Goal: Task Accomplishment & Management: Manage account settings

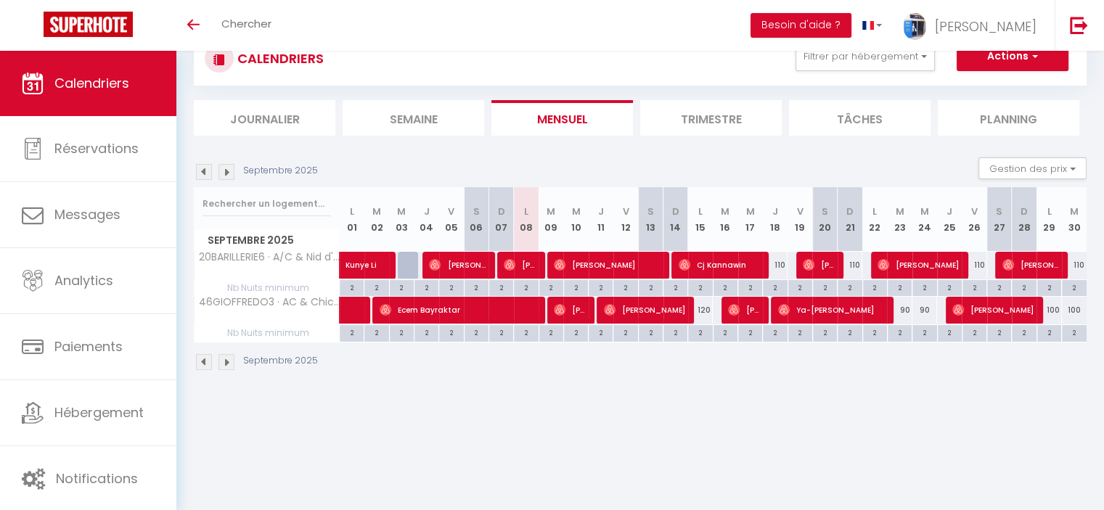
scroll to position [51, 0]
click at [227, 362] on img at bounding box center [226, 362] width 16 height 16
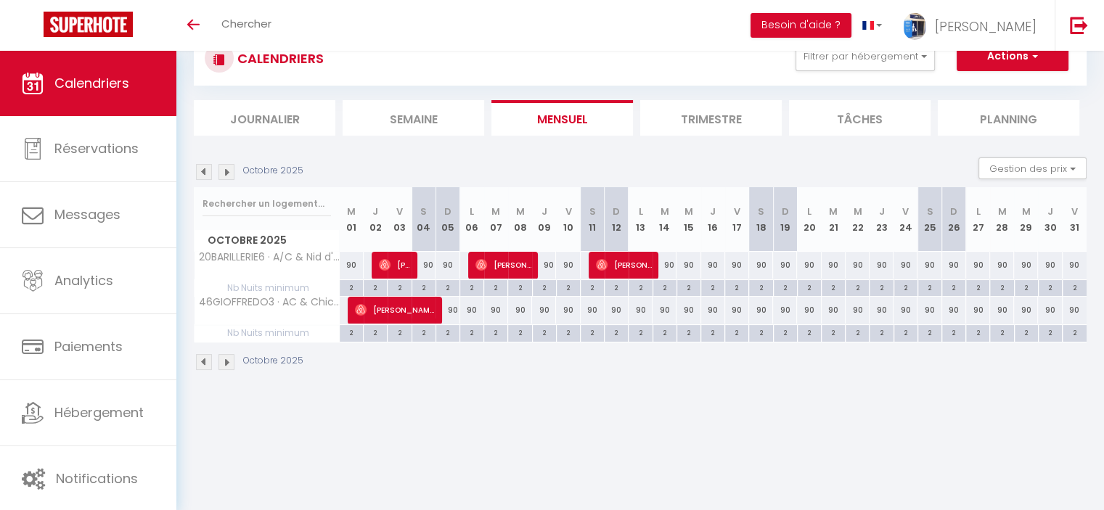
click at [200, 358] on img at bounding box center [204, 362] width 16 height 16
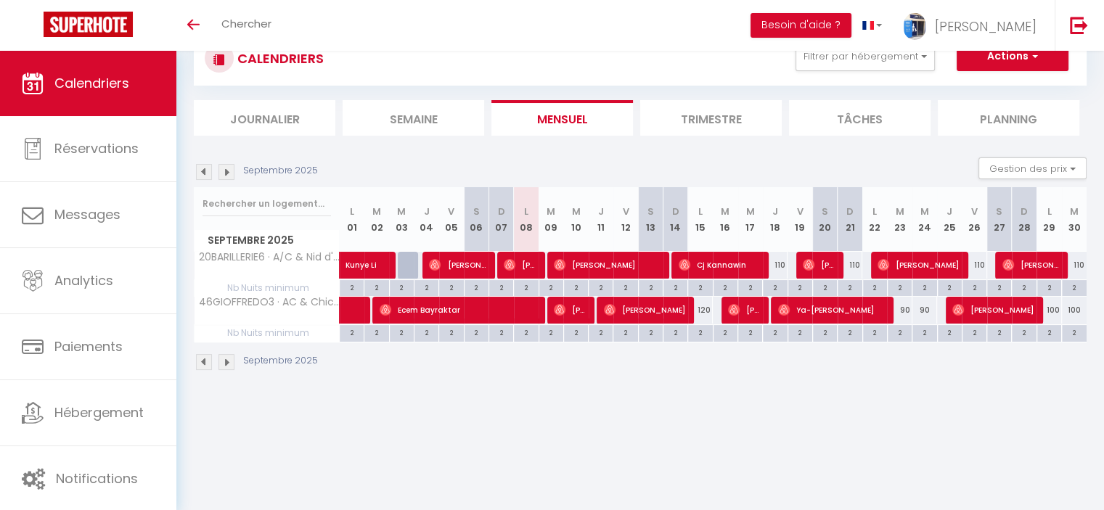
click at [1052, 307] on div "100" at bounding box center [1048, 310] width 25 height 27
type input "100"
type input "Lun 29 Septembre 2025"
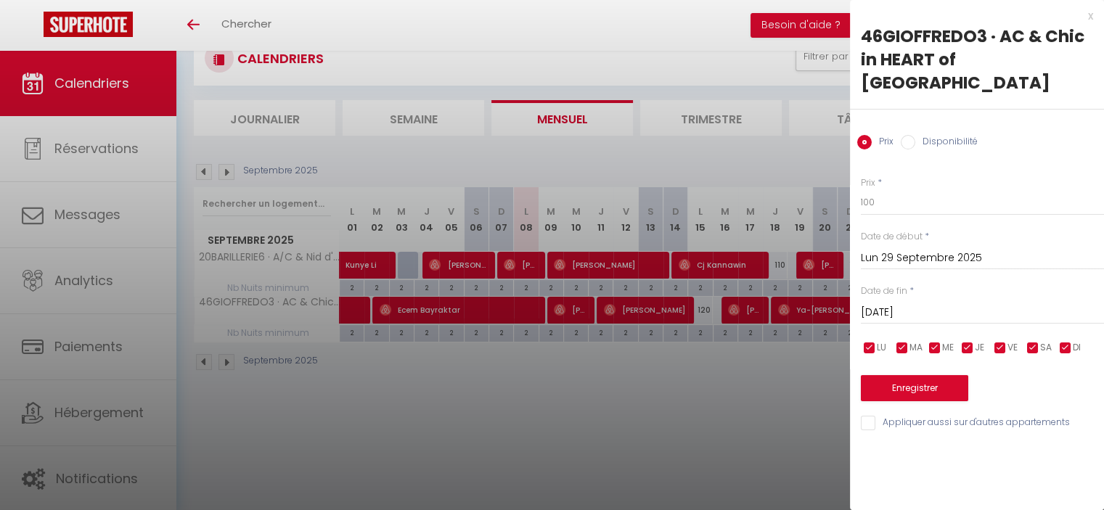
click at [903, 303] on input "[DATE]" at bounding box center [982, 312] width 243 height 19
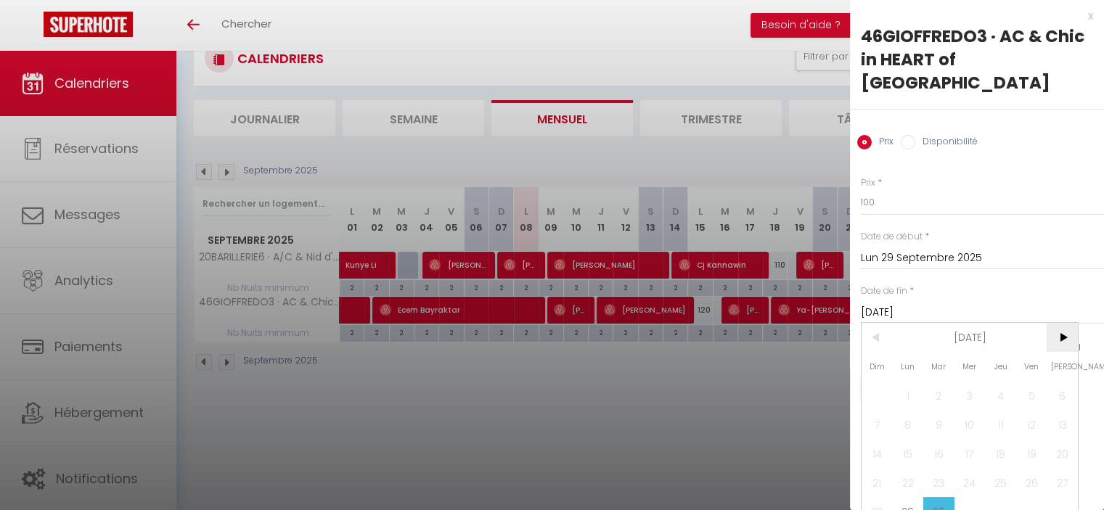
click at [1055, 323] on span ">" at bounding box center [1062, 337] width 31 height 29
click at [965, 381] on span "1" at bounding box center [969, 395] width 31 height 29
type input "Mer 01 Octobre 2025"
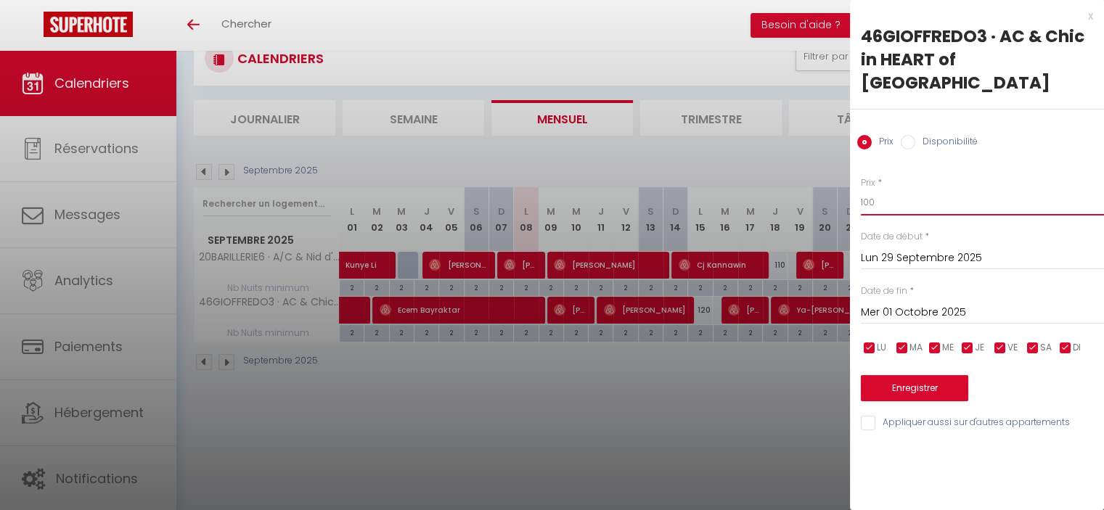
drag, startPoint x: 888, startPoint y: 181, endPoint x: 861, endPoint y: 175, distance: 26.8
click at [861, 189] on input "100" at bounding box center [982, 202] width 243 height 26
type input "90"
click at [896, 375] on button "Enregistrer" at bounding box center [914, 388] width 107 height 26
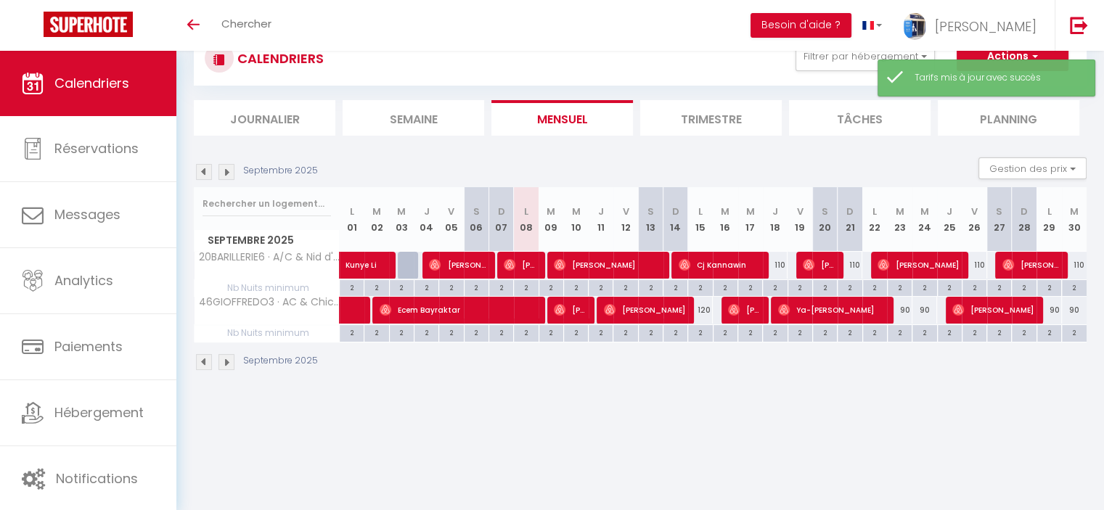
click at [229, 363] on img at bounding box center [226, 362] width 16 height 16
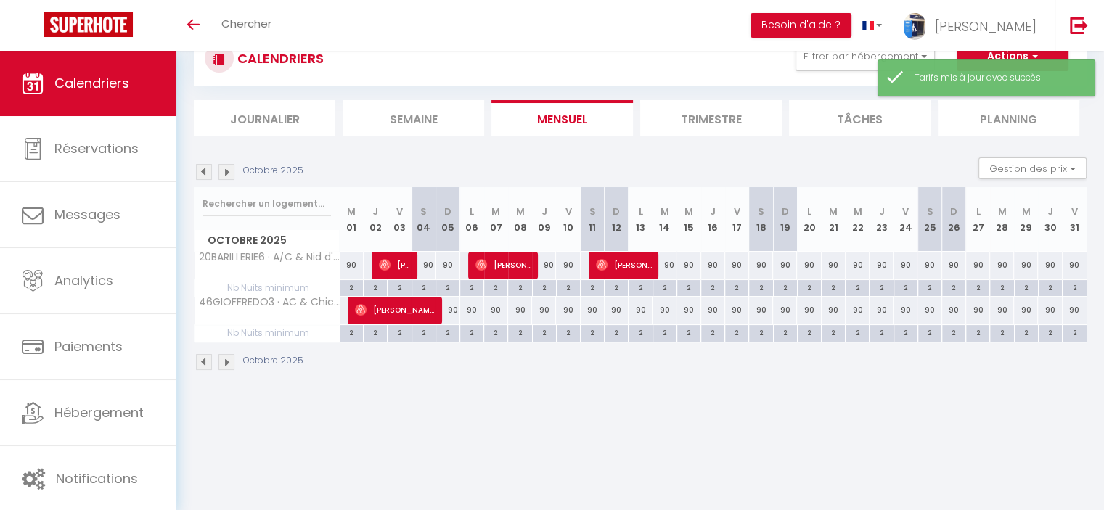
click at [229, 363] on img at bounding box center [226, 362] width 16 height 16
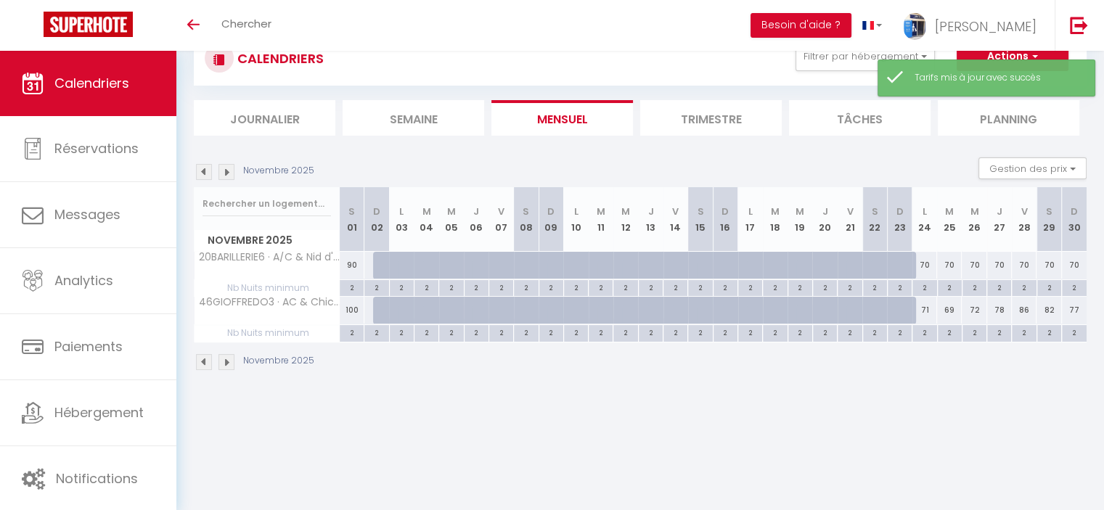
click at [930, 308] on div "71" at bounding box center [924, 310] width 25 height 27
type input "71"
type input "Lun 24 Novembre 2025"
type input "[DATE]"
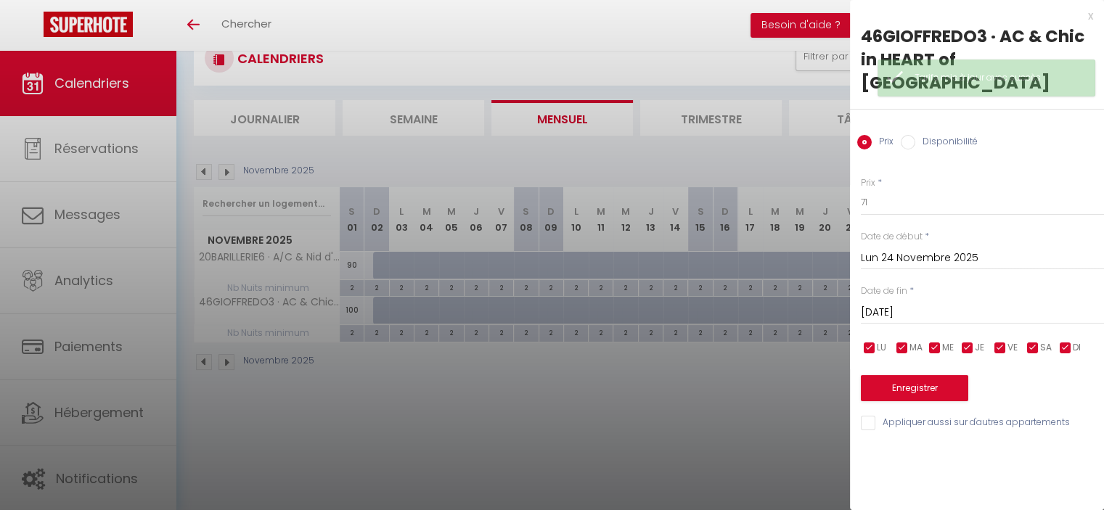
click at [917, 303] on input "[DATE]" at bounding box center [982, 312] width 243 height 19
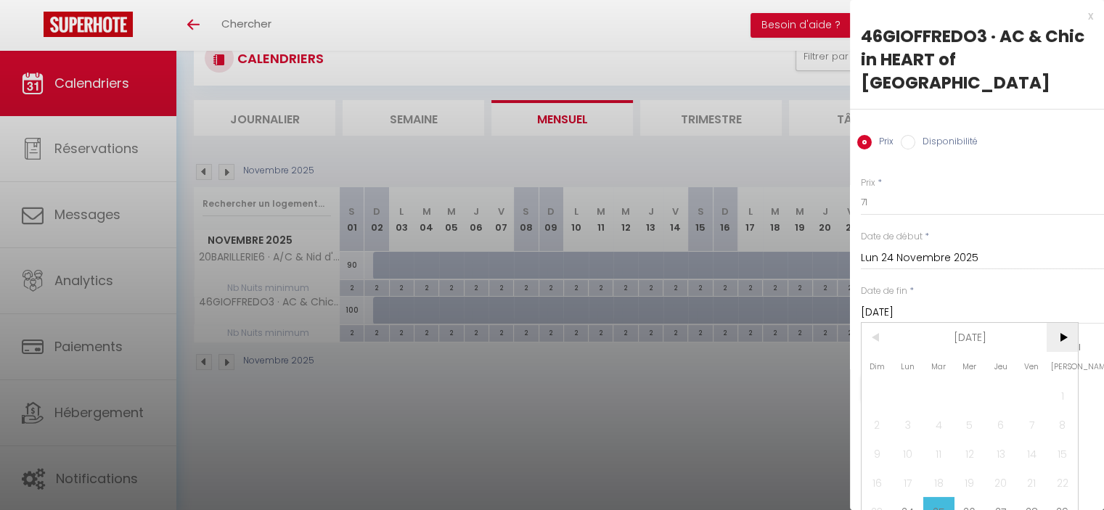
click at [1054, 323] on span ">" at bounding box center [1062, 337] width 31 height 29
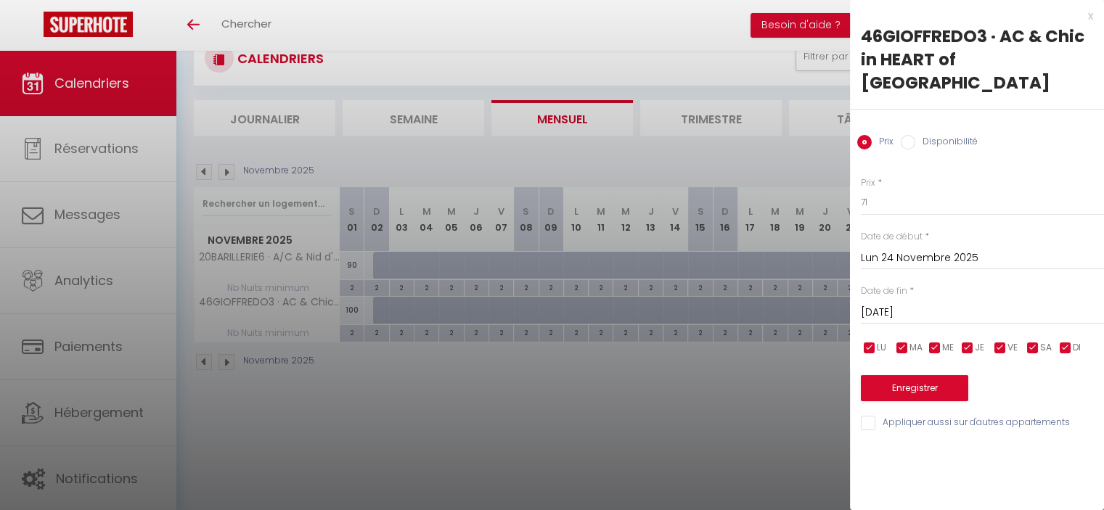
drag, startPoint x: 686, startPoint y: 393, endPoint x: 722, endPoint y: 376, distance: 39.9
click at [686, 393] on div at bounding box center [552, 255] width 1104 height 510
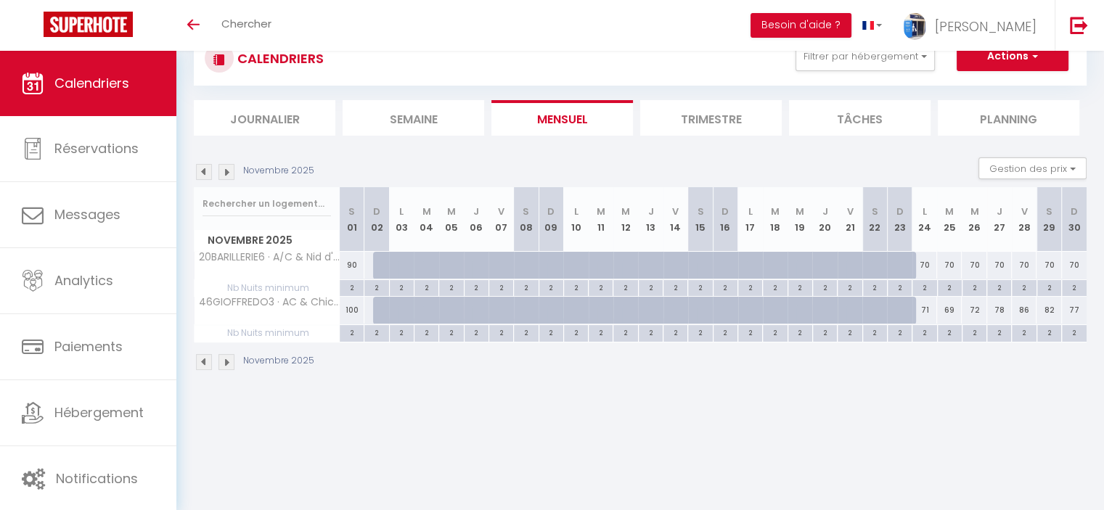
click at [229, 362] on img at bounding box center [226, 362] width 16 height 16
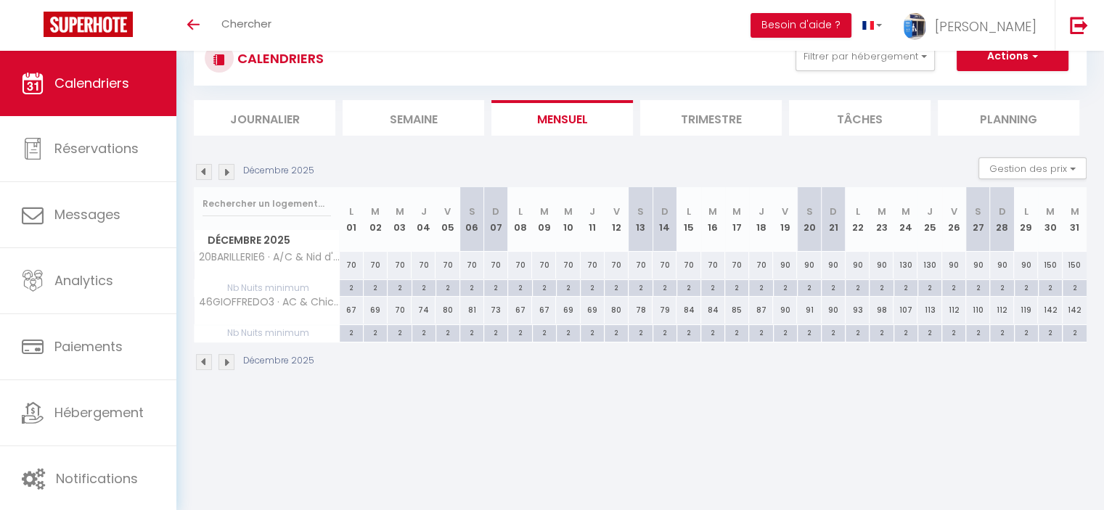
click at [202, 361] on img at bounding box center [204, 362] width 16 height 16
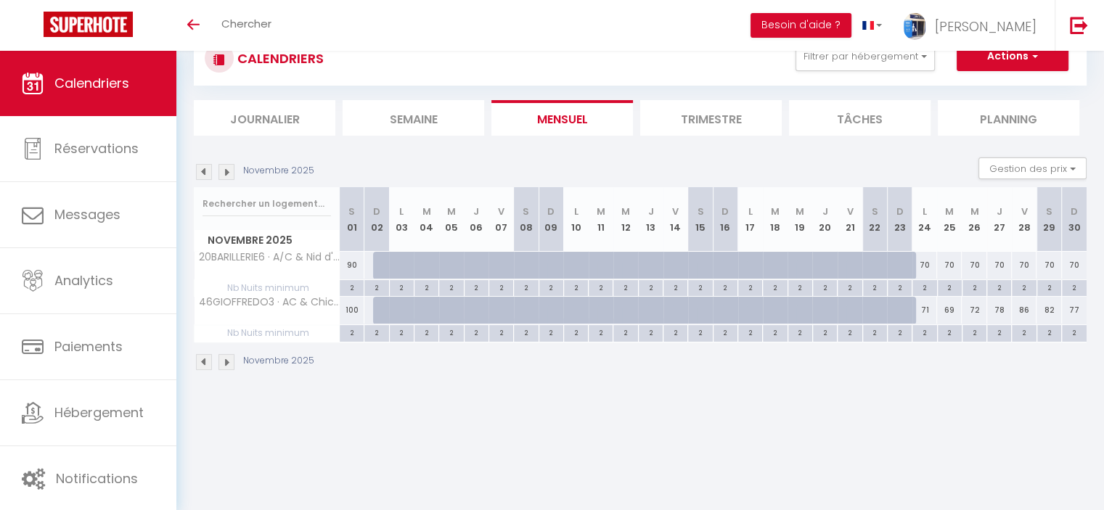
click at [925, 313] on div "71" at bounding box center [924, 310] width 25 height 27
type input "71"
type input "Lun 24 Novembre 2025"
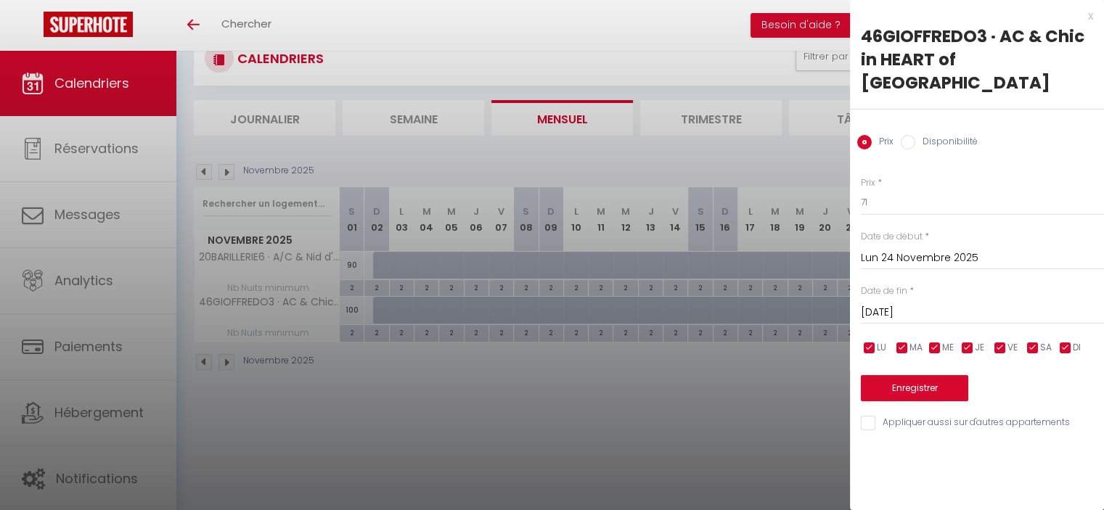
click at [946, 303] on input "[DATE]" at bounding box center [982, 312] width 243 height 19
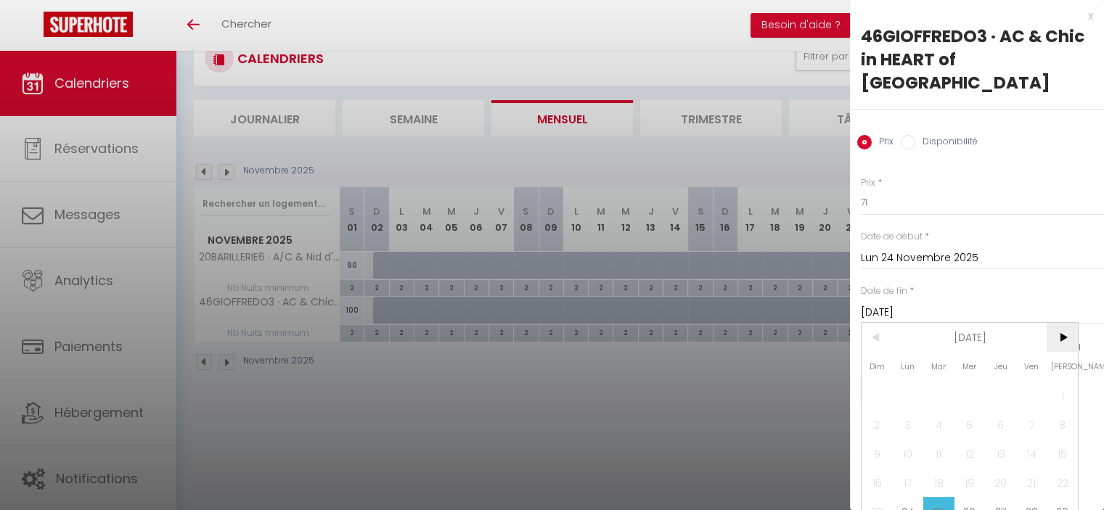
click at [1062, 325] on span ">" at bounding box center [1062, 337] width 31 height 29
click at [1025, 439] on span "19" at bounding box center [1031, 453] width 31 height 29
type input "Ven 19 Décembre 2025"
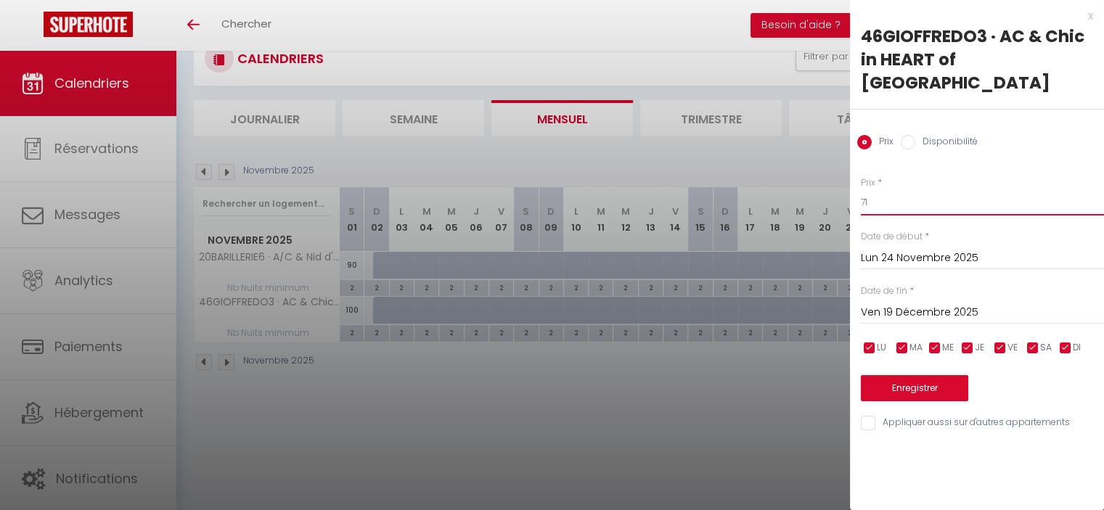
click at [872, 189] on input "71" at bounding box center [982, 202] width 243 height 26
type input "7"
type input "80"
click at [922, 375] on button "Enregistrer" at bounding box center [914, 388] width 107 height 26
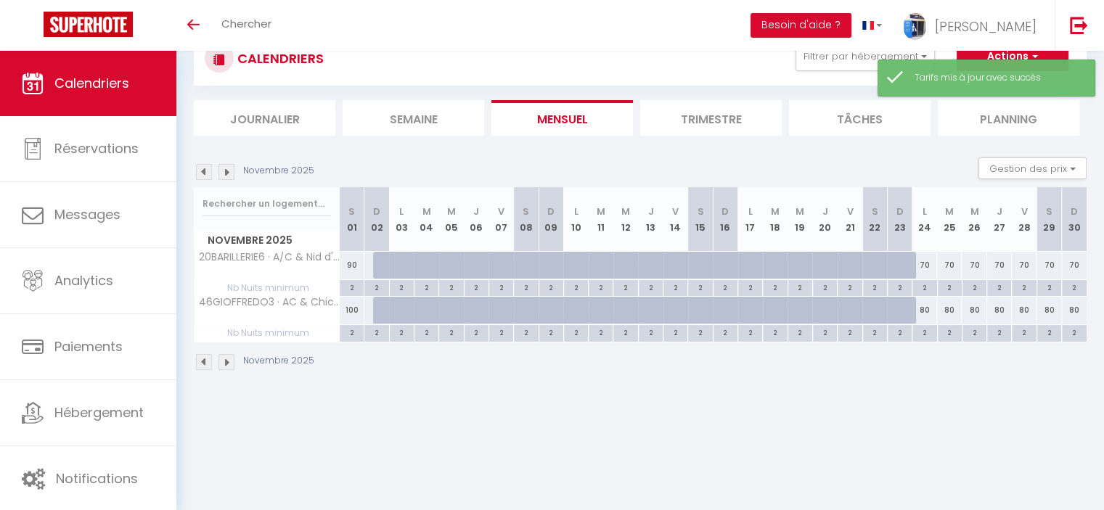
click at [228, 360] on img at bounding box center [226, 362] width 16 height 16
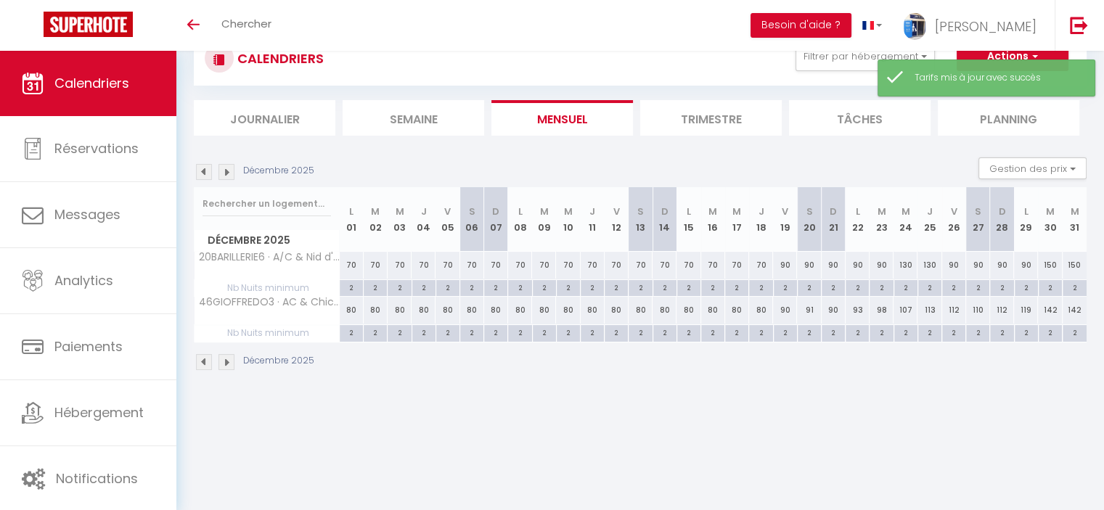
click at [784, 314] on div "90" at bounding box center [785, 310] width 24 height 27
type input "90"
type input "Ven 19 Décembre 2025"
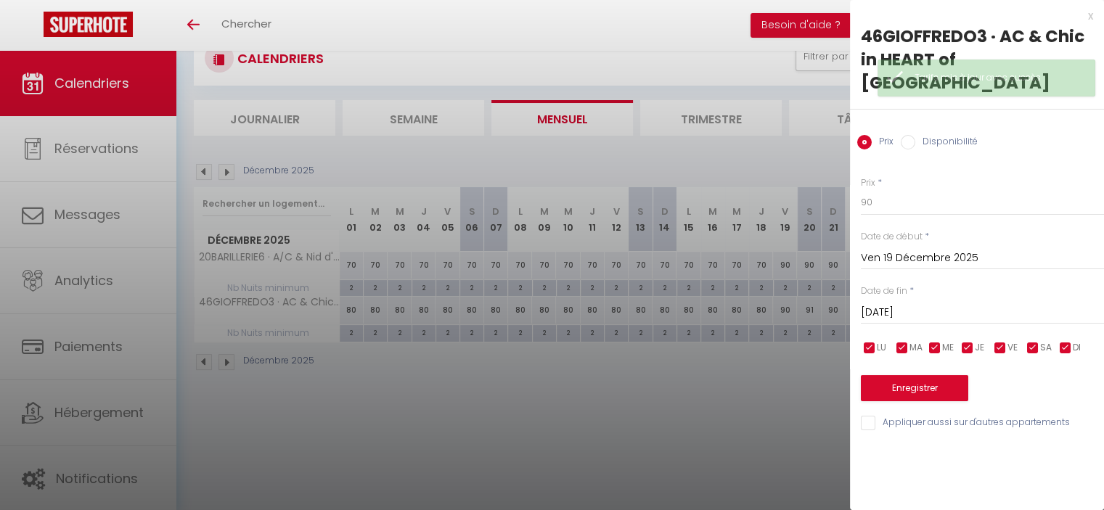
click at [883, 303] on input "[DATE]" at bounding box center [982, 312] width 243 height 19
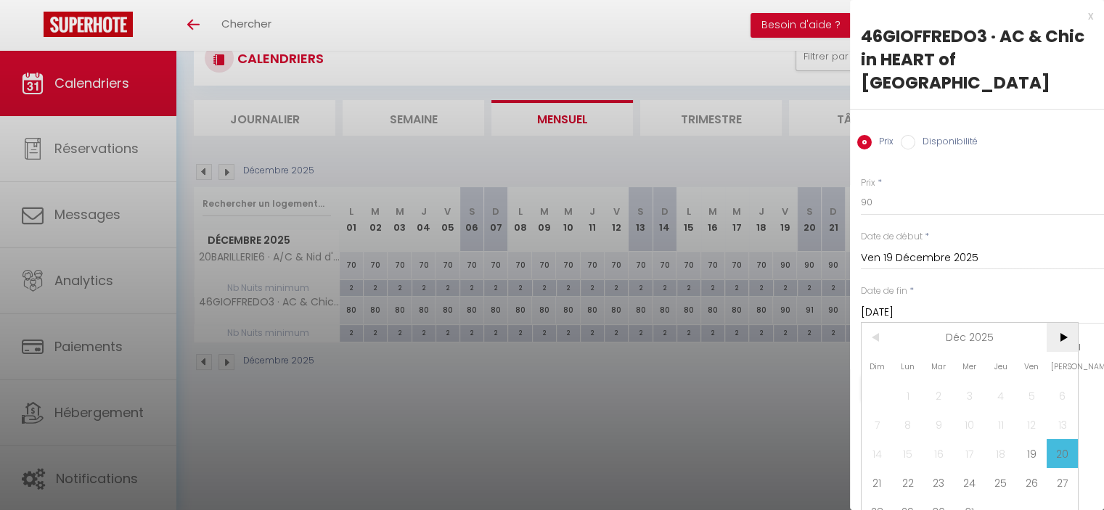
click at [1074, 323] on span ">" at bounding box center [1062, 337] width 31 height 29
click at [905, 410] on span "5" at bounding box center [908, 424] width 31 height 29
type input "Lun 05 Janvier 2026"
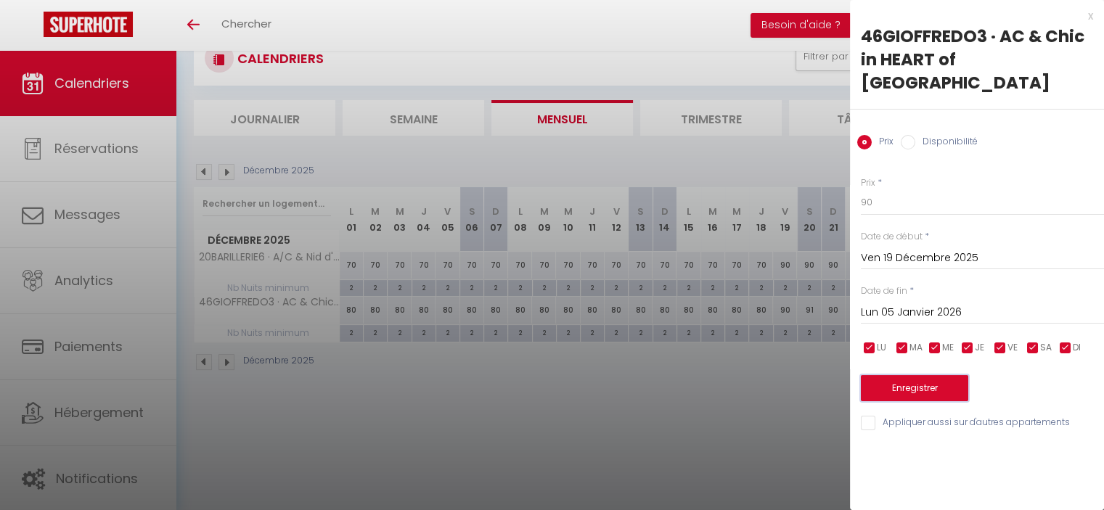
click at [912, 375] on button "Enregistrer" at bounding box center [914, 388] width 107 height 26
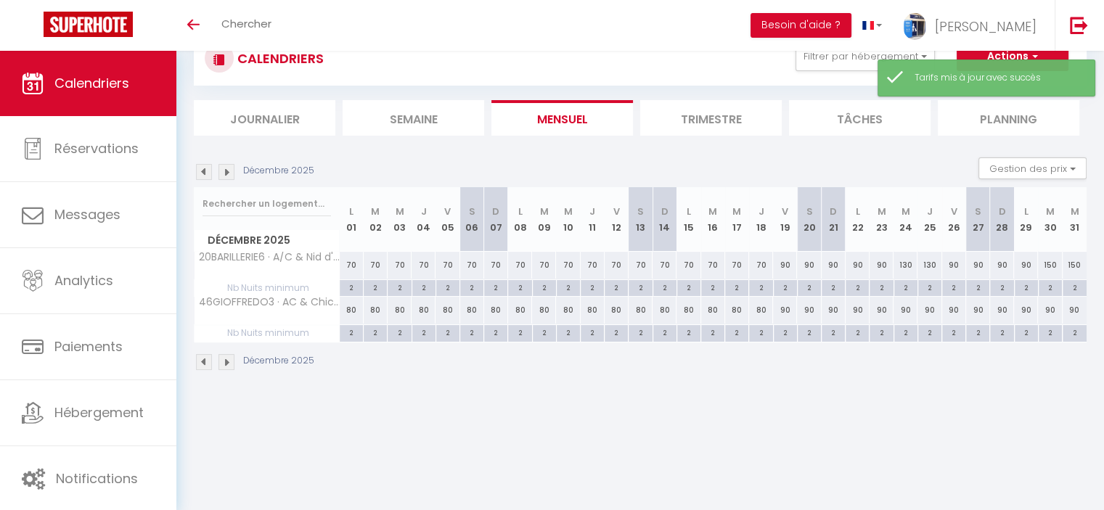
click at [906, 310] on div "90" at bounding box center [905, 310] width 24 height 27
type input "90"
type input "Mer 24 Décembre 2025"
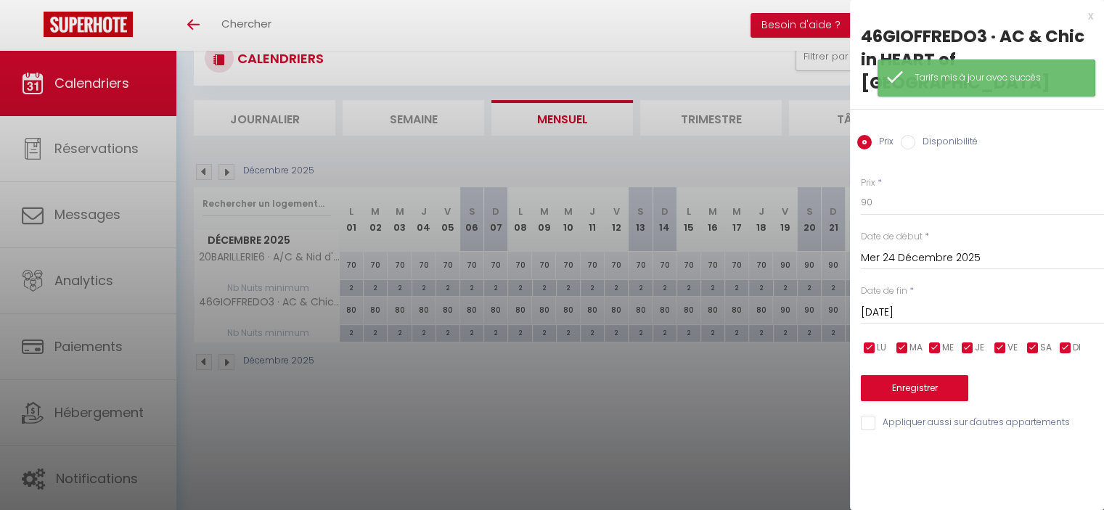
click at [946, 303] on input "[DATE]" at bounding box center [982, 312] width 243 height 19
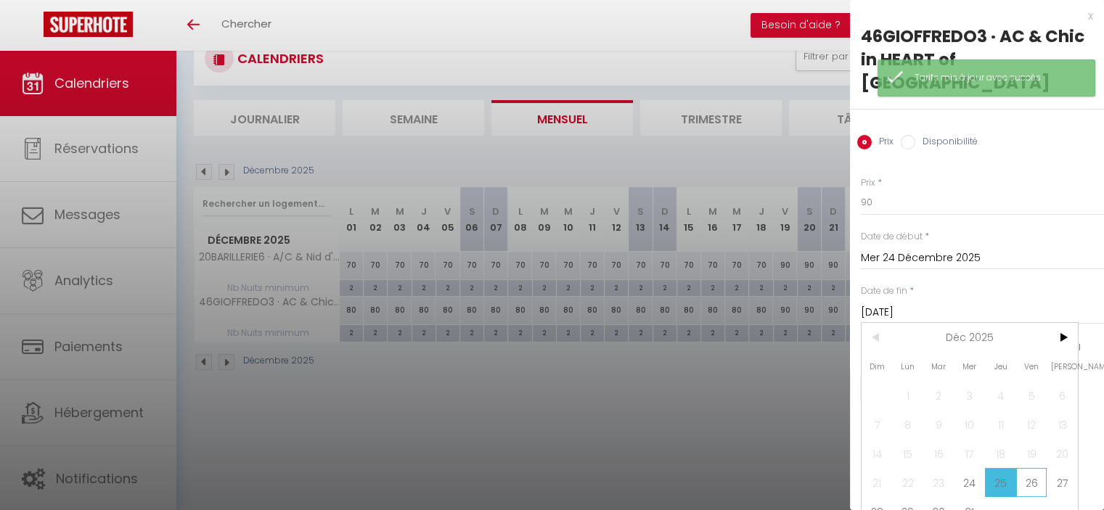
click at [1033, 468] on span "26" at bounding box center [1031, 482] width 31 height 29
type input "[DATE]"
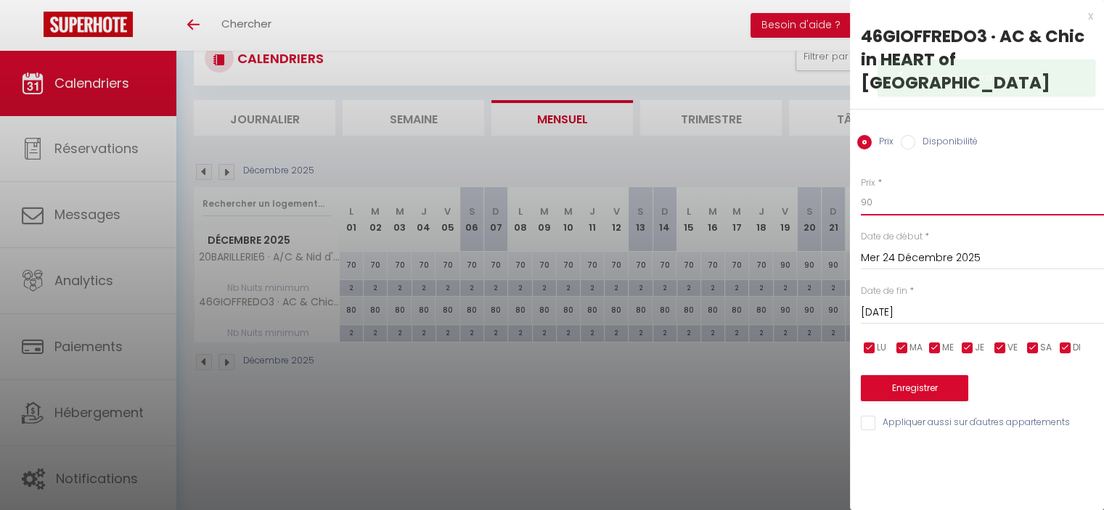
click at [901, 189] on input "90" at bounding box center [982, 202] width 243 height 26
type input "9"
type input "130"
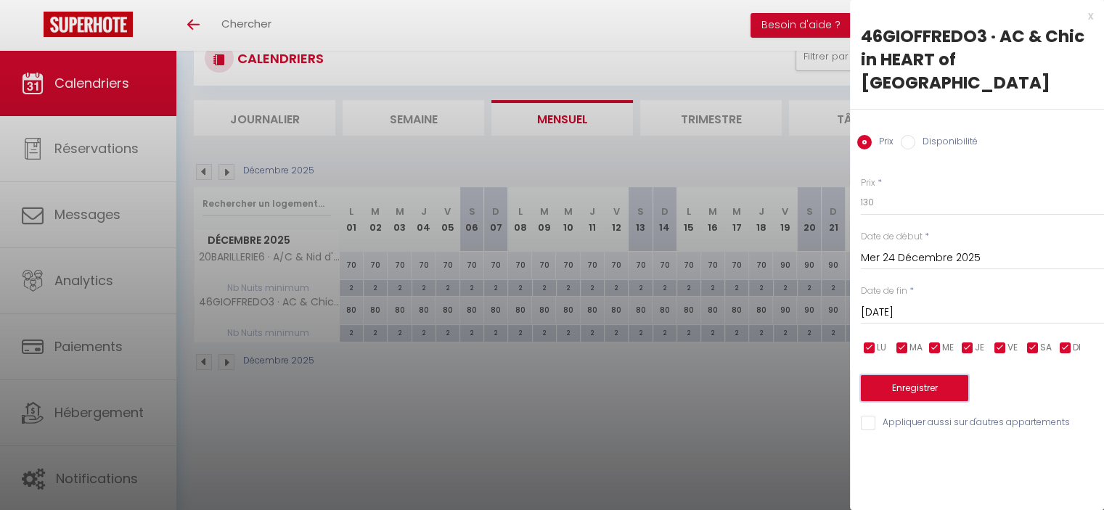
click at [921, 375] on button "Enregistrer" at bounding box center [914, 388] width 107 height 26
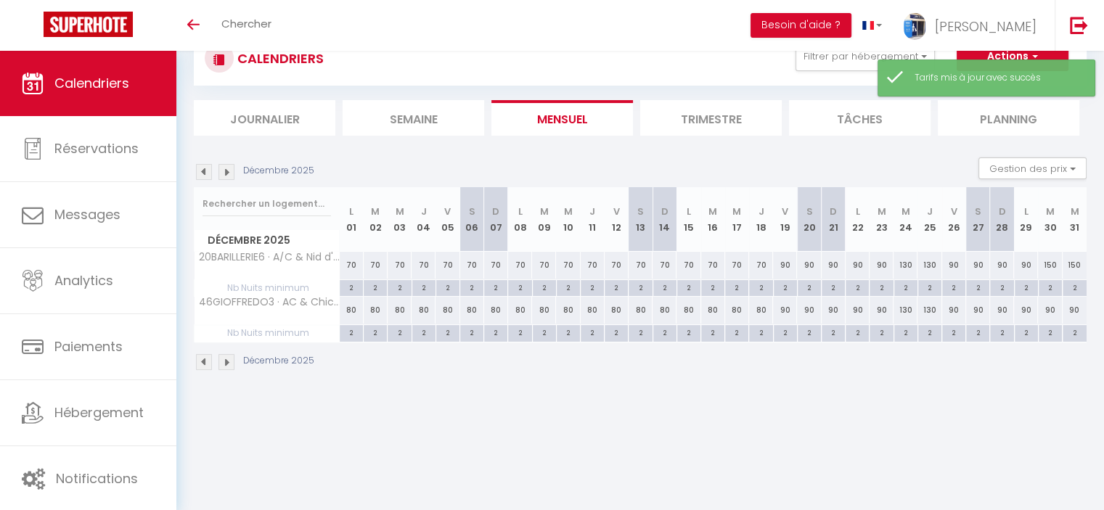
click at [223, 356] on img at bounding box center [226, 362] width 16 height 16
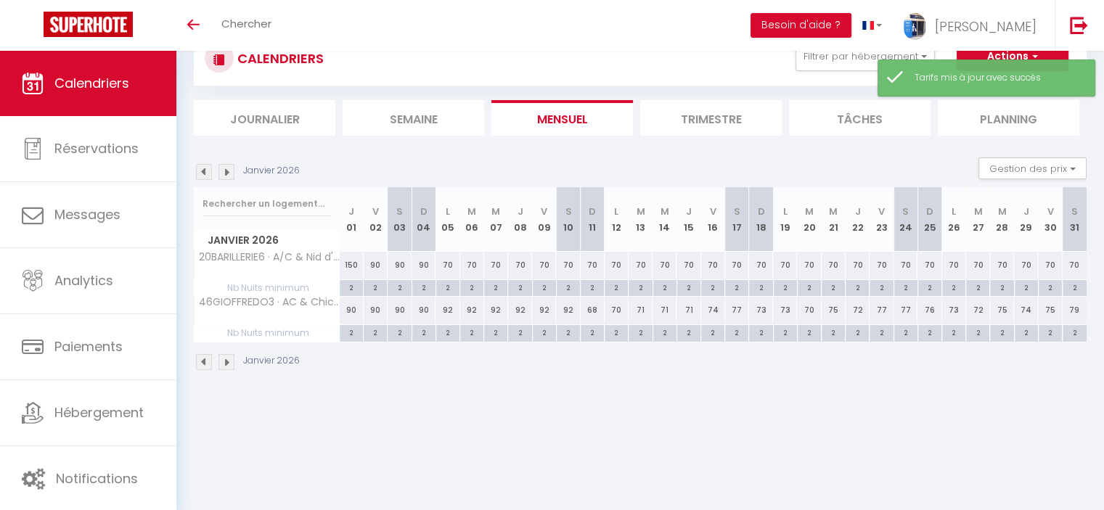
click at [199, 366] on img at bounding box center [204, 362] width 16 height 16
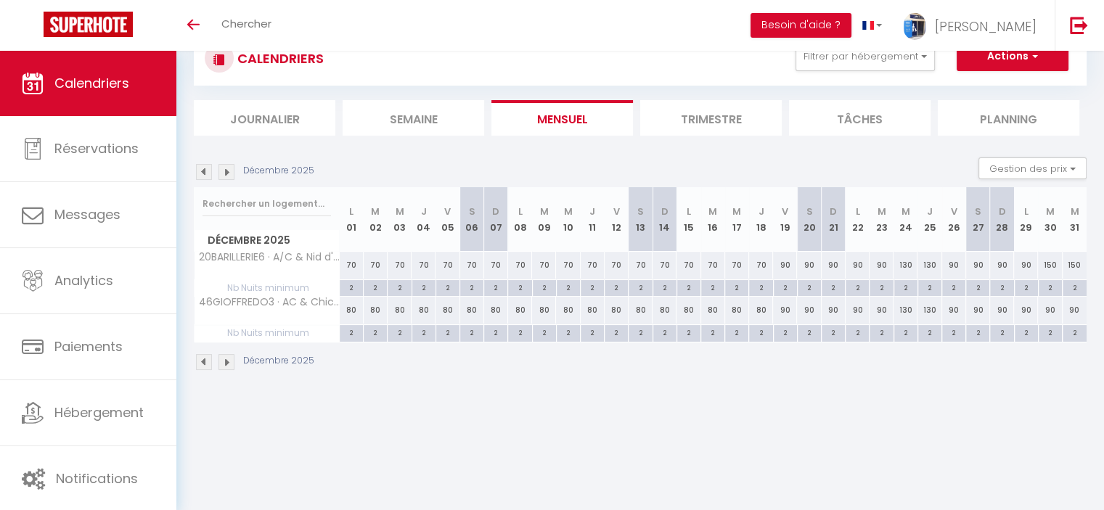
click at [1045, 311] on div "90" at bounding box center [1050, 310] width 24 height 27
type input "90"
type input "[DATE]"
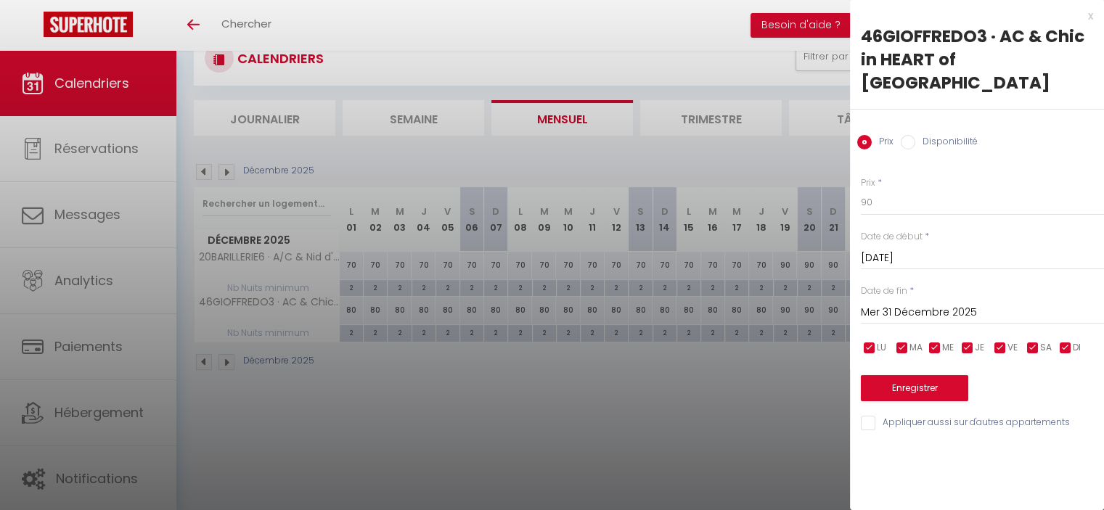
click at [915, 303] on input "Mer 31 Décembre 2025" at bounding box center [982, 312] width 243 height 19
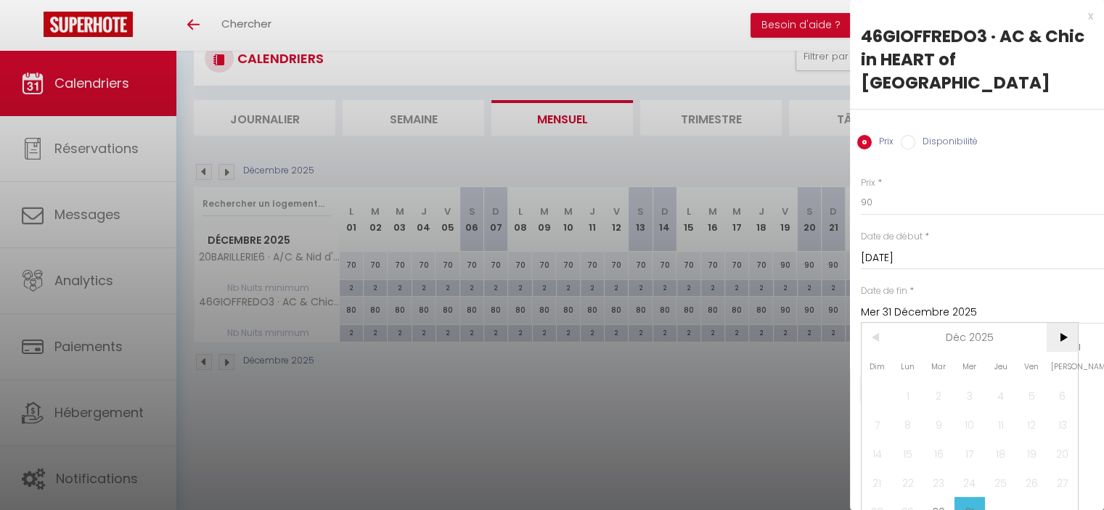
click at [1057, 323] on span ">" at bounding box center [1062, 337] width 31 height 29
click at [1031, 381] on span "2" at bounding box center [1031, 395] width 31 height 29
type input "Ven 02 Janvier 2026"
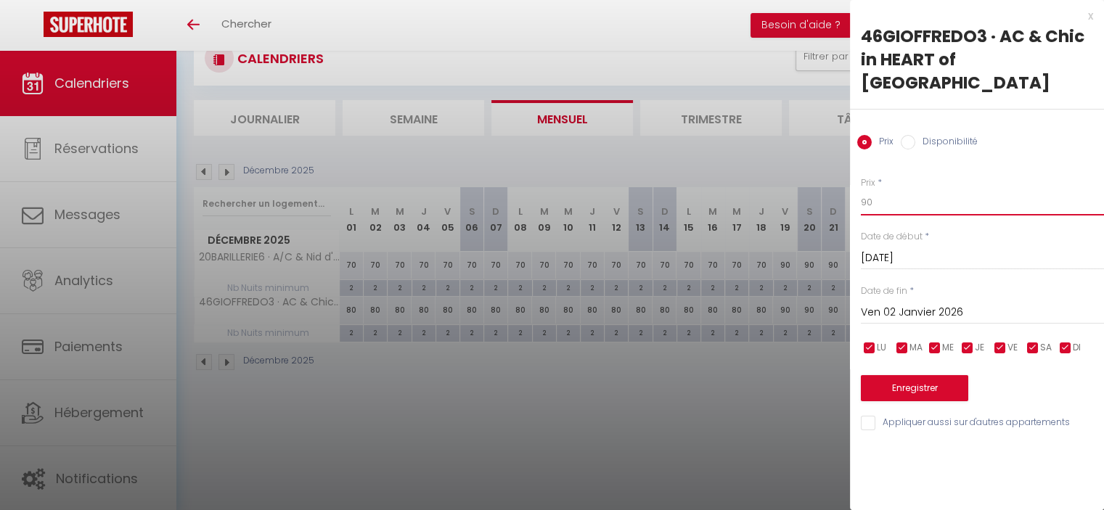
drag, startPoint x: 871, startPoint y: 179, endPoint x: 842, endPoint y: 173, distance: 29.8
click at [842, 173] on body "🟢 Des questions ou besoin d'assistance pour la migration AirBnB? Connectez-vous…" at bounding box center [552, 255] width 1104 height 510
type input "150"
click at [923, 375] on button "Enregistrer" at bounding box center [914, 388] width 107 height 26
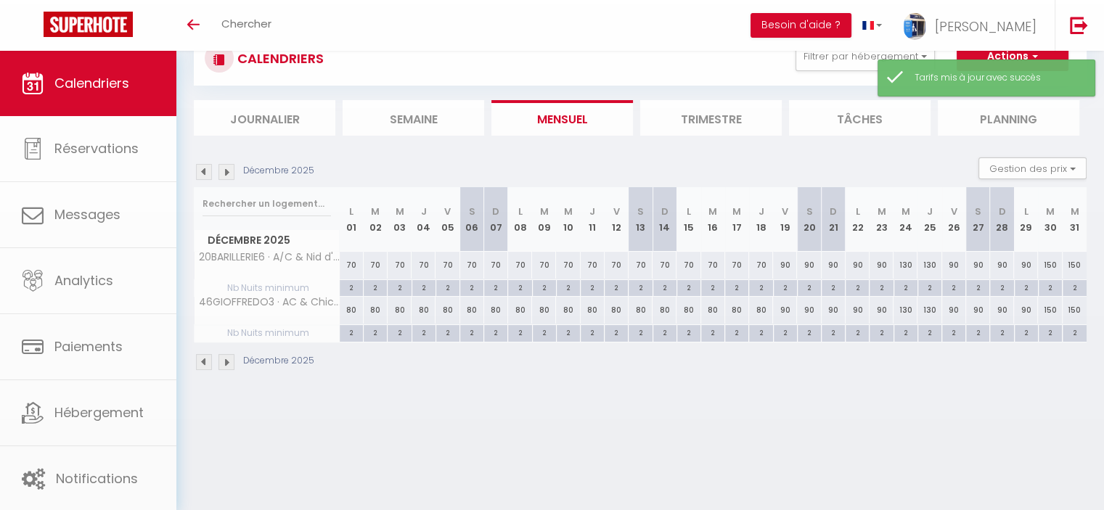
click at [226, 360] on img at bounding box center [226, 362] width 16 height 16
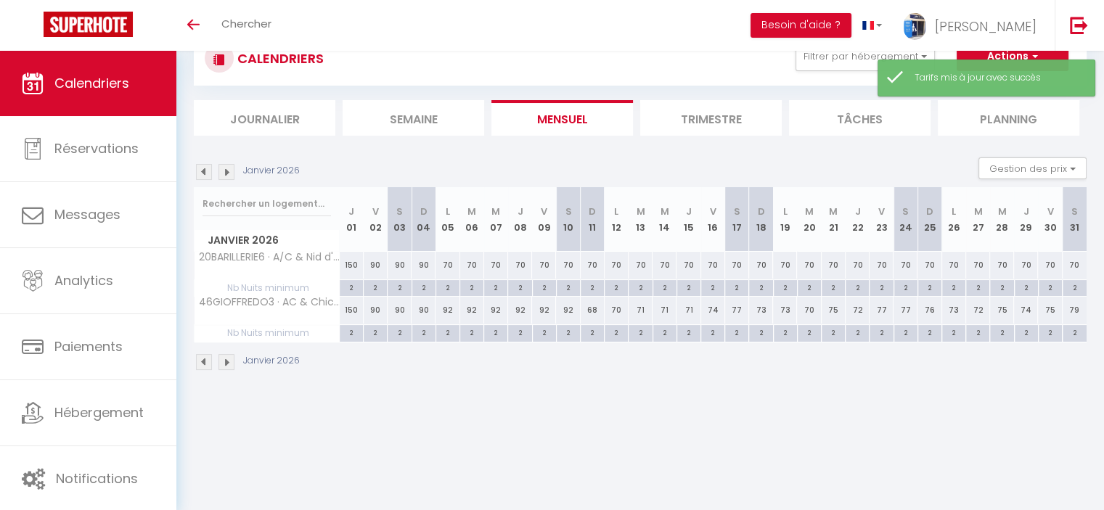
click at [448, 310] on div "92" at bounding box center [447, 310] width 24 height 27
type input "92"
type input "Lun 05 Janvier 2026"
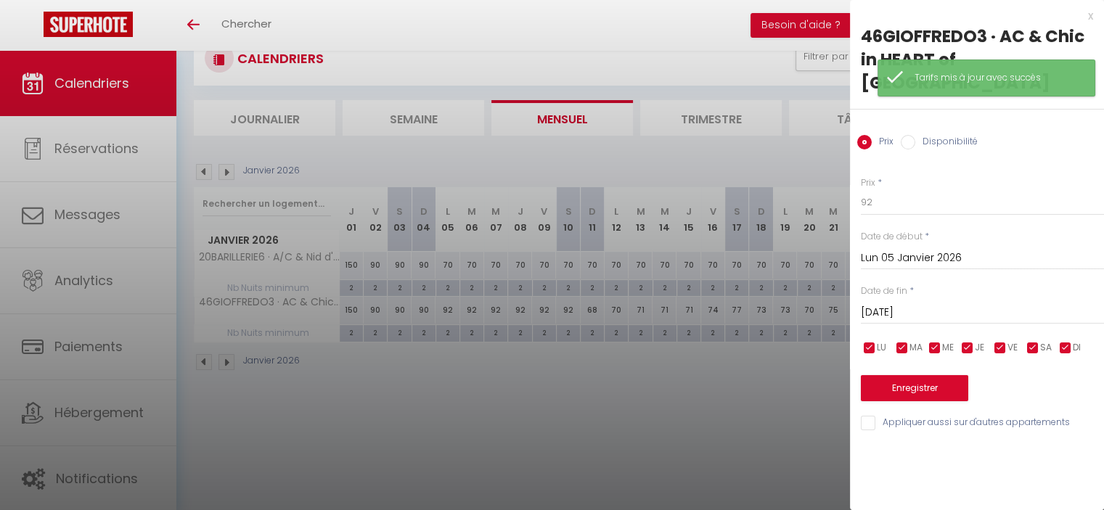
drag, startPoint x: 920, startPoint y: 293, endPoint x: 943, endPoint y: 281, distance: 26.3
click at [920, 303] on input "[DATE]" at bounding box center [982, 312] width 243 height 19
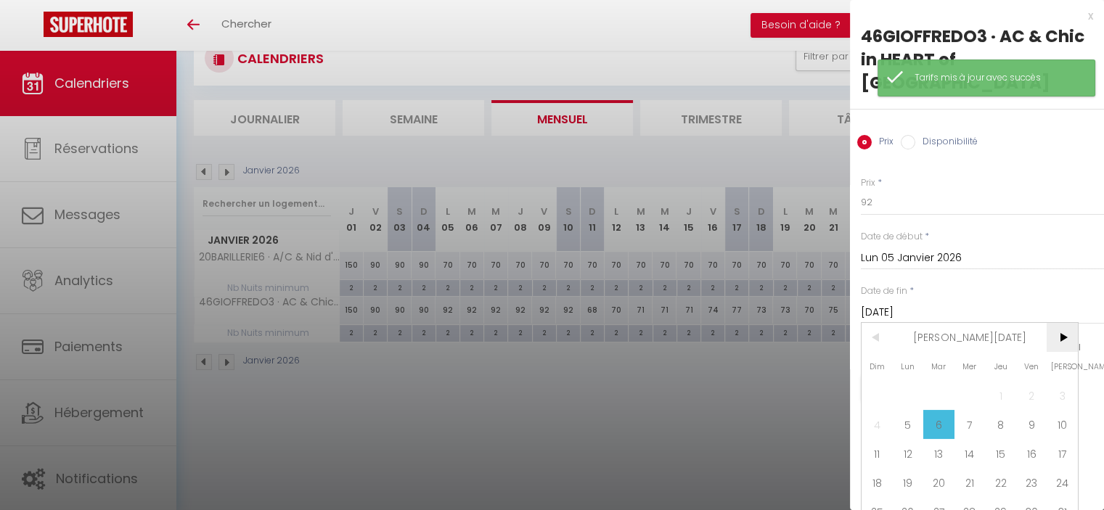
click at [1063, 323] on span ">" at bounding box center [1062, 337] width 31 height 29
click at [974, 410] on span "11" at bounding box center [969, 424] width 31 height 29
type input "[DATE]"
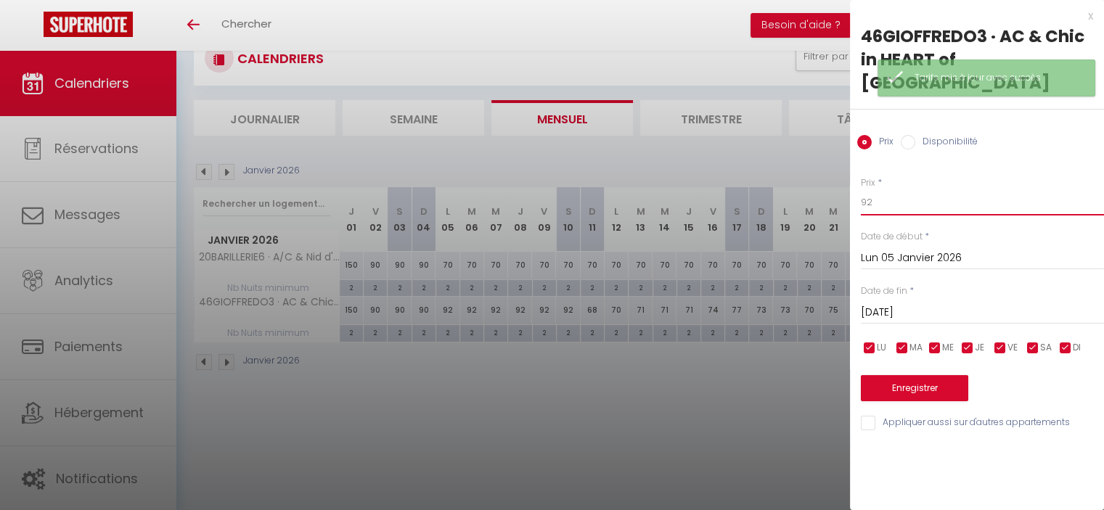
drag, startPoint x: 871, startPoint y: 186, endPoint x: 838, endPoint y: 179, distance: 33.3
click at [833, 181] on body "🟢 Des questions ou besoin d'assistance pour la migration AirBnB? Connectez-vous…" at bounding box center [552, 255] width 1104 height 510
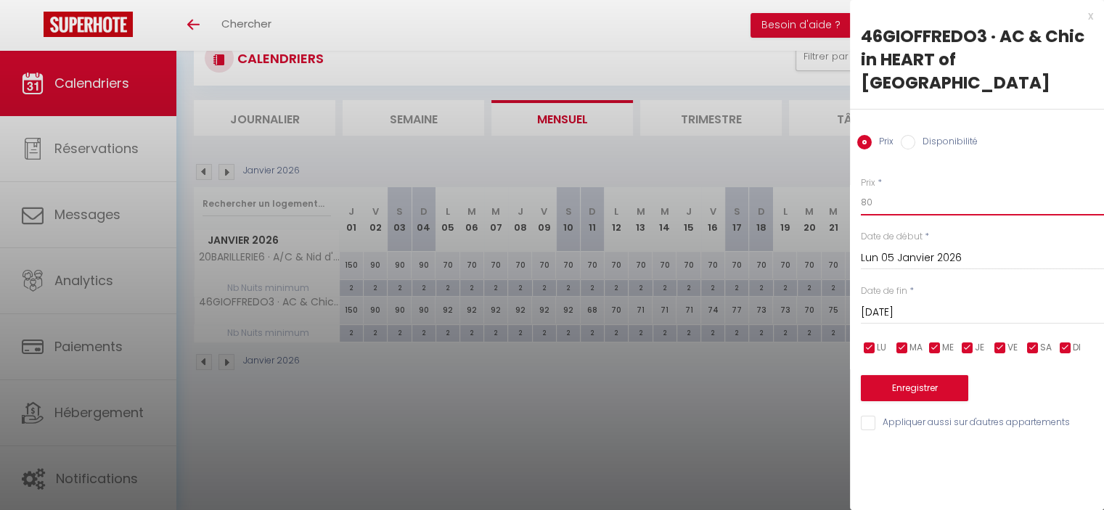
type input "80"
click at [912, 375] on button "Enregistrer" at bounding box center [914, 388] width 107 height 26
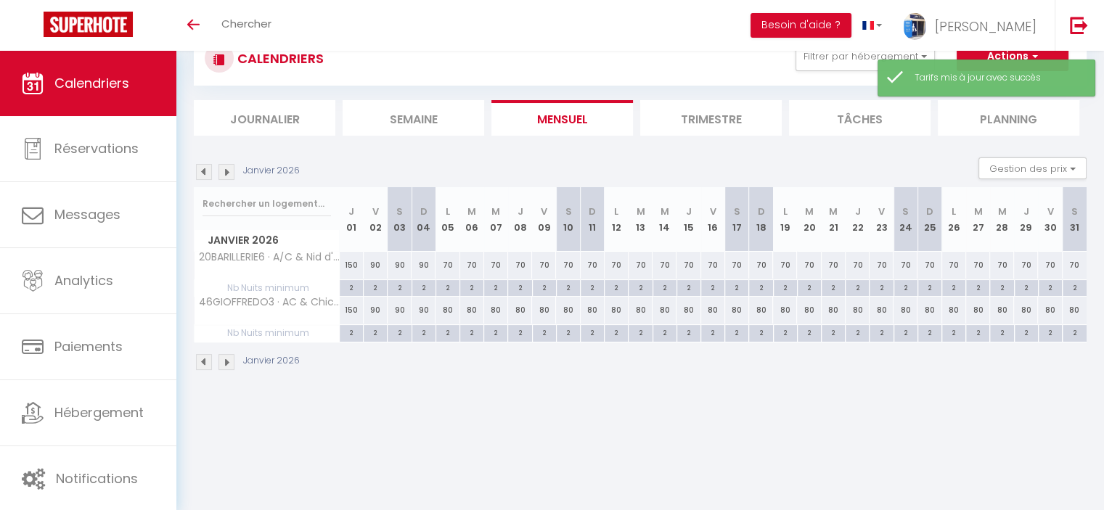
click at [227, 356] on img at bounding box center [226, 362] width 16 height 16
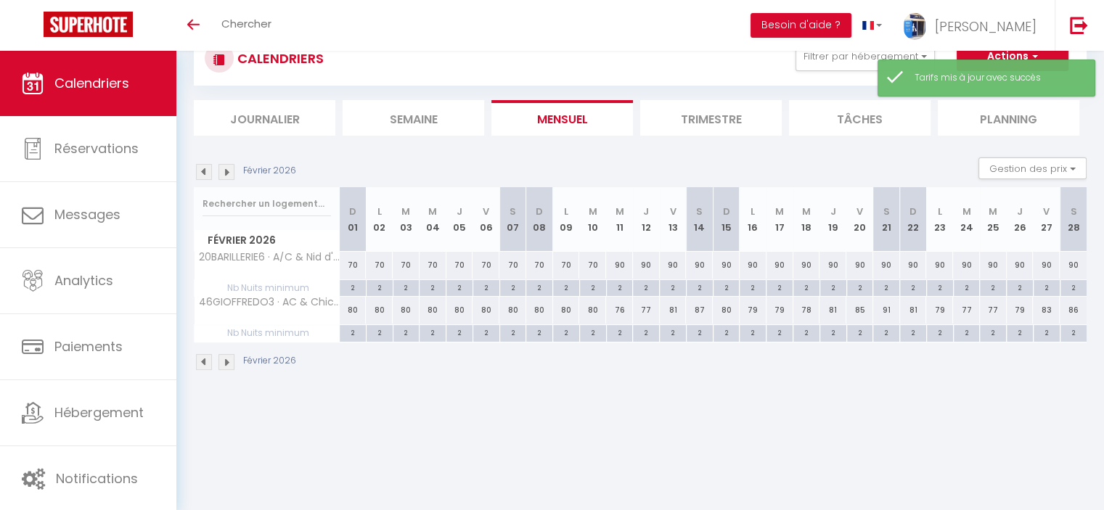
click at [205, 362] on img at bounding box center [204, 362] width 16 height 16
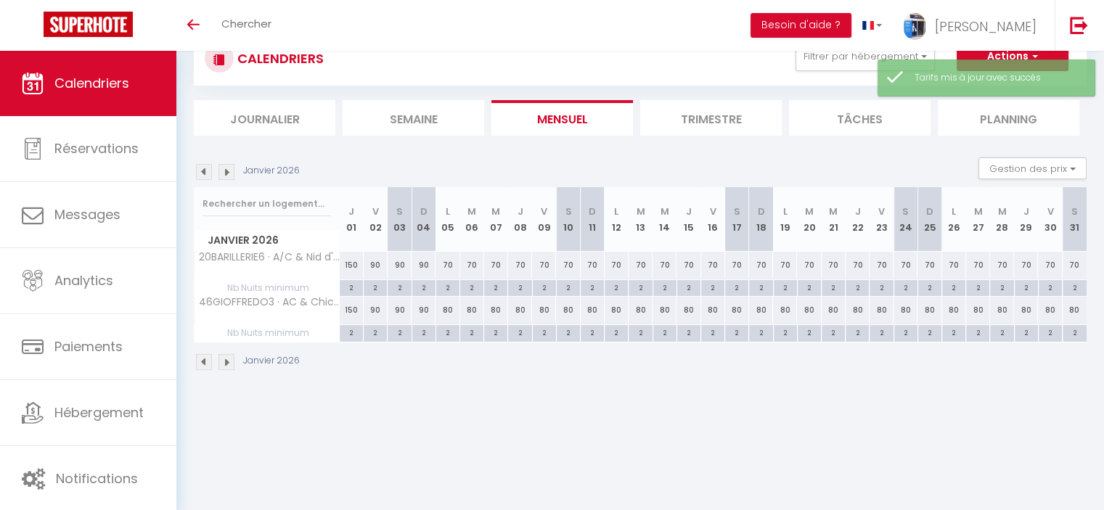
click at [224, 359] on img at bounding box center [226, 362] width 16 height 16
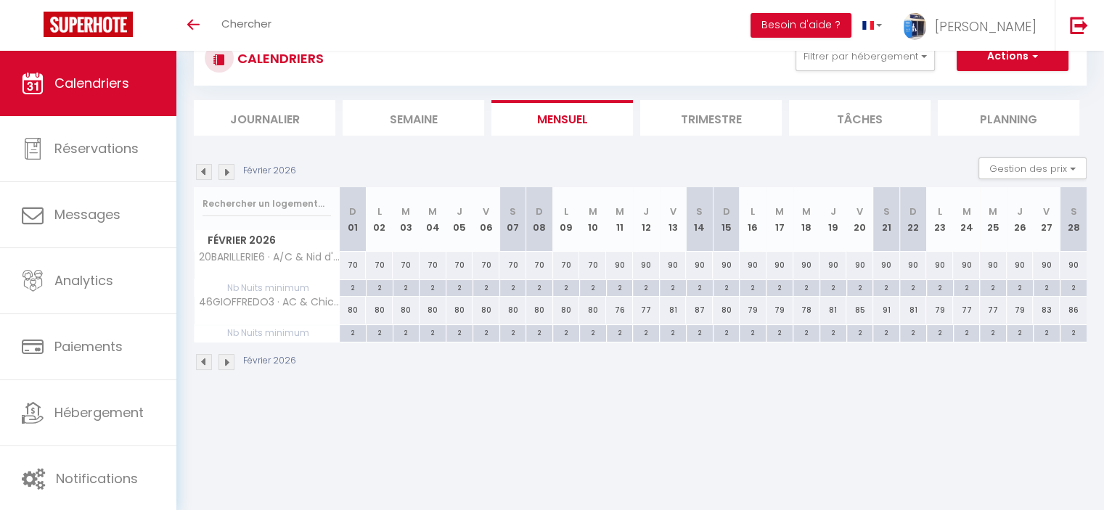
click at [621, 308] on div "76" at bounding box center [619, 310] width 27 height 27
type input "76"
type input "[DATE]"
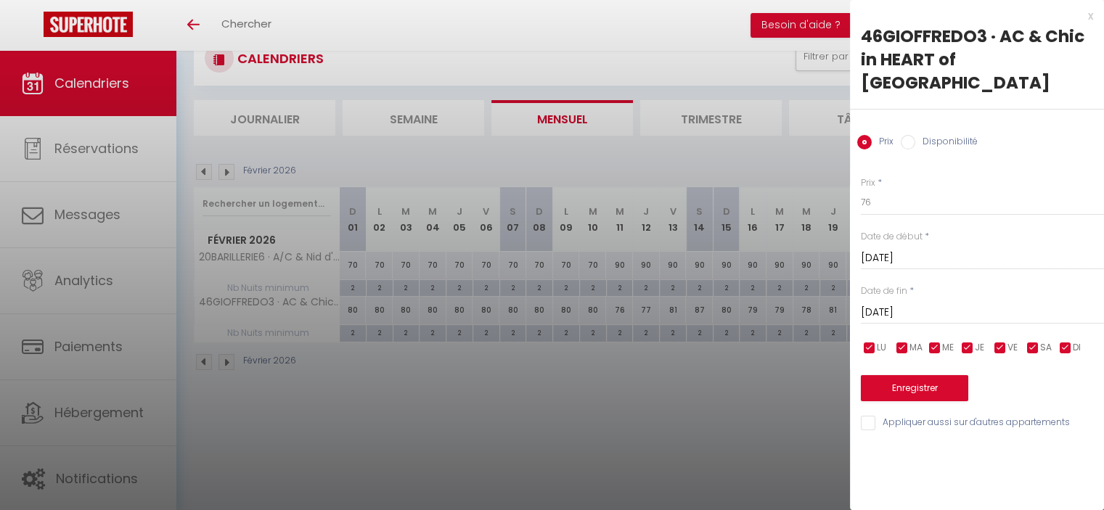
click at [886, 303] on input "[DATE]" at bounding box center [982, 312] width 243 height 19
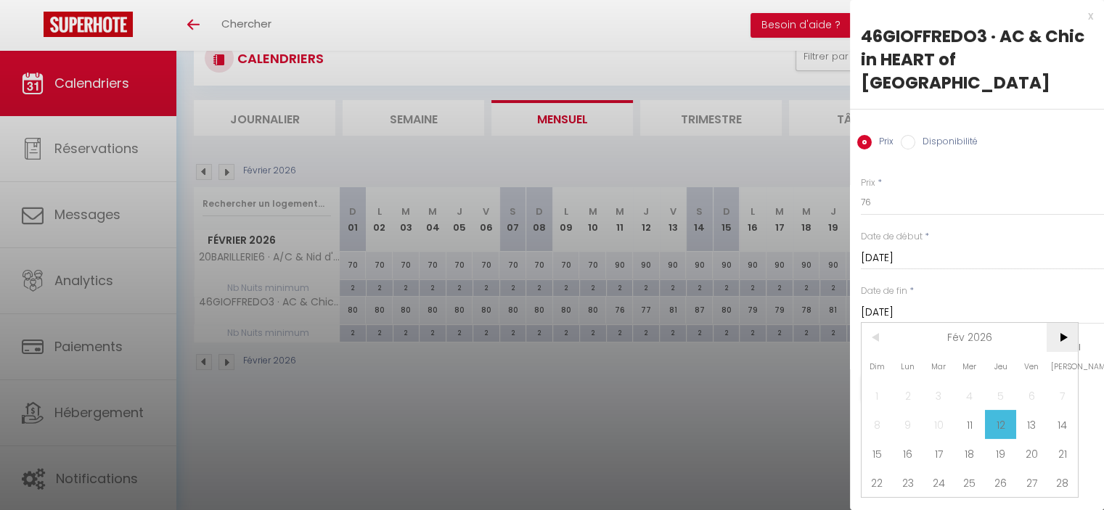
click at [1057, 323] on span ">" at bounding box center [1062, 337] width 31 height 29
drag, startPoint x: 877, startPoint y: 369, endPoint x: 867, endPoint y: 226, distance: 143.3
click at [877, 381] on span "1" at bounding box center [876, 395] width 31 height 29
type input "Dim 01 Mars 2026"
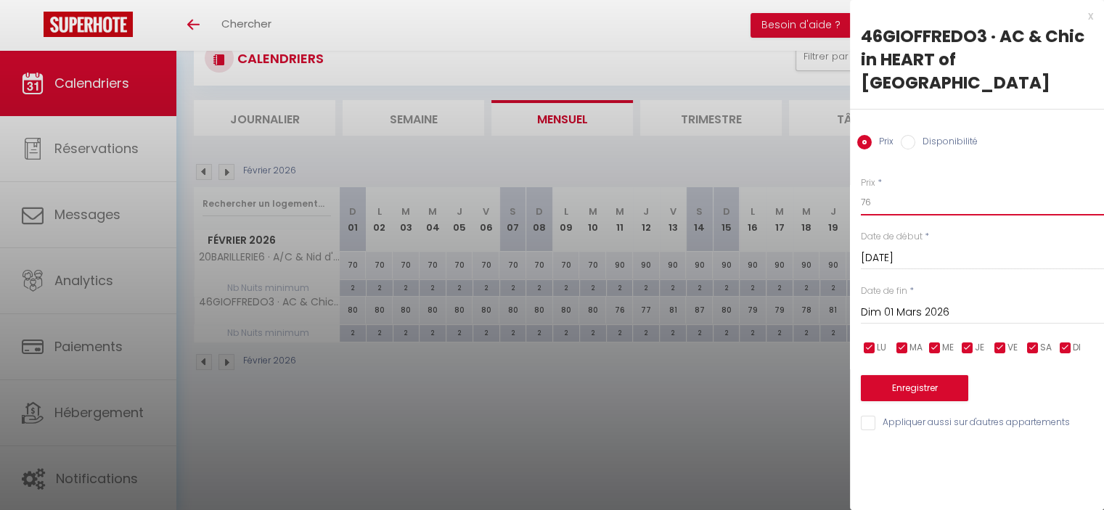
click at [850, 178] on div "Prix * 76 Statut * Disponible Indisponible Date de début * [DATE] < [DATE] > Di…" at bounding box center [977, 295] width 254 height 274
type input "90"
click at [899, 357] on div "Enregistrer" at bounding box center [982, 379] width 243 height 44
click at [903, 375] on button "Enregistrer" at bounding box center [914, 388] width 107 height 26
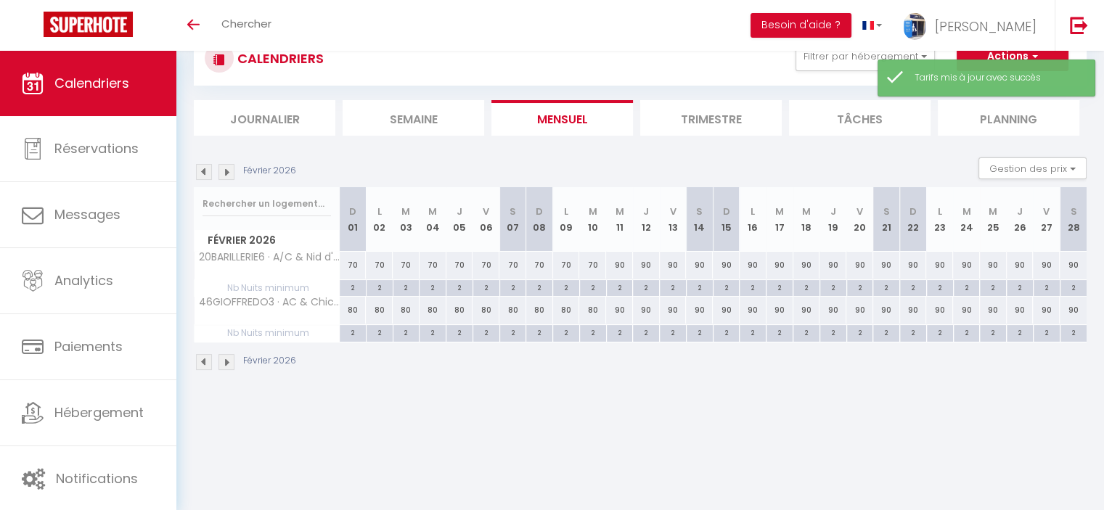
click at [226, 361] on img at bounding box center [226, 362] width 16 height 16
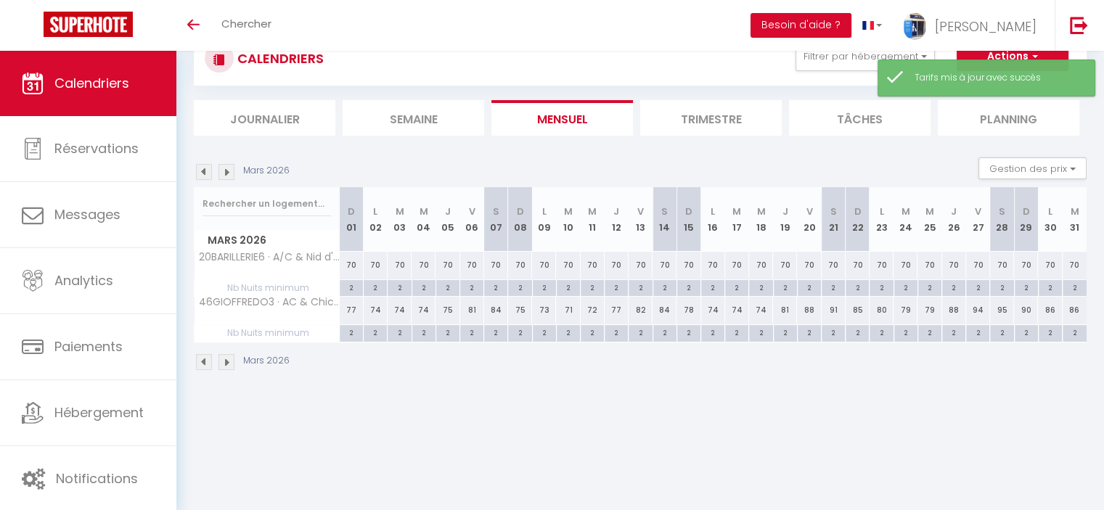
click at [349, 308] on div "77" at bounding box center [352, 310] width 24 height 27
type input "77"
type input "Dim 01 Mars 2026"
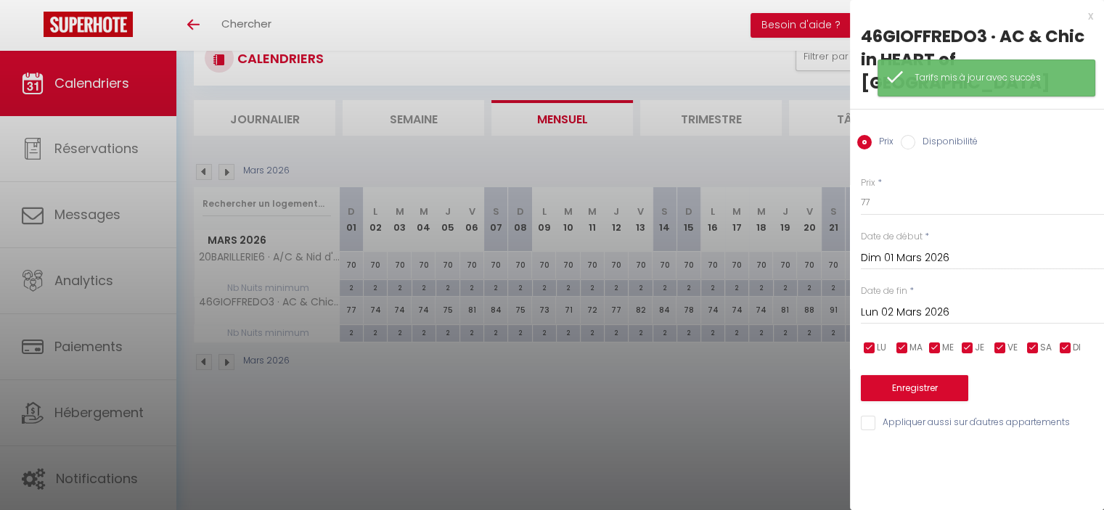
click at [885, 303] on input "Lun 02 Mars 2026" at bounding box center [982, 312] width 243 height 19
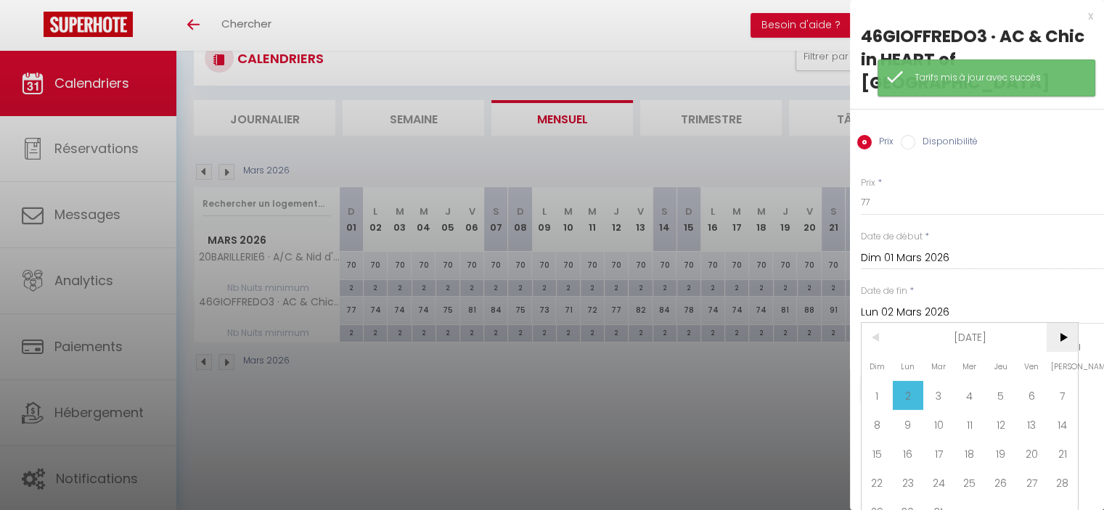
click at [1065, 323] on span ">" at bounding box center [1062, 337] width 31 height 29
click at [970, 381] on span "1" at bounding box center [969, 395] width 31 height 29
type input "Mer 01 Avril 2026"
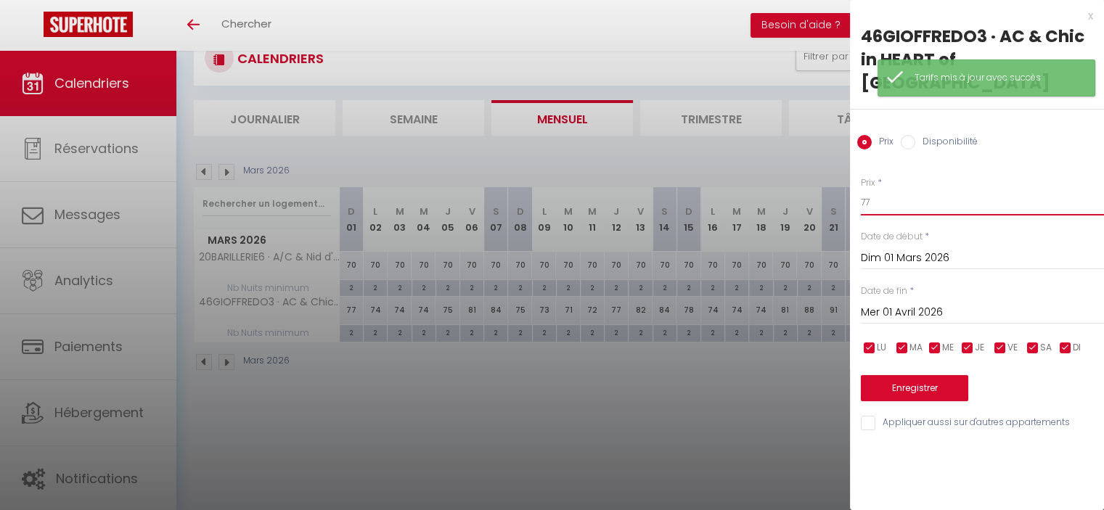
drag, startPoint x: 899, startPoint y: 172, endPoint x: 833, endPoint y: 165, distance: 66.4
click at [817, 176] on body "🟢 Des questions ou besoin d'assistance pour la migration AirBnB? Connectez-vous…" at bounding box center [552, 255] width 1104 height 510
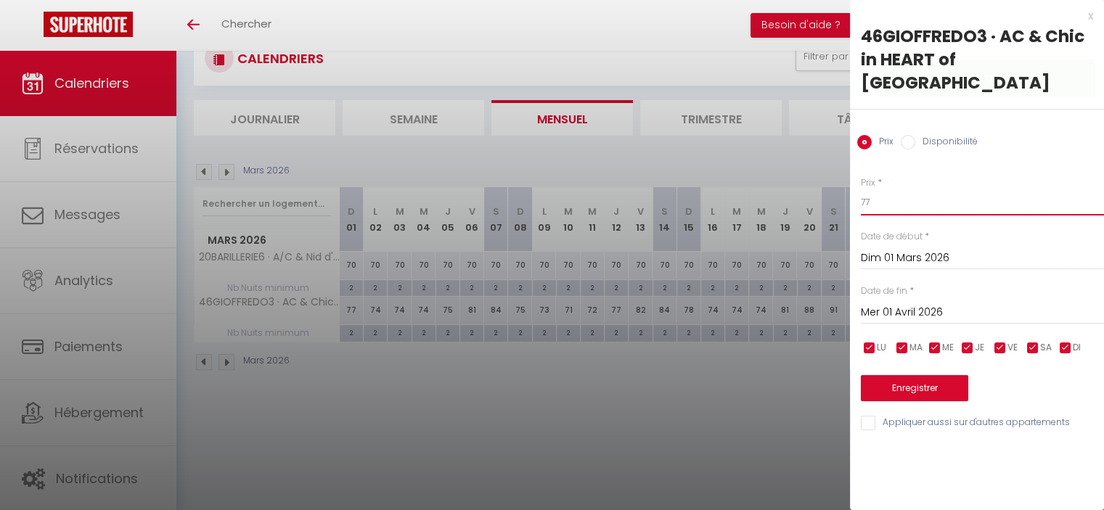
type input "9"
type input "80"
click at [916, 375] on button "Enregistrer" at bounding box center [914, 388] width 107 height 26
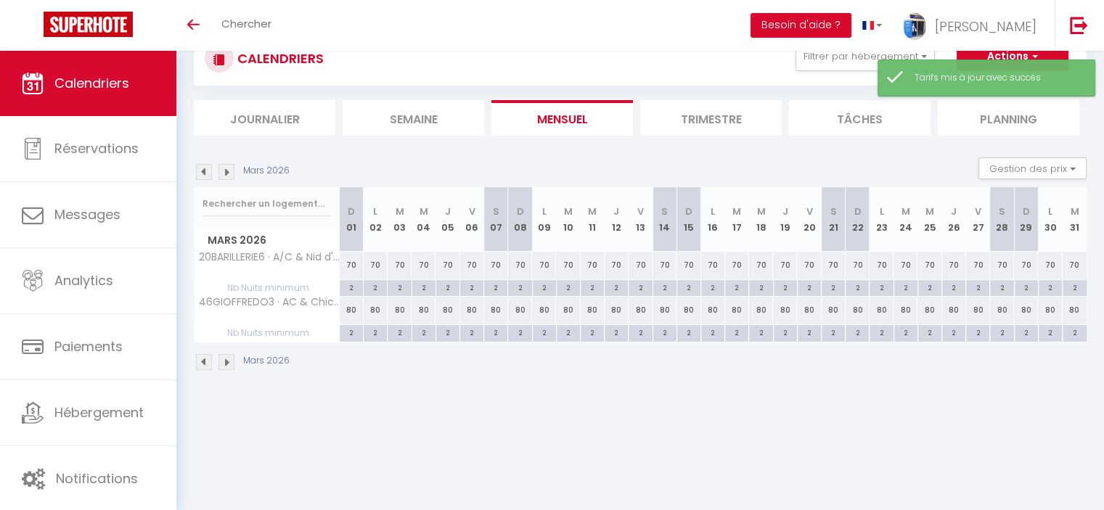
click at [227, 361] on img at bounding box center [226, 362] width 16 height 16
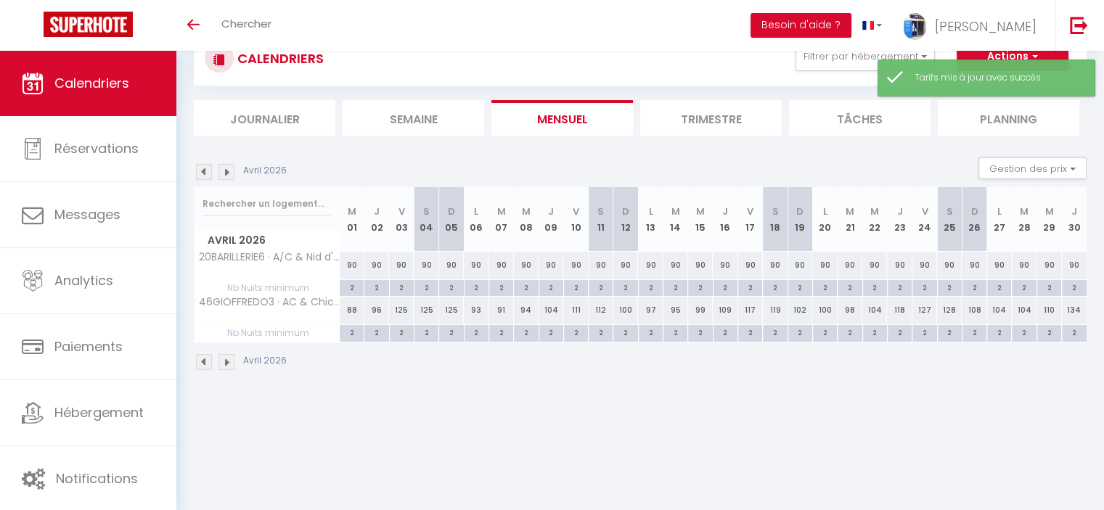
click at [349, 310] on div "88" at bounding box center [352, 310] width 25 height 27
type input "88"
type input "Mer 01 Avril 2026"
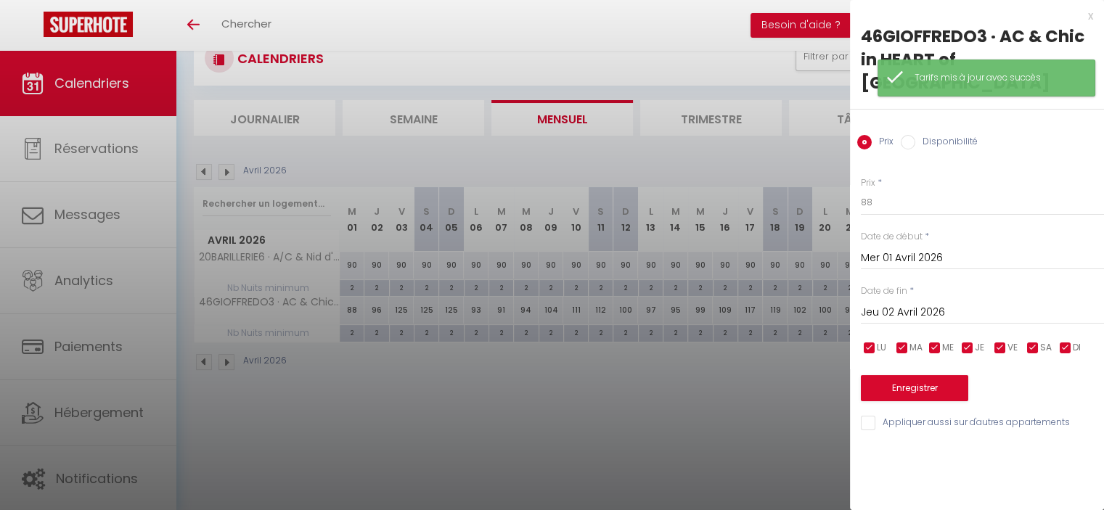
click at [887, 303] on input "Jeu 02 Avril 2026" at bounding box center [982, 312] width 243 height 19
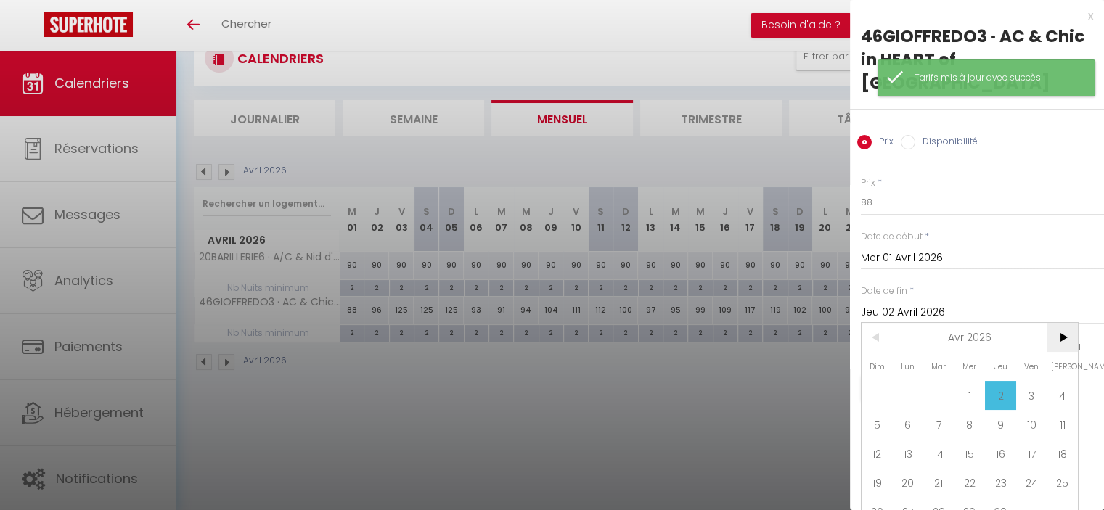
click at [1060, 323] on span ">" at bounding box center [1062, 337] width 31 height 29
drag, startPoint x: 1030, startPoint y: 373, endPoint x: 967, endPoint y: 282, distance: 110.5
click at [1028, 381] on span "1" at bounding box center [1031, 395] width 31 height 29
type input "Ven 01 Mai 2026"
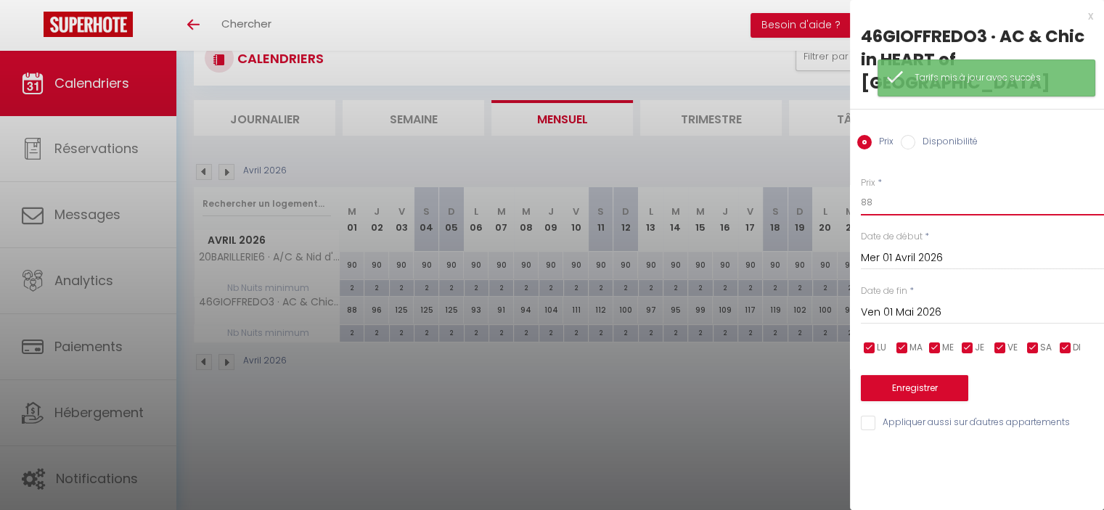
drag, startPoint x: 898, startPoint y: 189, endPoint x: 819, endPoint y: 167, distance: 82.7
click at [816, 170] on body "🟢 Des questions ou besoin d'assistance pour la migration AirBnB? Connectez-vous…" at bounding box center [552, 255] width 1104 height 510
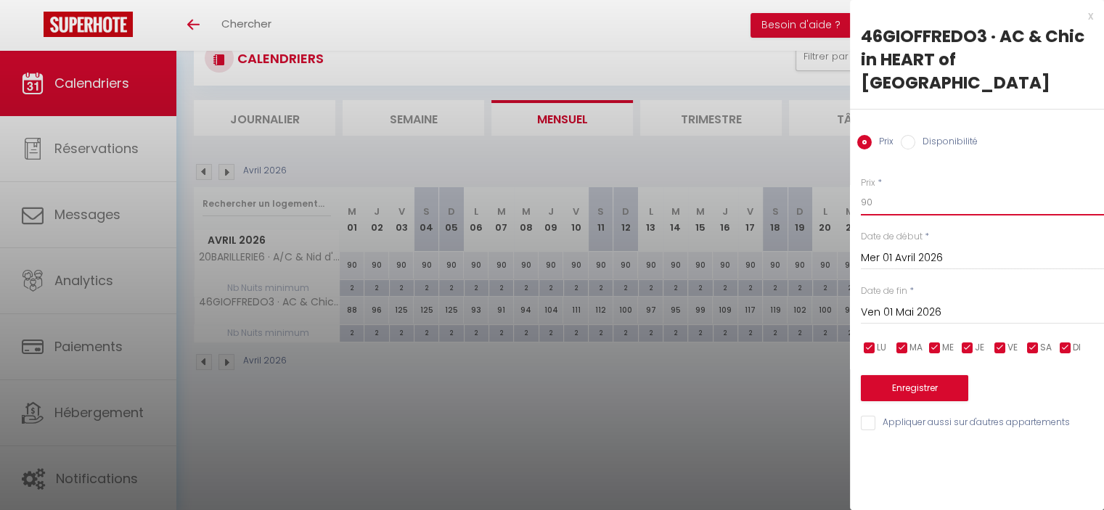
type input "90"
click at [901, 375] on button "Enregistrer" at bounding box center [914, 388] width 107 height 26
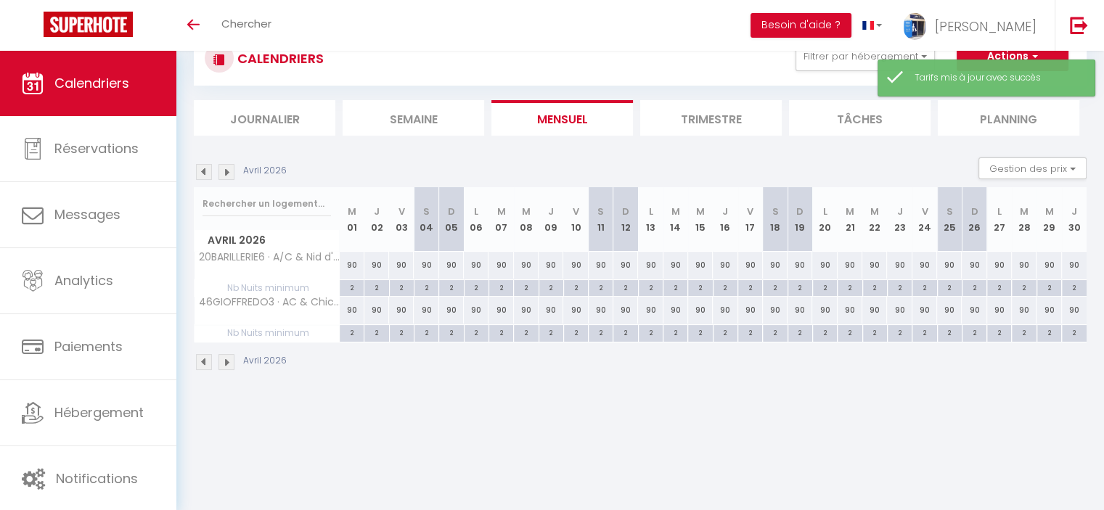
click at [222, 364] on img at bounding box center [226, 362] width 16 height 16
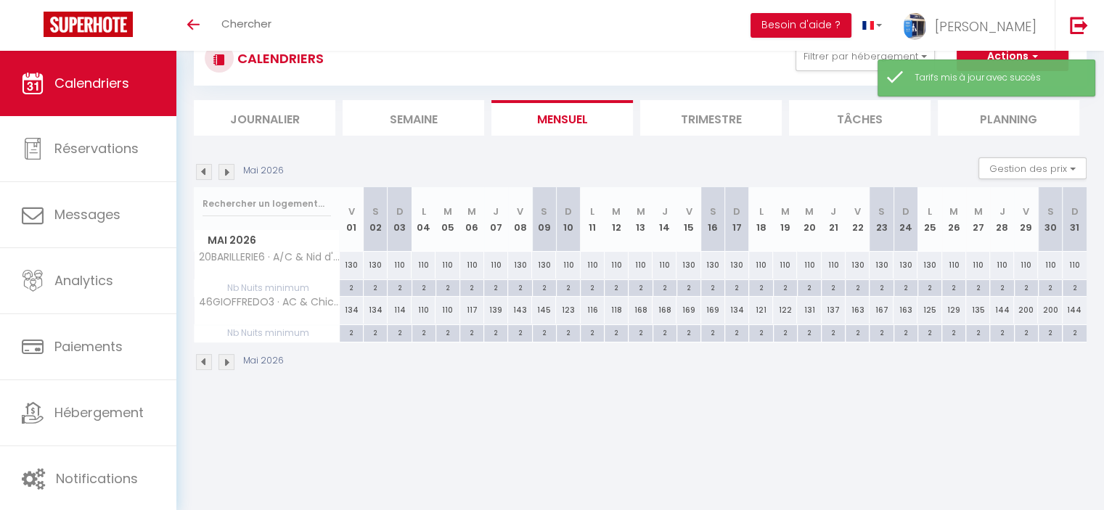
click at [353, 314] on div "134" at bounding box center [352, 310] width 24 height 27
type input "134"
type input "Ven 01 Mai 2026"
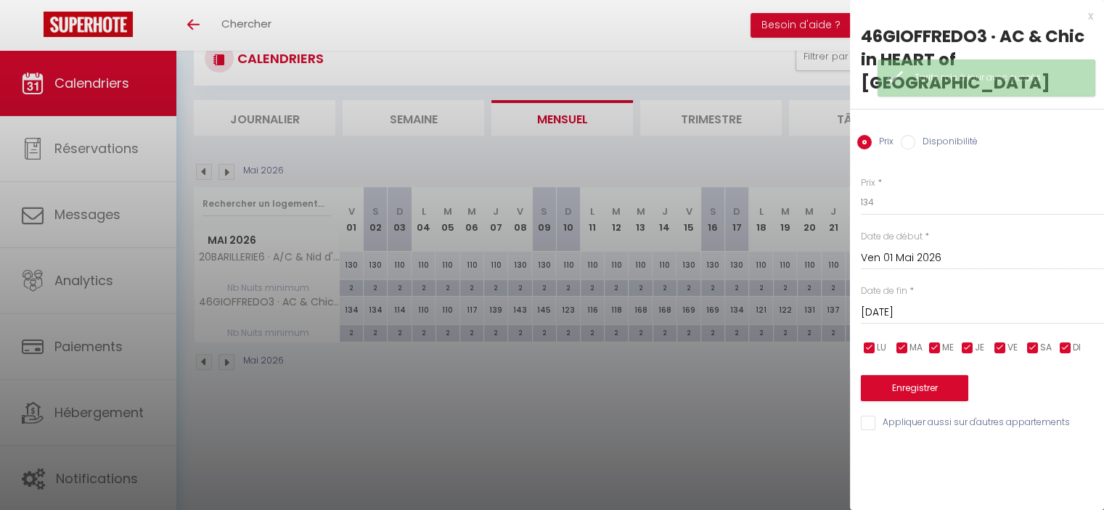
click at [915, 303] on input "[DATE]" at bounding box center [982, 312] width 243 height 19
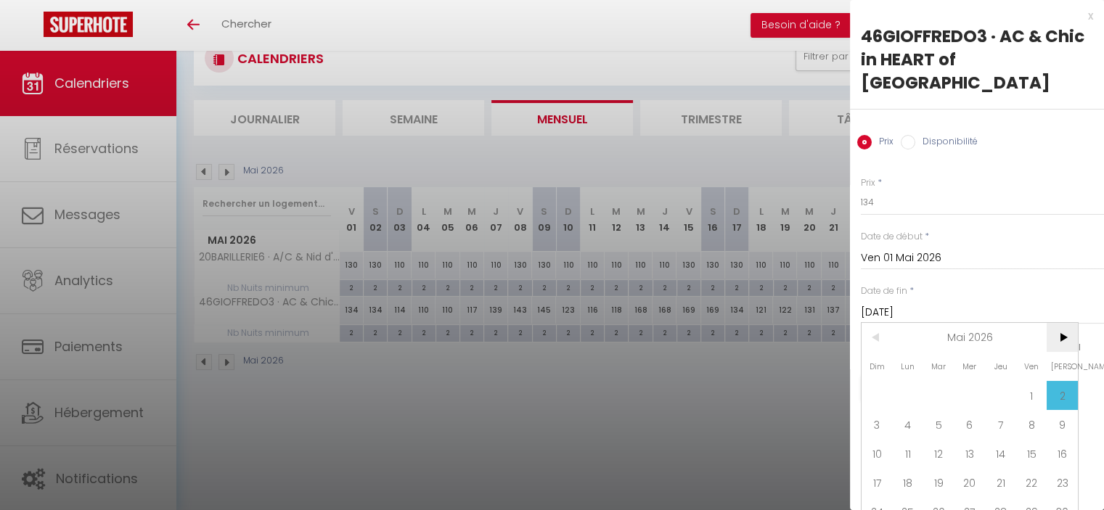
click at [1063, 323] on span ">" at bounding box center [1062, 337] width 31 height 29
click at [913, 381] on span "1" at bounding box center [908, 395] width 31 height 29
type input "Lun 01 Juin 2026"
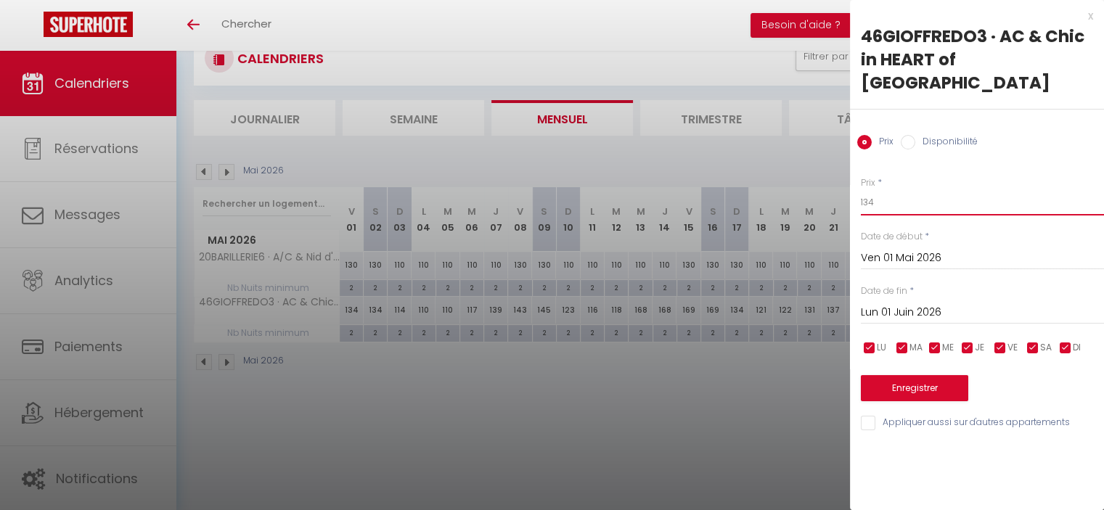
drag, startPoint x: 851, startPoint y: 181, endPoint x: 856, endPoint y: 175, distance: 8.3
click at [847, 180] on body "🟢 Des questions ou besoin d'assistance pour la migration AirBnB? Connectez-vous…" at bounding box center [552, 255] width 1104 height 510
type input "110"
click at [920, 375] on button "Enregistrer" at bounding box center [914, 388] width 107 height 26
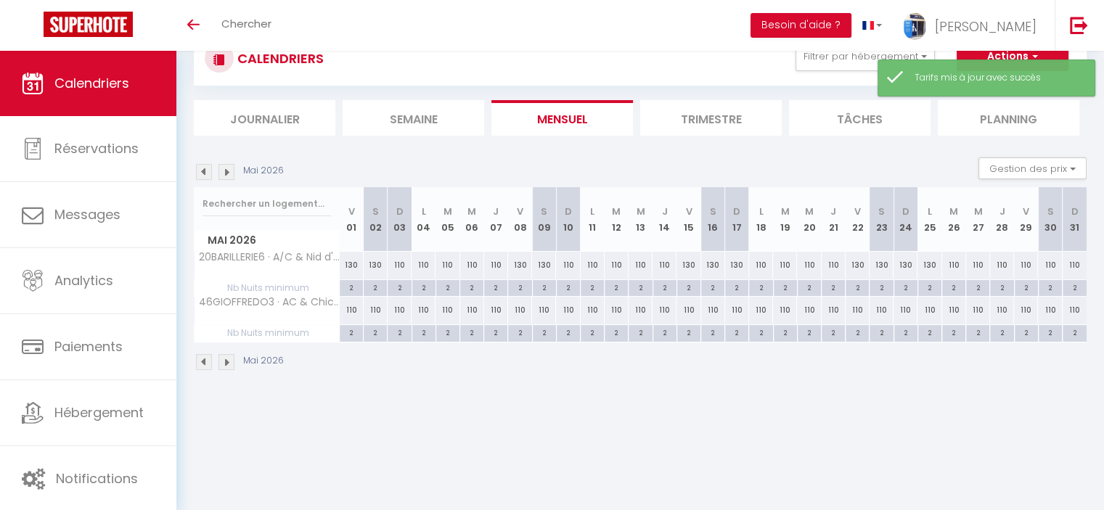
click at [351, 310] on div "110" at bounding box center [352, 310] width 24 height 27
type input "110"
type input "Ven 01 Mai 2026"
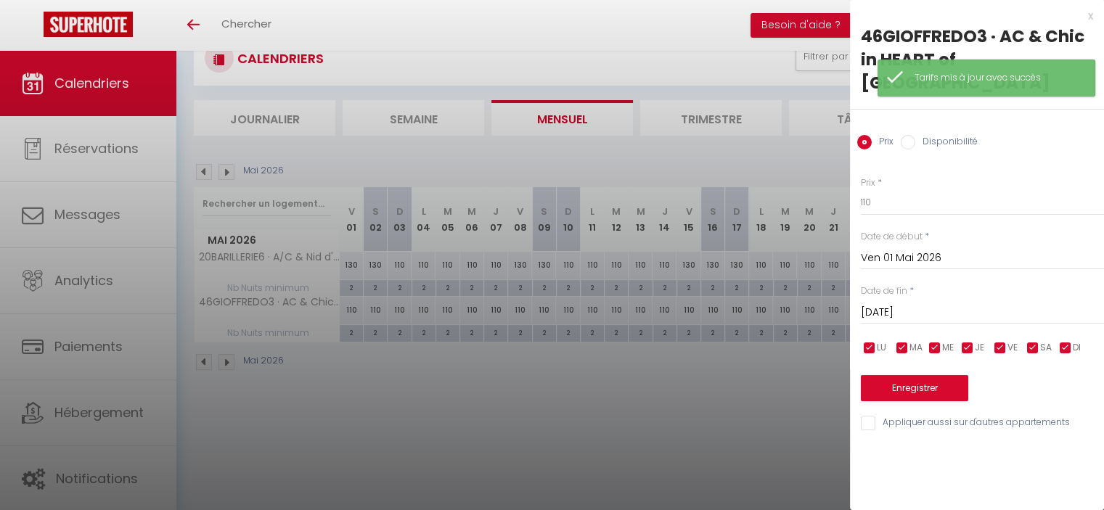
click at [898, 303] on input "[DATE]" at bounding box center [982, 312] width 243 height 19
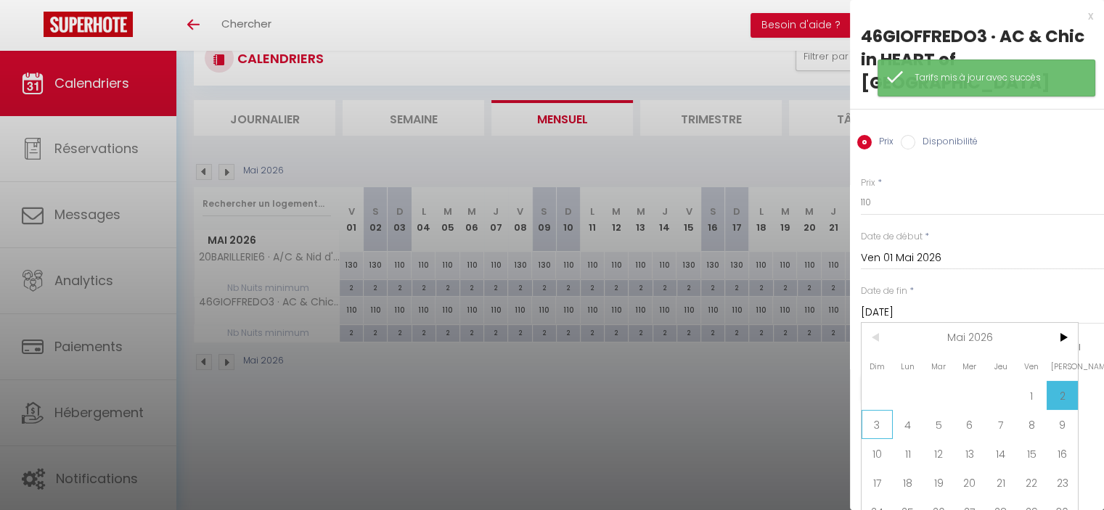
click at [871, 410] on span "3" at bounding box center [876, 424] width 31 height 29
type input "[DATE]"
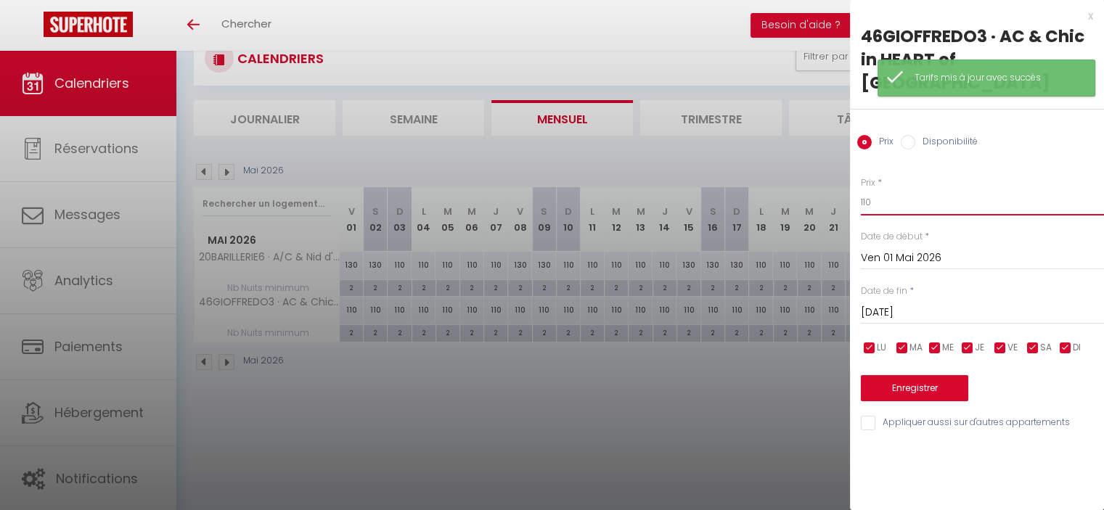
click at [885, 189] on input "110" at bounding box center [982, 202] width 243 height 26
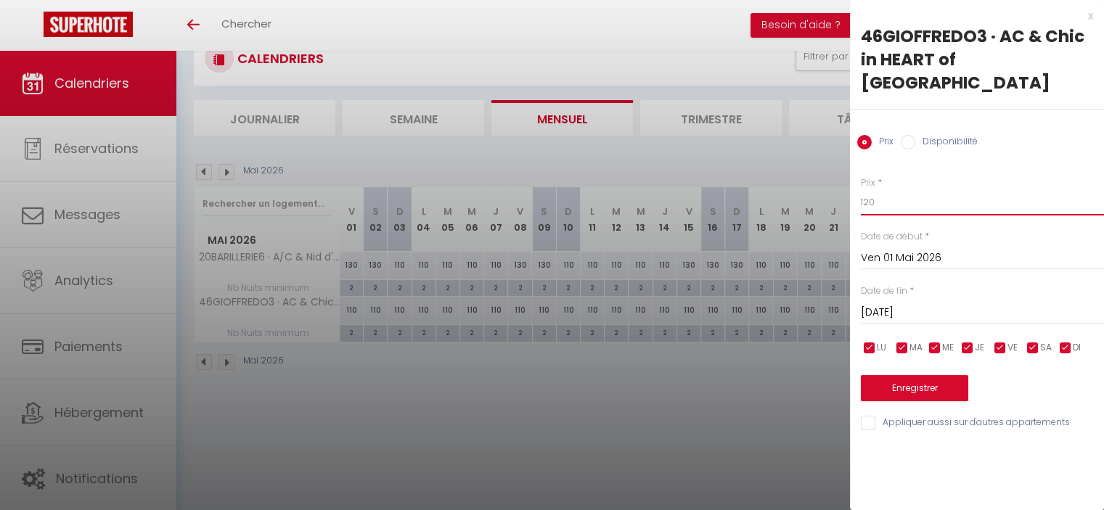
type input "120"
click at [907, 375] on button "Enregistrer" at bounding box center [914, 388] width 107 height 26
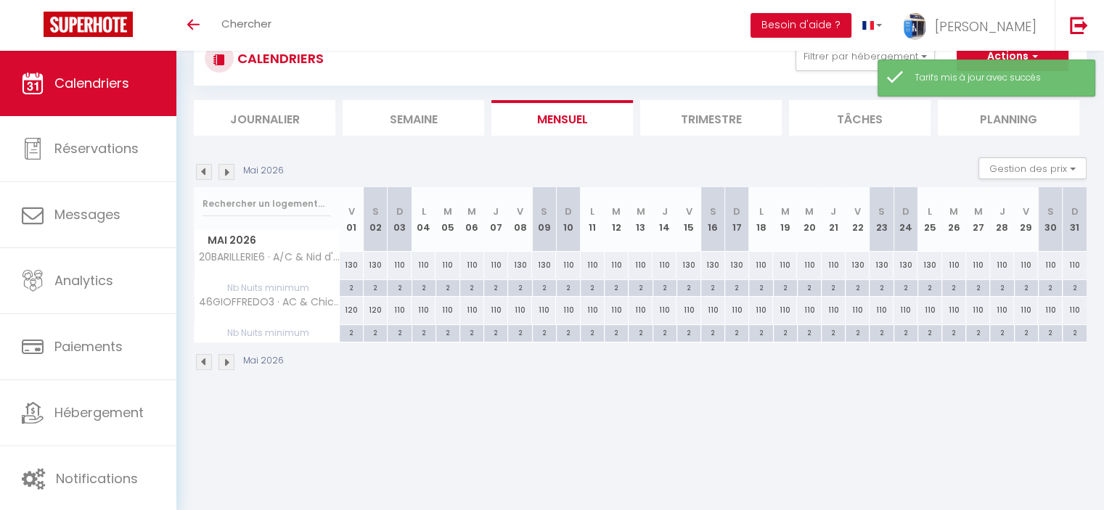
click at [517, 314] on div "110" at bounding box center [520, 310] width 24 height 27
type input "110"
type input "[DATE]"
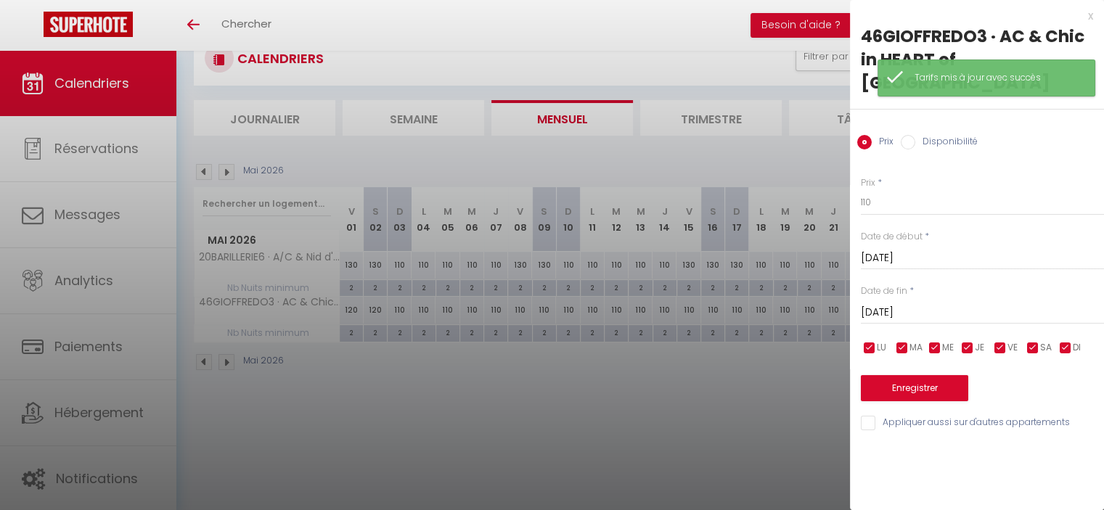
click at [909, 303] on input "[DATE]" at bounding box center [982, 312] width 243 height 19
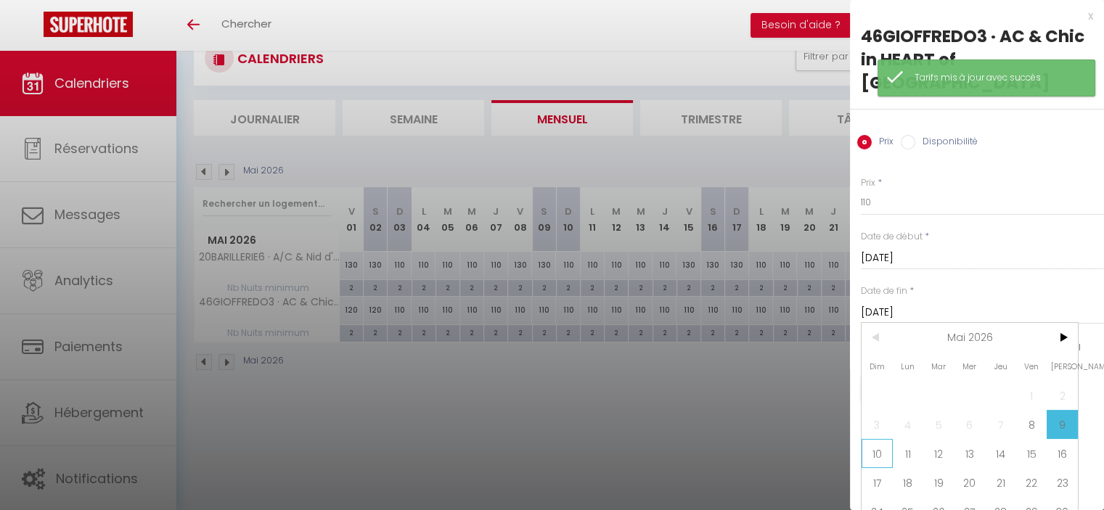
click at [875, 439] on span "10" at bounding box center [876, 453] width 31 height 29
type input "[DATE]"
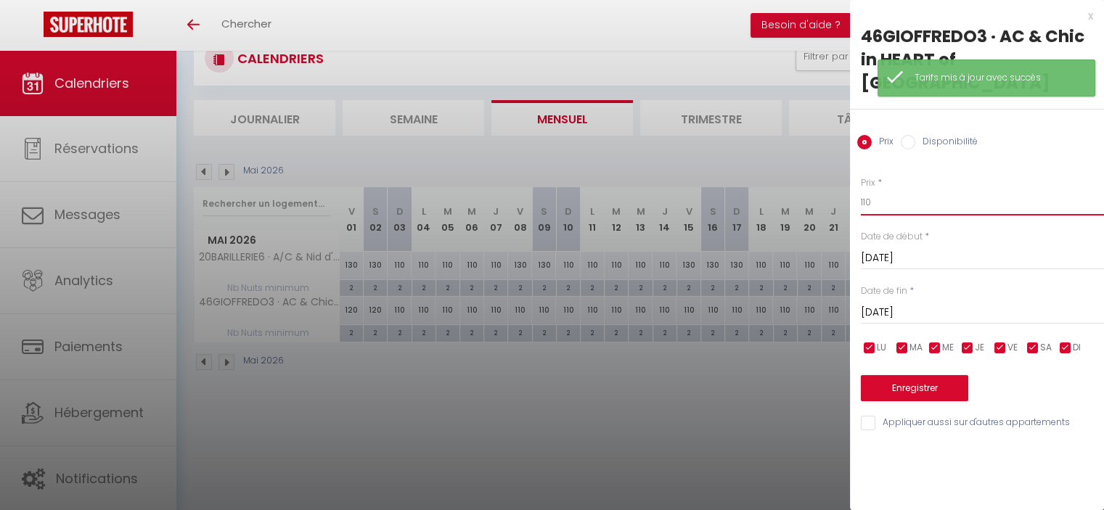
click at [882, 189] on input "110" at bounding box center [982, 202] width 243 height 26
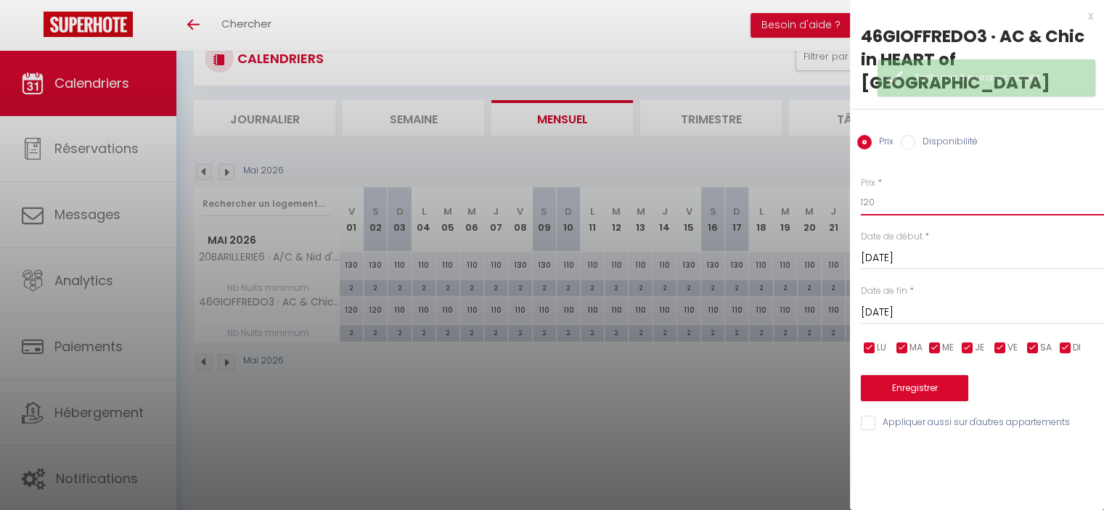
type input "120"
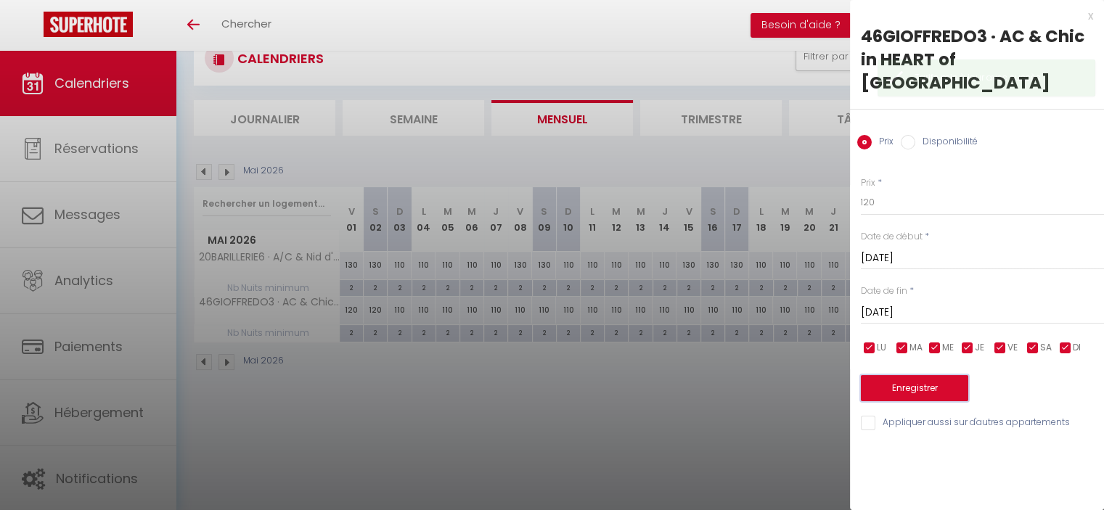
click at [909, 375] on button "Enregistrer" at bounding box center [914, 388] width 107 height 26
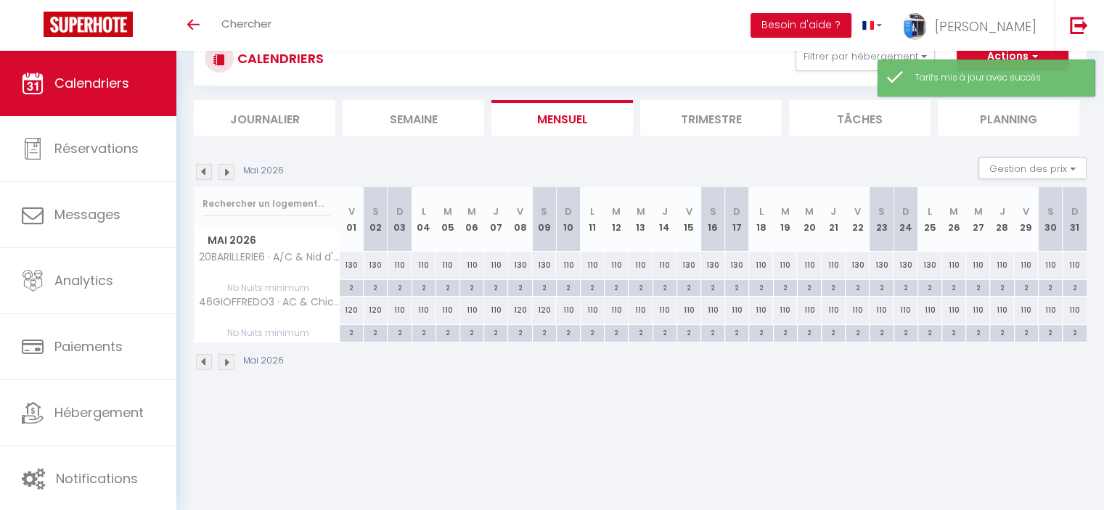
click at [855, 310] on div "110" at bounding box center [858, 310] width 24 height 27
type input "110"
type input "Ven 22 Mai 2026"
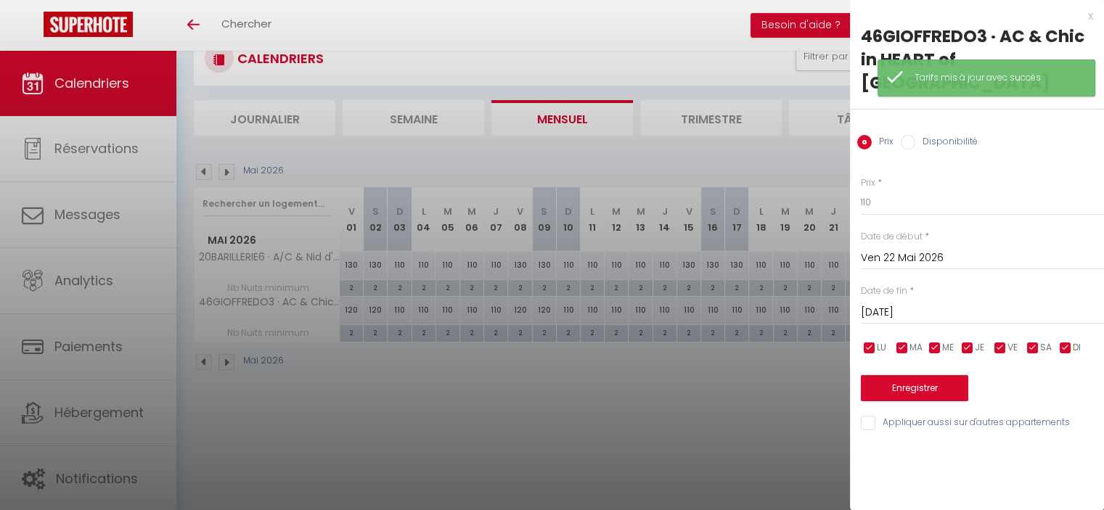
click at [914, 303] on input "[DATE]" at bounding box center [982, 312] width 243 height 19
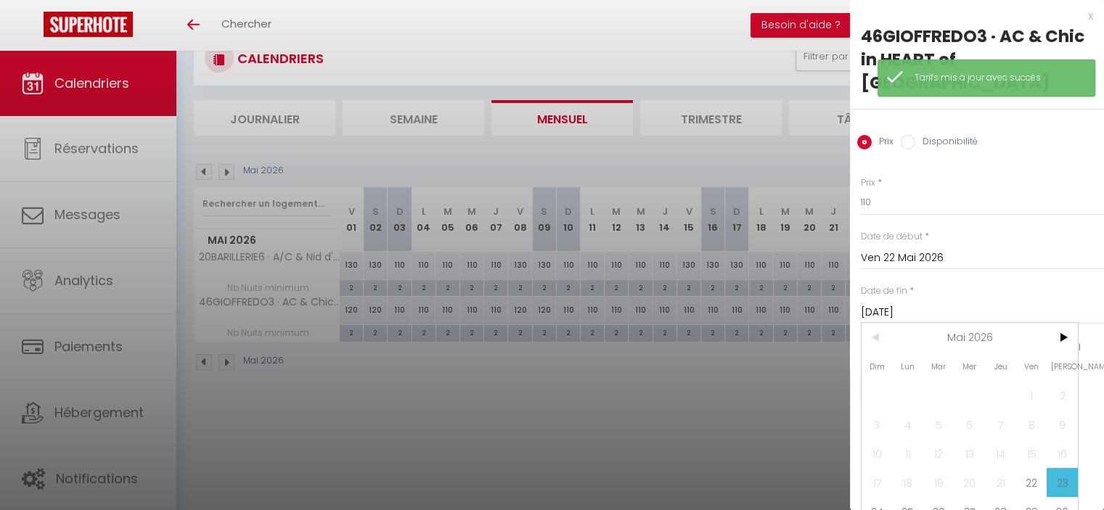
drag, startPoint x: 936, startPoint y: 480, endPoint x: 917, endPoint y: 318, distance: 163.7
click at [936, 497] on span "26" at bounding box center [938, 511] width 31 height 29
type input "[DATE]"
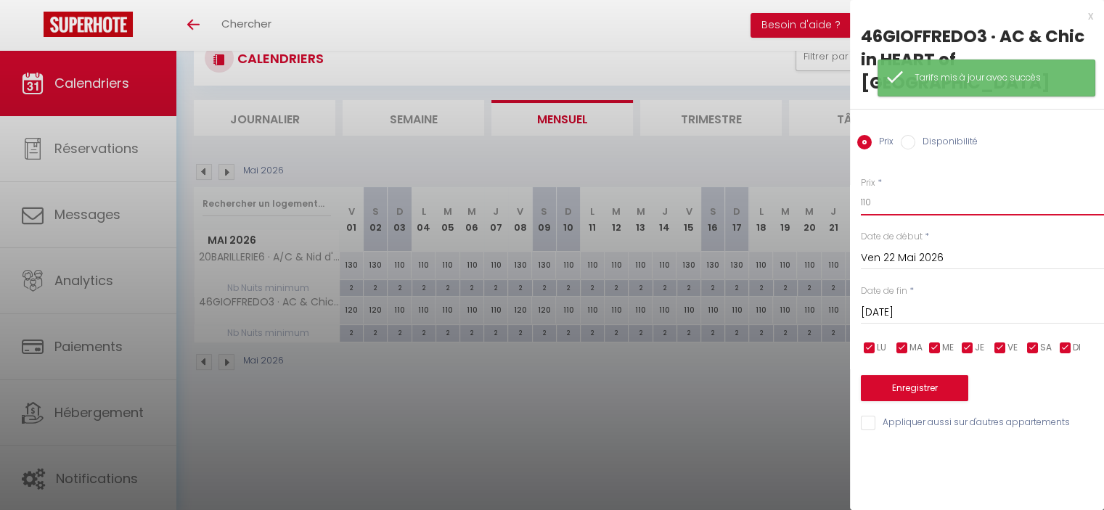
click at [883, 189] on input "110" at bounding box center [982, 202] width 243 height 26
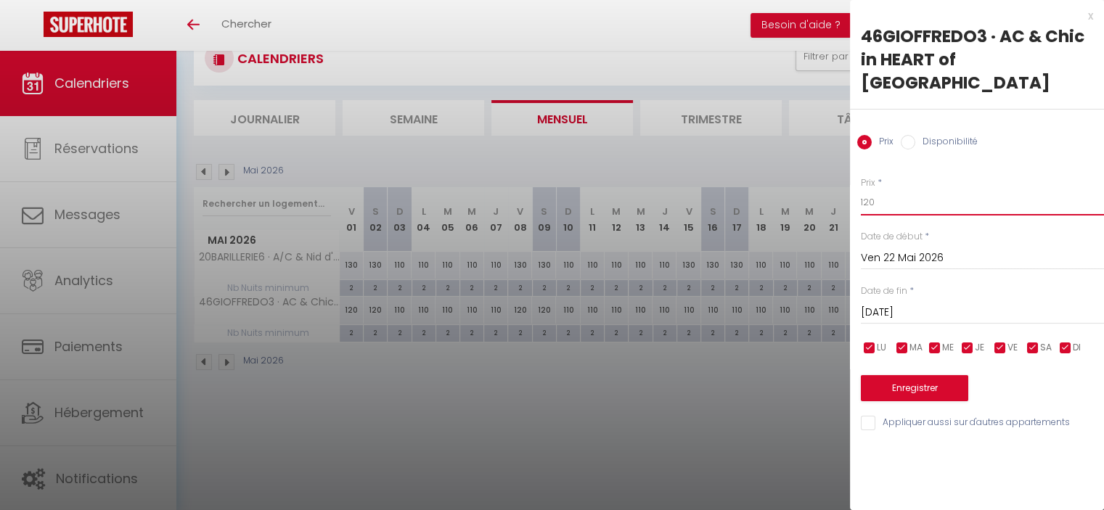
type input "120"
click at [904, 375] on button "Enregistrer" at bounding box center [914, 388] width 107 height 26
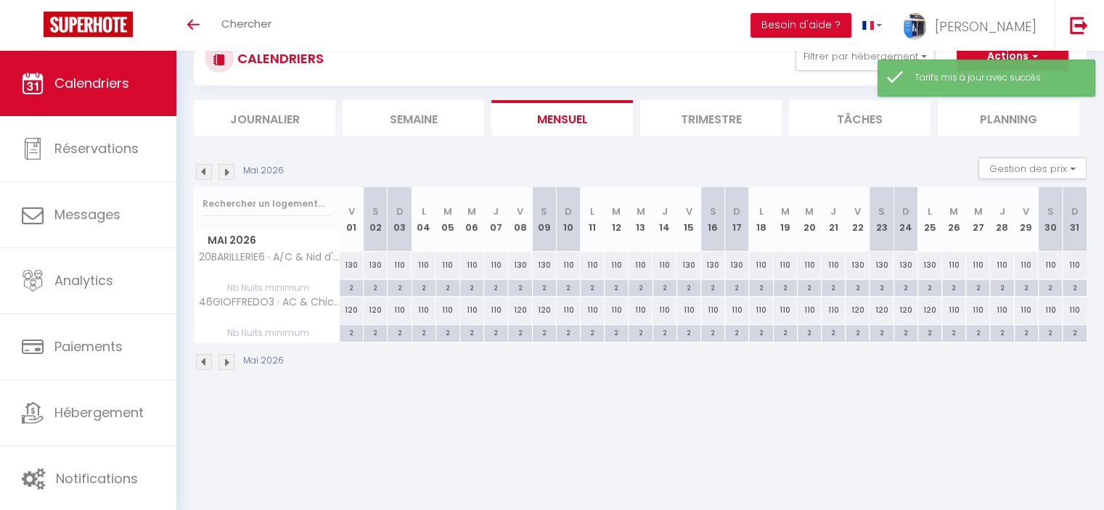
click at [224, 364] on img at bounding box center [226, 362] width 16 height 16
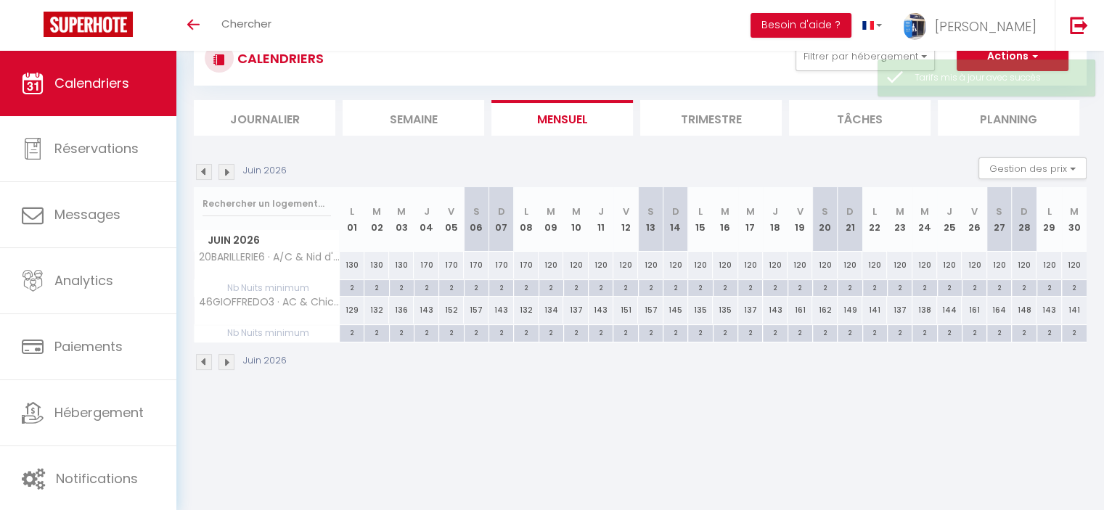
click at [430, 308] on div "143" at bounding box center [426, 310] width 25 height 27
type input "143"
type input "[DATE]"
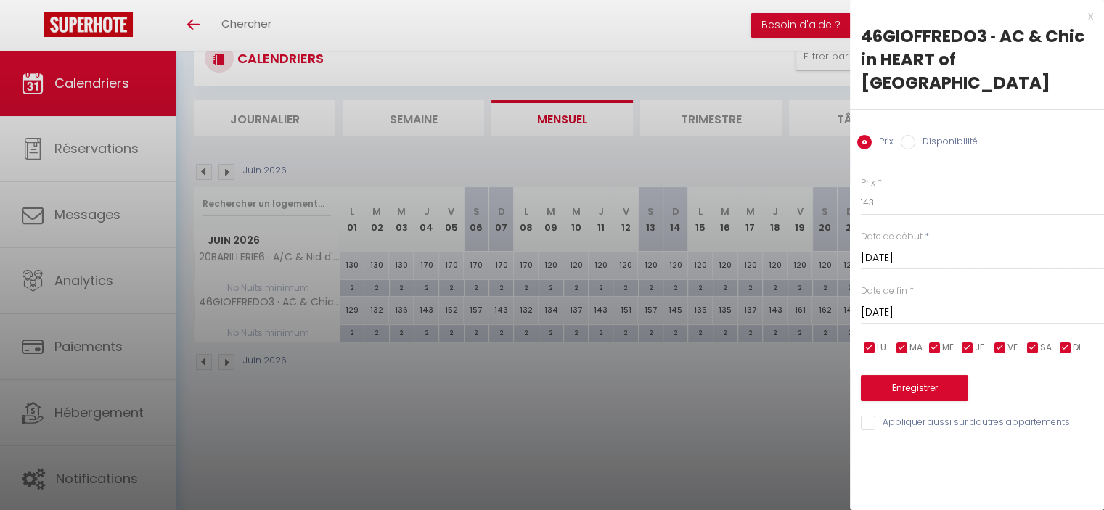
click at [893, 298] on div "[DATE] < [DATE] > Dim Lun Mar Mer Jeu Ven Sam 1 2 3 4 5 6 7 8 9 10 11 12 13 14 …" at bounding box center [982, 311] width 243 height 26
click at [920, 303] on input "[DATE]" at bounding box center [982, 312] width 243 height 19
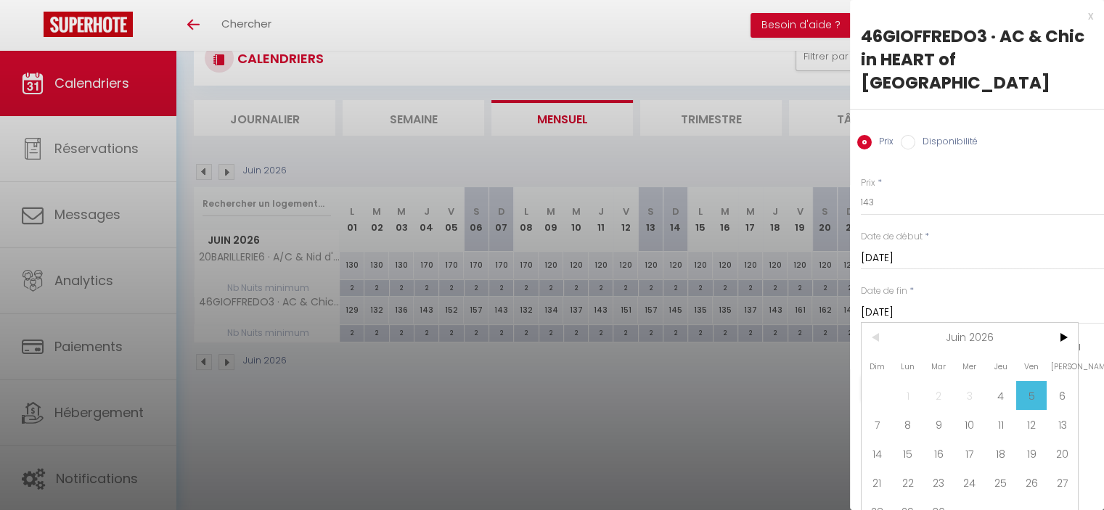
drag, startPoint x: 946, startPoint y: 396, endPoint x: 929, endPoint y: 336, distance: 62.7
click at [946, 410] on span "9" at bounding box center [938, 424] width 31 height 29
type input "[DATE]"
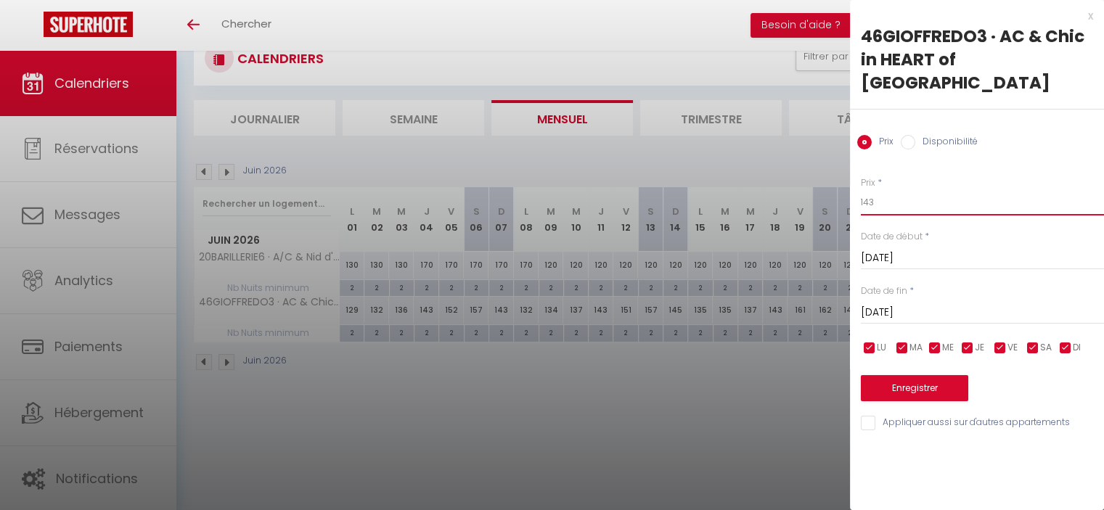
drag, startPoint x: 888, startPoint y: 183, endPoint x: 830, endPoint y: 166, distance: 59.7
click at [831, 168] on body "🟢 Des questions ou besoin d'assistance pour la migration AirBnB? Connectez-vous…" at bounding box center [552, 255] width 1104 height 510
type input "1"
type input "2"
type input "170"
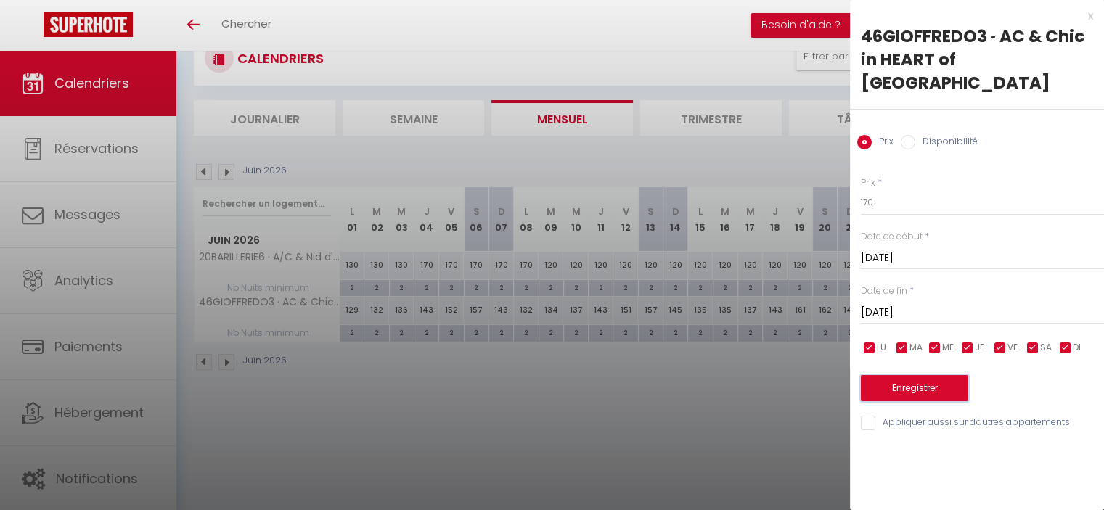
click at [903, 375] on button "Enregistrer" at bounding box center [914, 388] width 107 height 26
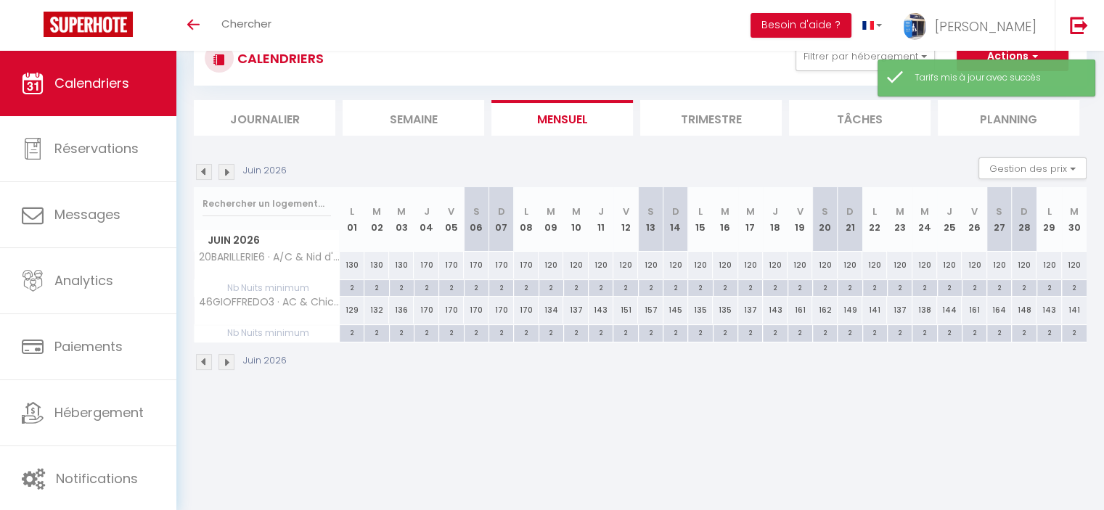
click at [351, 306] on div "129" at bounding box center [352, 310] width 25 height 27
type input "129"
type input "Lun 01 Juin 2026"
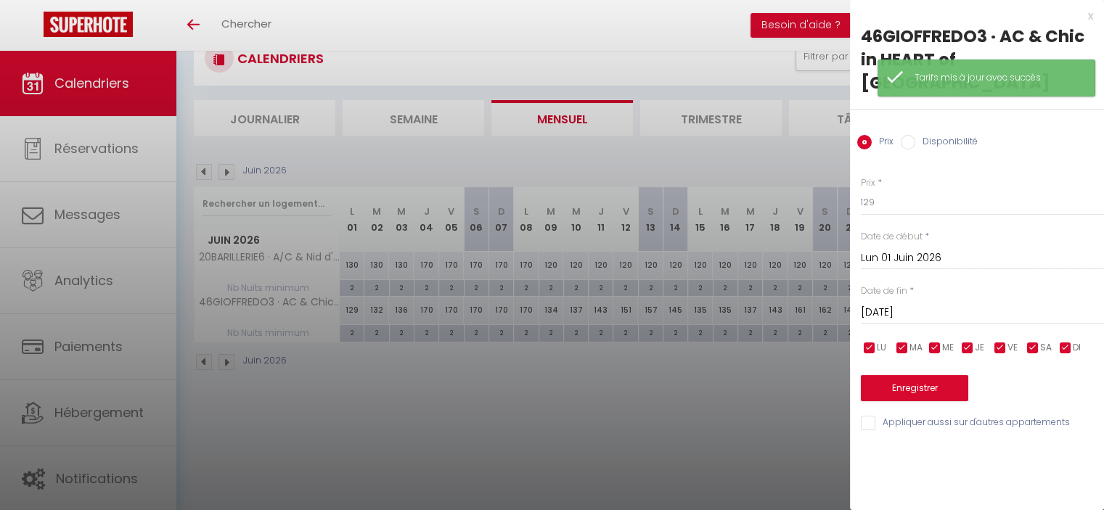
drag, startPoint x: 876, startPoint y: 286, endPoint x: 904, endPoint y: 292, distance: 29.0
click at [876, 303] on input "[DATE]" at bounding box center [982, 312] width 243 height 19
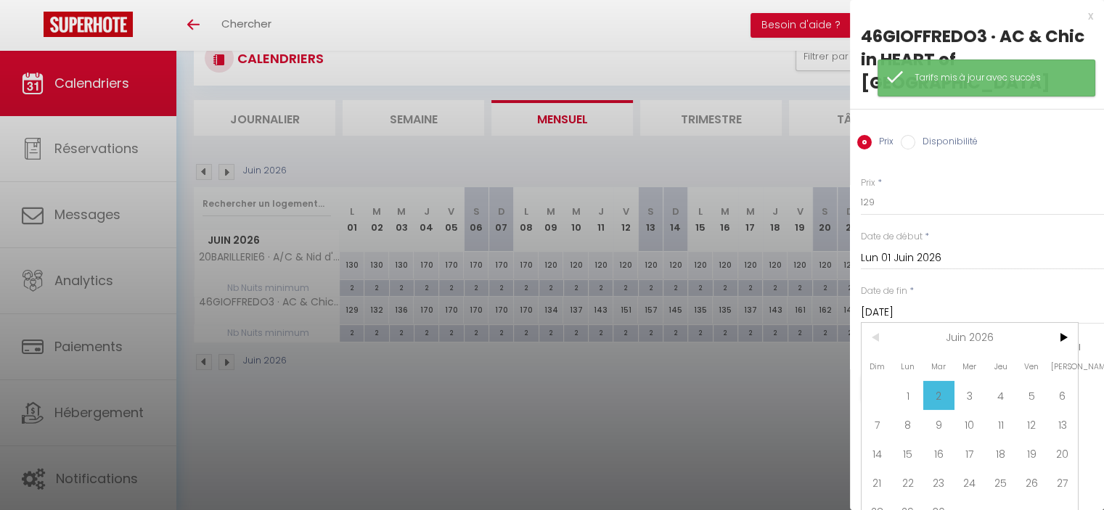
drag, startPoint x: 992, startPoint y: 372, endPoint x: 987, endPoint y: 366, distance: 8.3
click at [990, 381] on span "4" at bounding box center [1000, 395] width 31 height 29
type input "[DATE]"
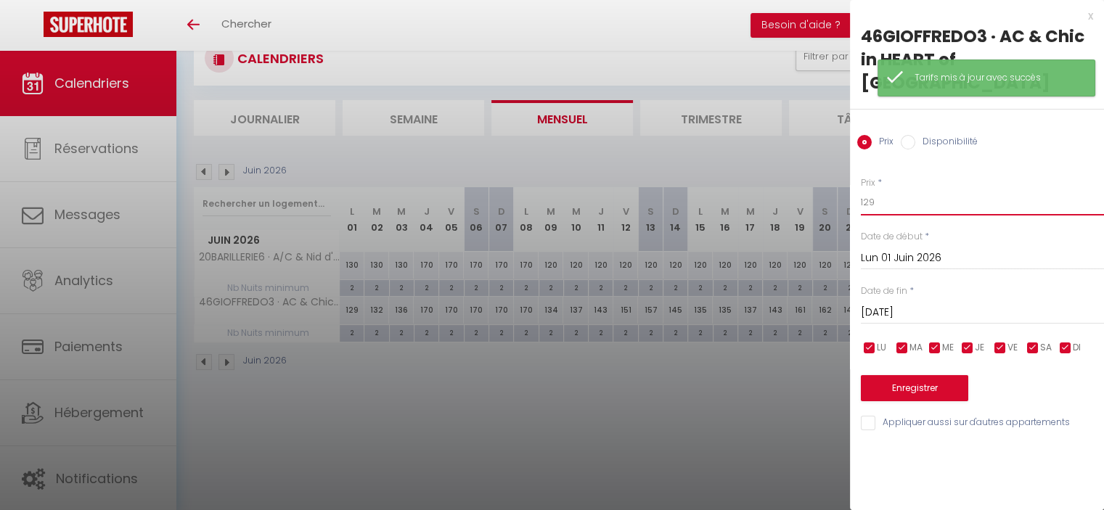
drag, startPoint x: 878, startPoint y: 179, endPoint x: 865, endPoint y: 174, distance: 14.0
click at [865, 189] on input "129" at bounding box center [982, 202] width 243 height 26
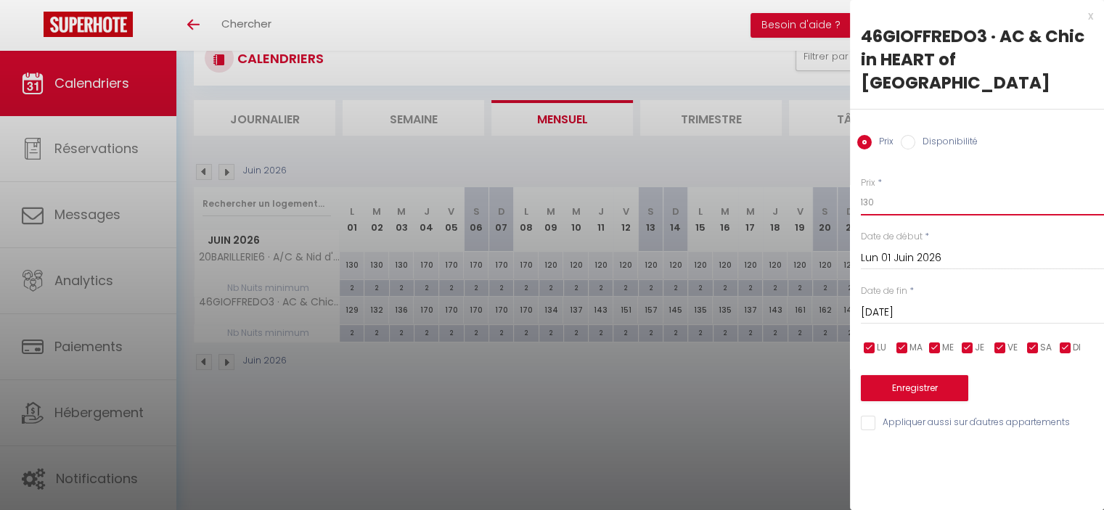
type input "130"
click at [906, 375] on button "Enregistrer" at bounding box center [914, 388] width 107 height 26
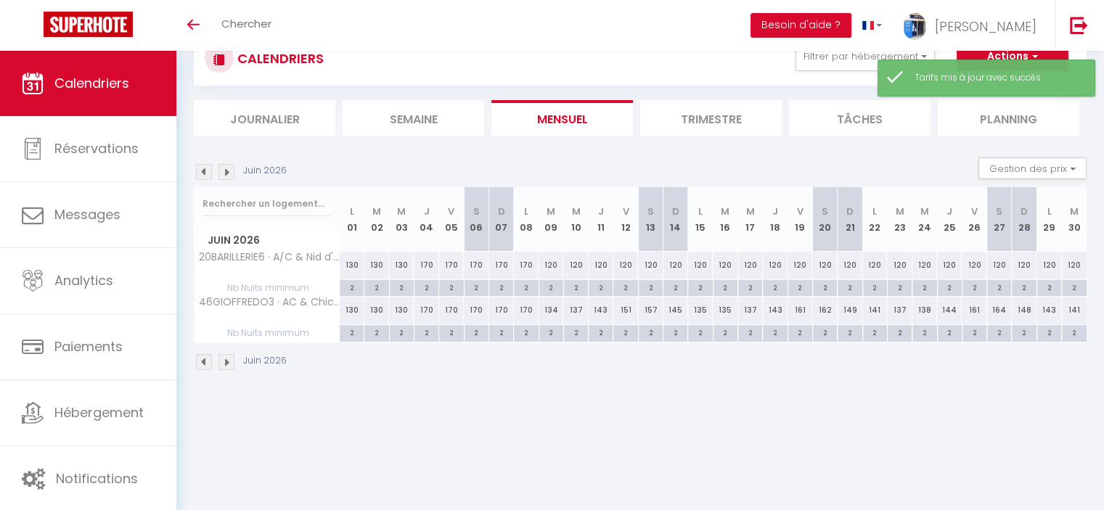
click at [550, 310] on div "134" at bounding box center [551, 310] width 25 height 27
type input "134"
type input "[DATE]"
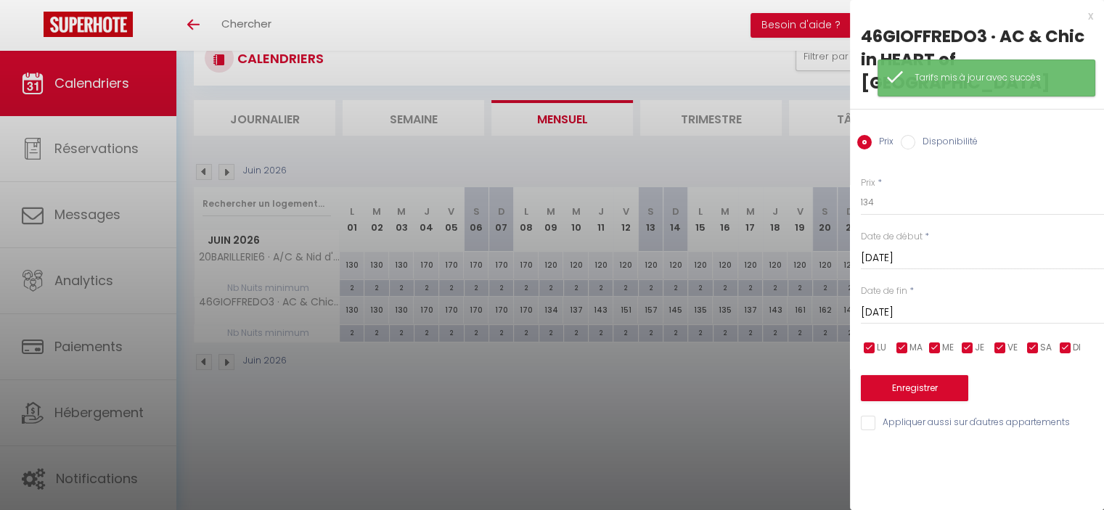
click at [874, 303] on input "[DATE]" at bounding box center [982, 312] width 243 height 19
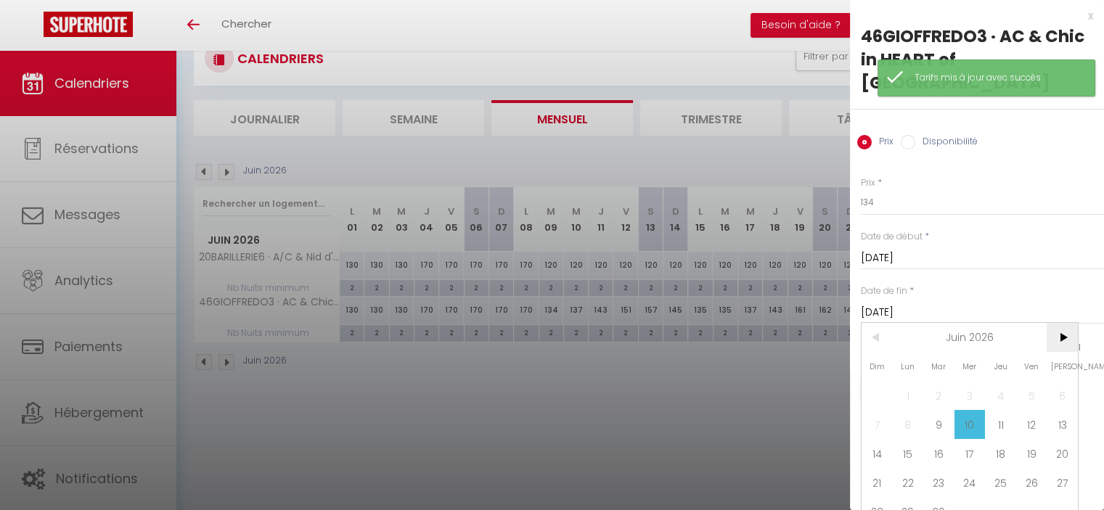
click at [1057, 323] on span ">" at bounding box center [1062, 337] width 31 height 29
click at [962, 381] on span "1" at bounding box center [969, 395] width 31 height 29
type input "Mer 01 Juillet 2026"
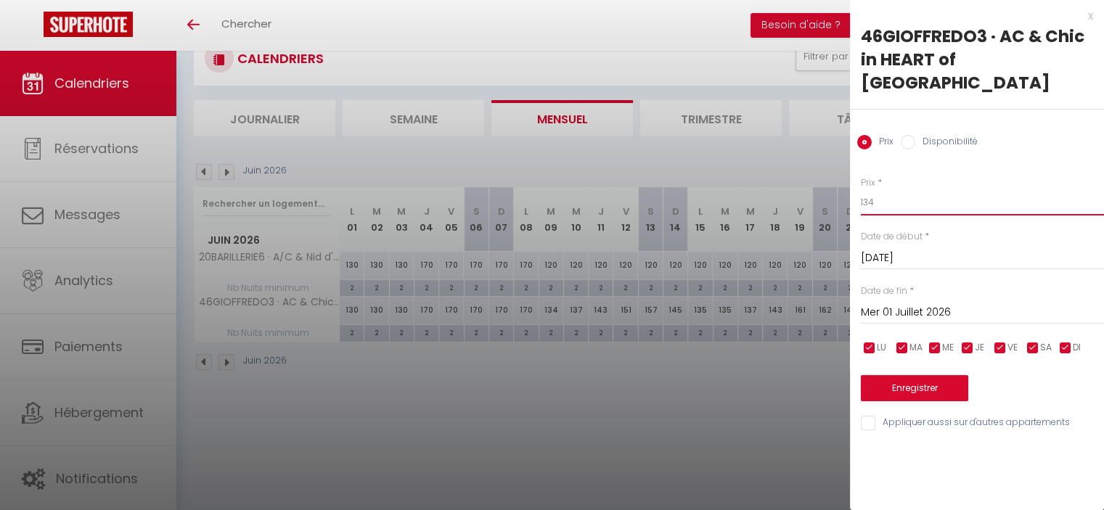
click at [863, 189] on input "134" at bounding box center [982, 202] width 243 height 26
type input "120"
click at [917, 375] on button "Enregistrer" at bounding box center [914, 388] width 107 height 26
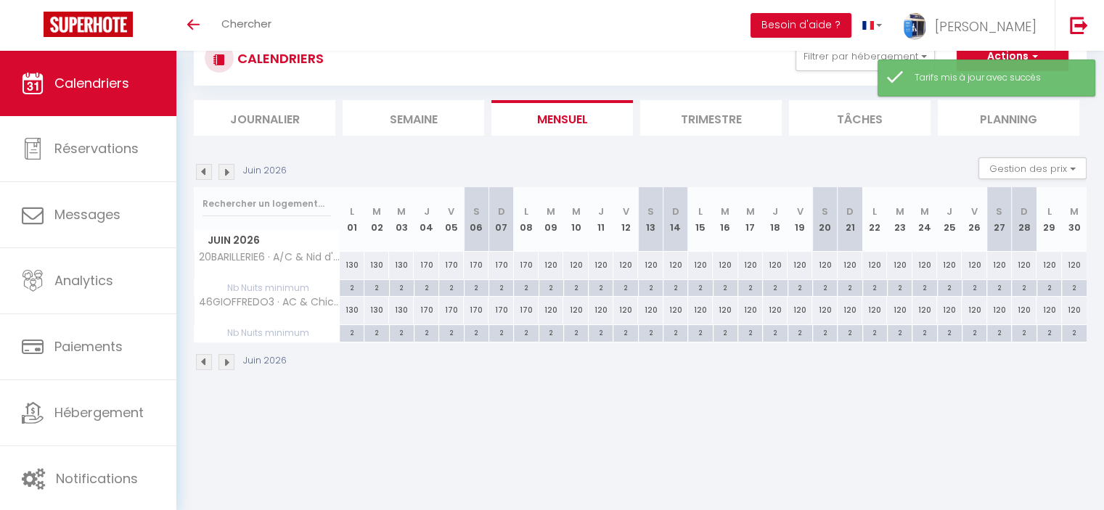
click at [224, 357] on img at bounding box center [226, 362] width 16 height 16
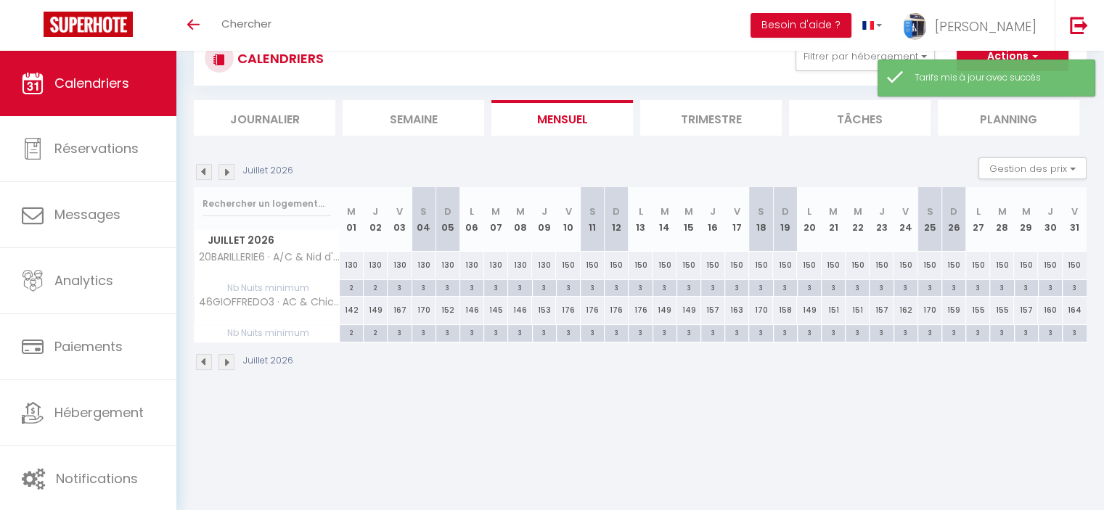
click at [350, 308] on div "142" at bounding box center [352, 310] width 24 height 27
type input "142"
type input "Mer 01 Juillet 2026"
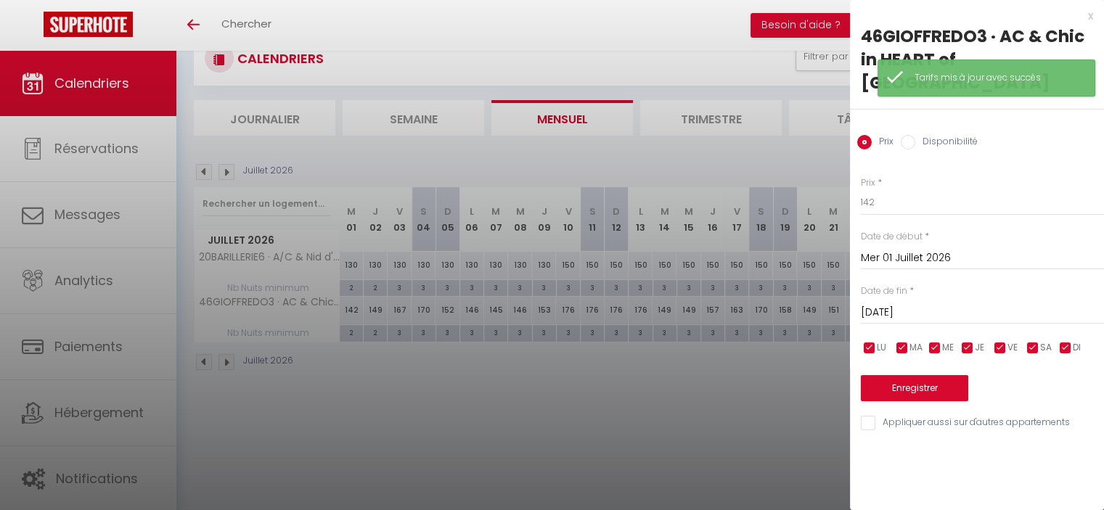
click at [879, 303] on input "[DATE]" at bounding box center [982, 312] width 243 height 19
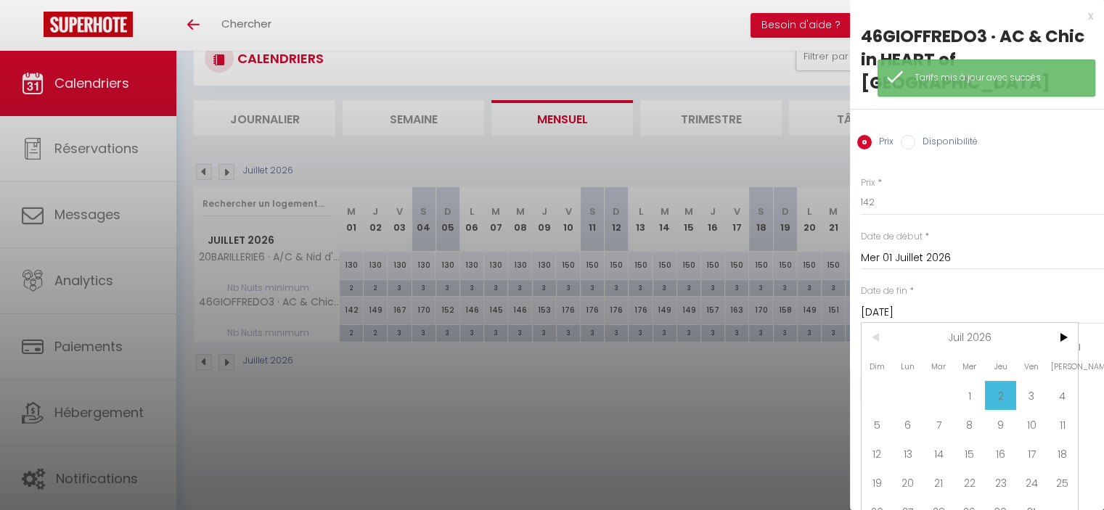
click at [884, 303] on input "[DATE]" at bounding box center [982, 312] width 243 height 19
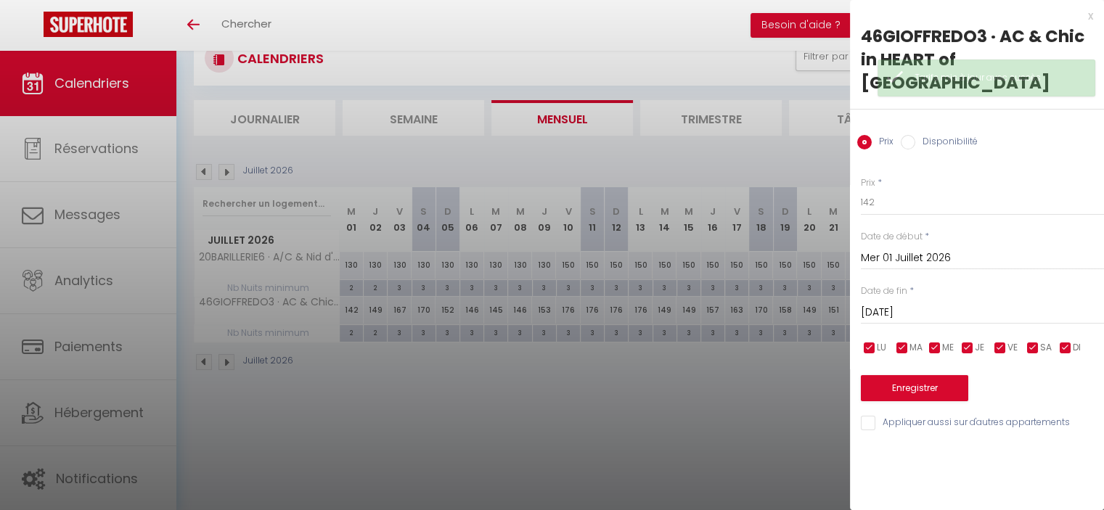
click at [884, 303] on input "[DATE]" at bounding box center [982, 312] width 243 height 19
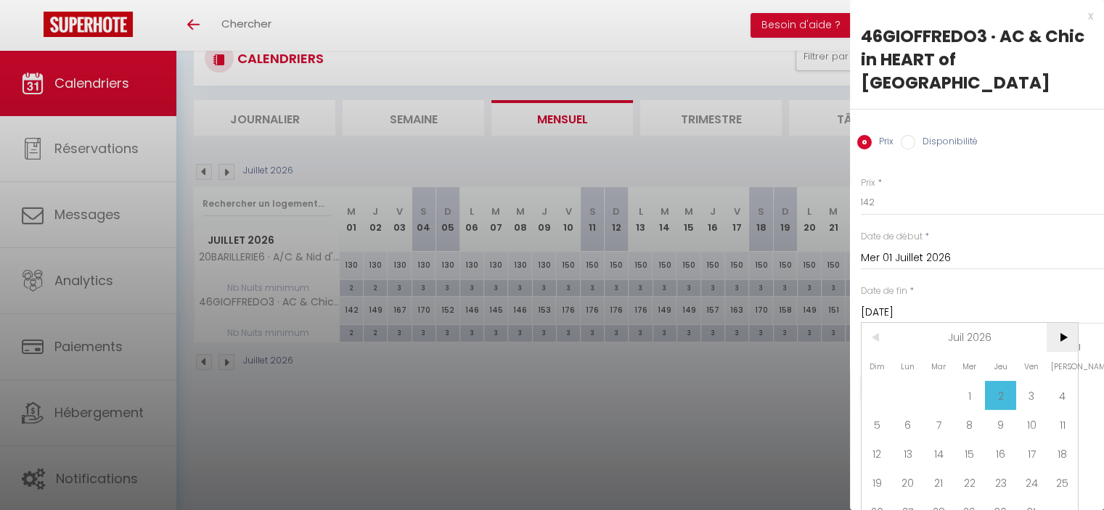
click at [1054, 323] on span ">" at bounding box center [1062, 337] width 31 height 29
click at [1060, 323] on span ">" at bounding box center [1062, 337] width 31 height 29
click at [999, 381] on span "1" at bounding box center [1000, 395] width 31 height 29
type input "[DATE]"
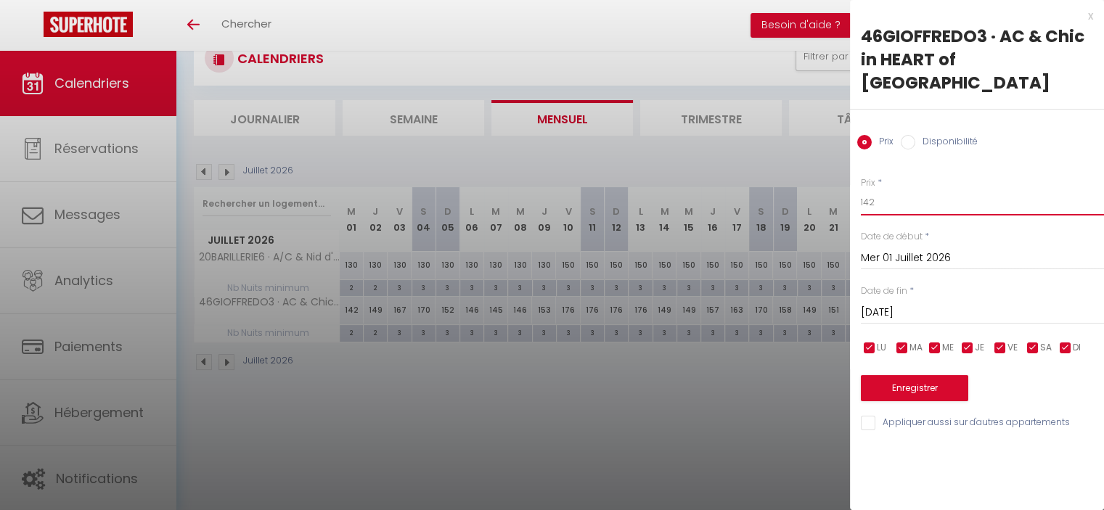
drag, startPoint x: 894, startPoint y: 173, endPoint x: 879, endPoint y: 152, distance: 26.6
click at [872, 176] on div "Prix * 142" at bounding box center [982, 196] width 243 height 40
type input "130"
click at [922, 375] on button "Enregistrer" at bounding box center [914, 388] width 107 height 26
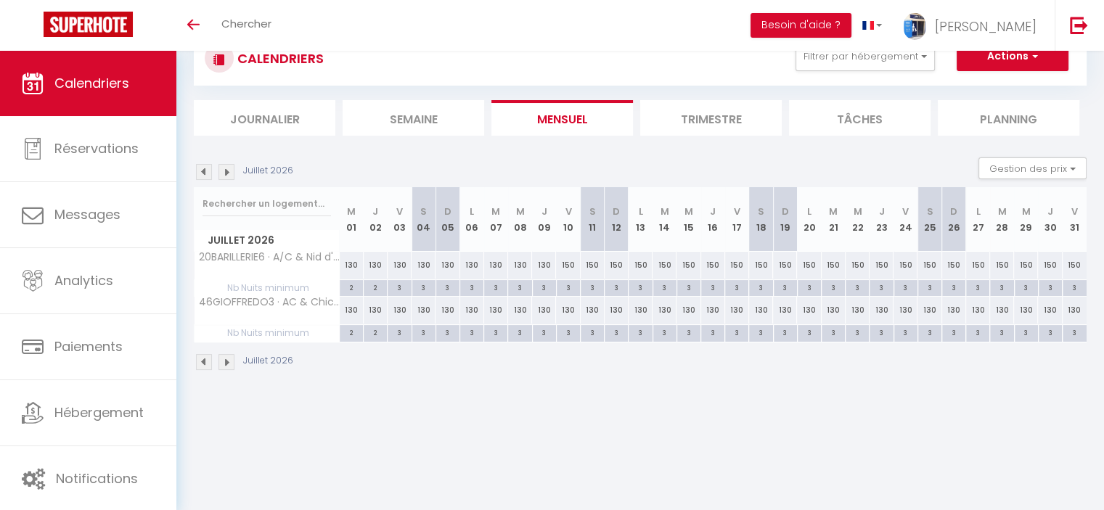
click at [566, 307] on div "130" at bounding box center [568, 310] width 24 height 27
type input "130"
type input "[DATE]"
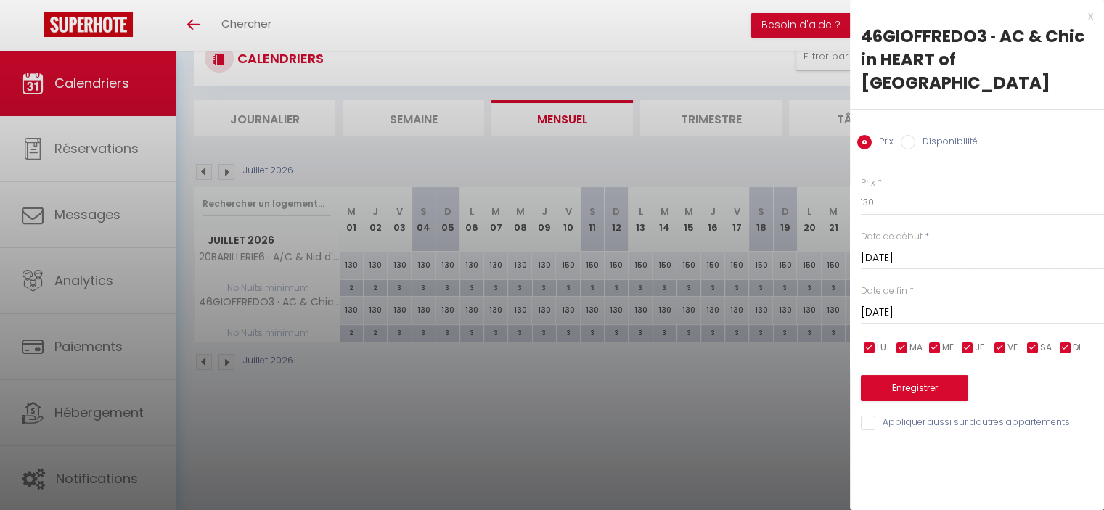
click at [920, 303] on input "[DATE]" at bounding box center [982, 312] width 243 height 19
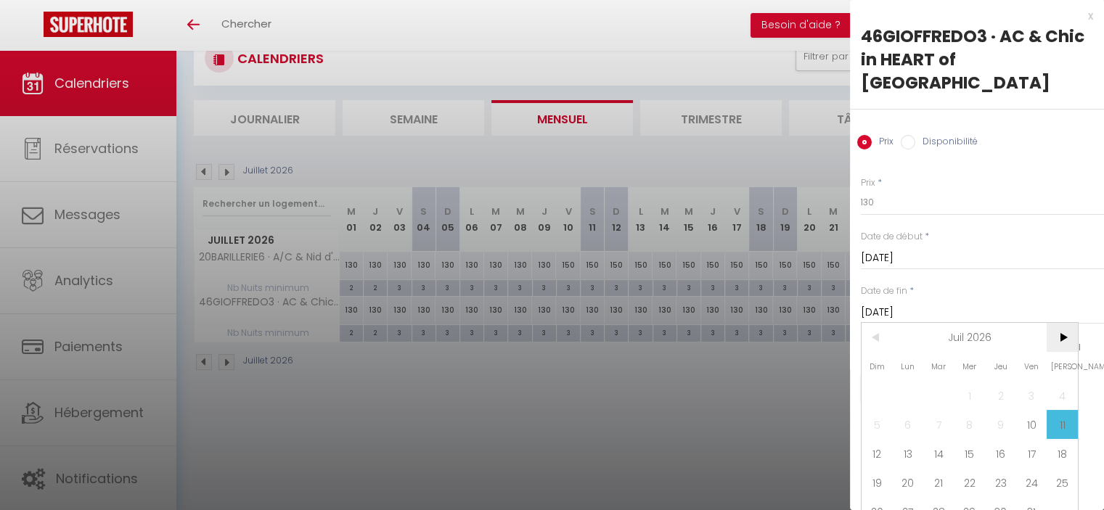
click at [1059, 323] on span ">" at bounding box center [1062, 337] width 31 height 29
click at [877, 497] on span "23" at bounding box center [876, 511] width 31 height 29
type input "[DATE]"
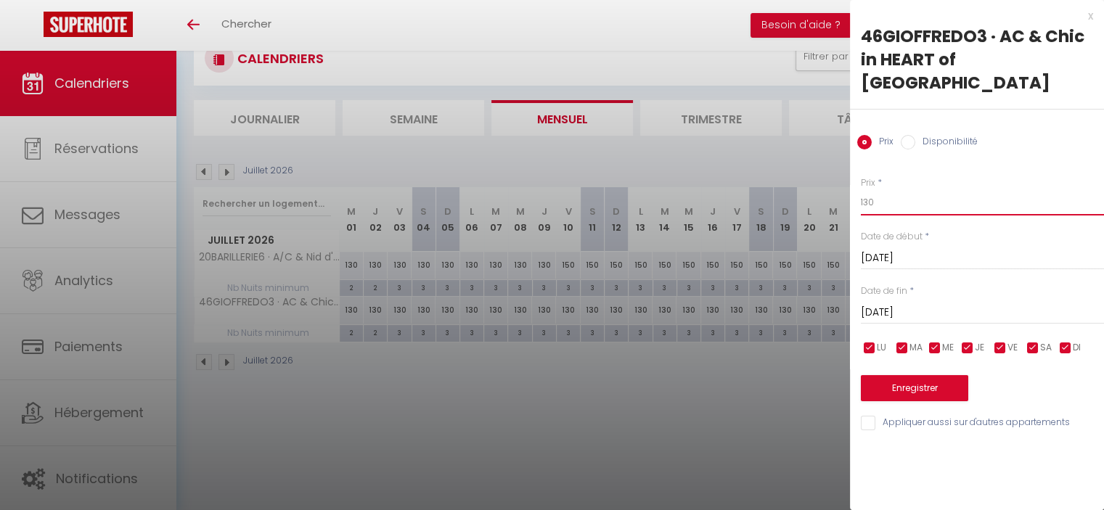
drag, startPoint x: 868, startPoint y: 177, endPoint x: 861, endPoint y: 173, distance: 7.5
click at [861, 189] on input "130" at bounding box center [982, 202] width 243 height 26
type input "150"
click at [927, 375] on button "Enregistrer" at bounding box center [914, 388] width 107 height 26
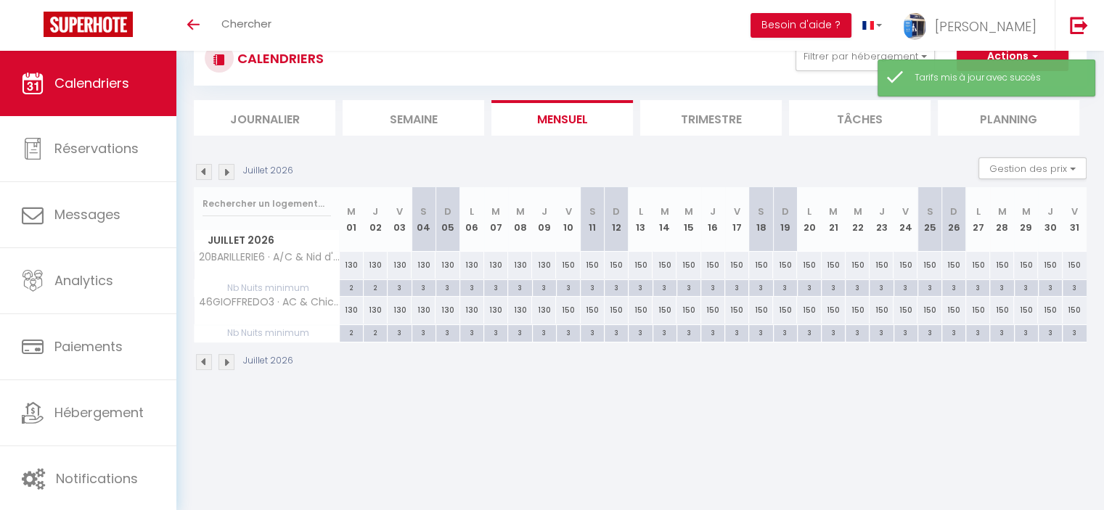
click at [226, 364] on img at bounding box center [226, 362] width 16 height 16
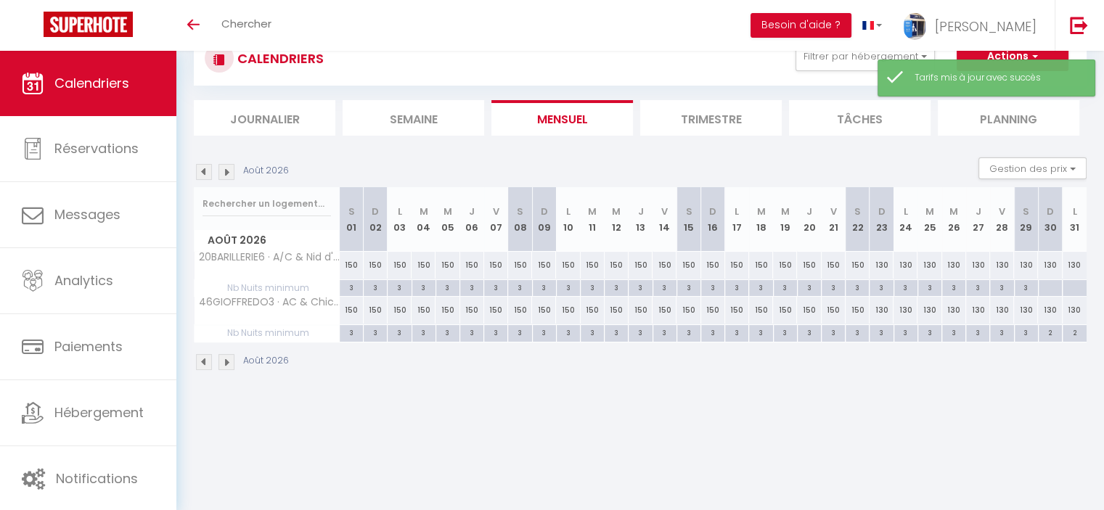
click at [226, 364] on img at bounding box center [226, 362] width 16 height 16
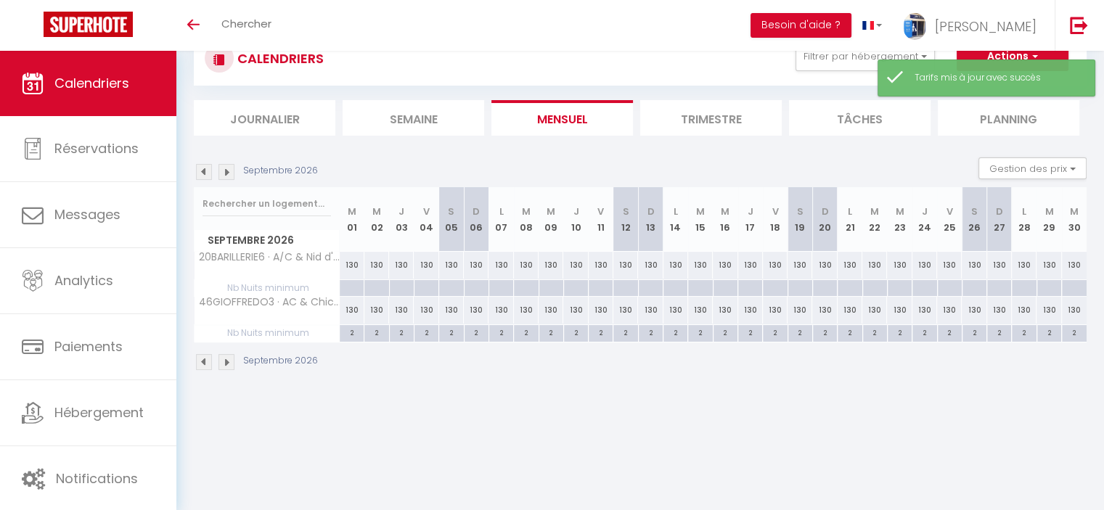
click at [227, 364] on img at bounding box center [226, 362] width 16 height 16
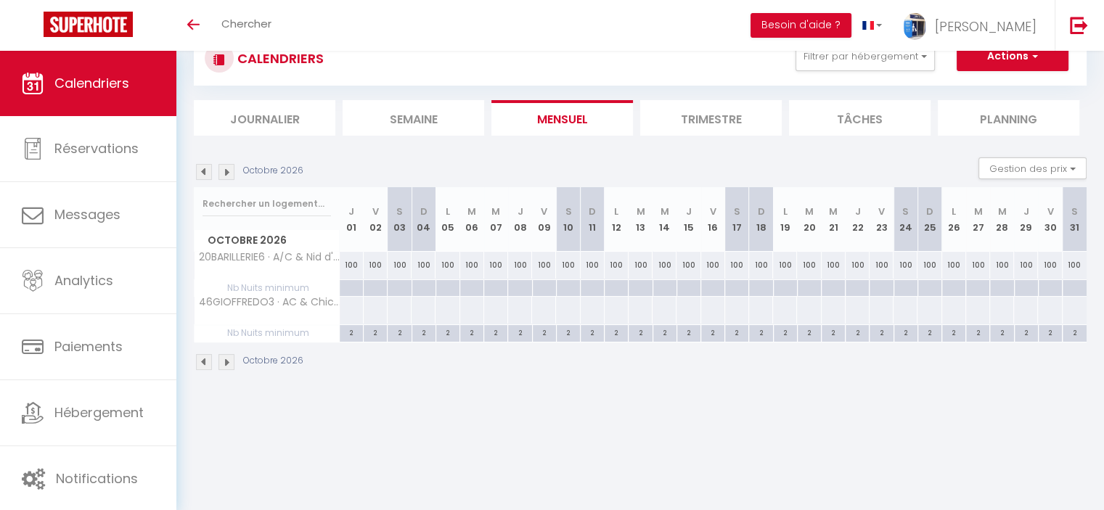
click at [348, 308] on div at bounding box center [351, 310] width 25 height 27
type input "[DATE]"
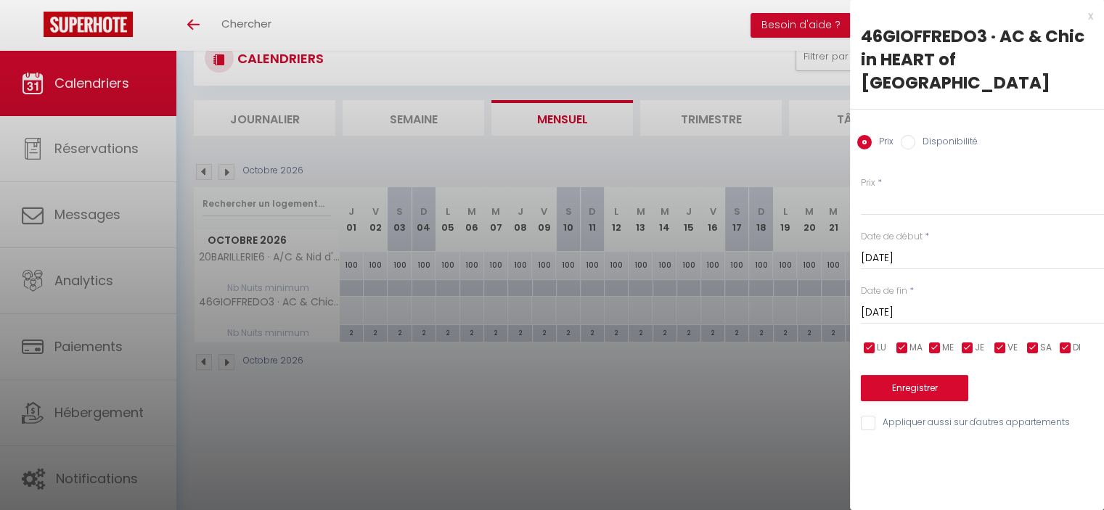
click at [897, 303] on input "[DATE]" at bounding box center [982, 312] width 243 height 19
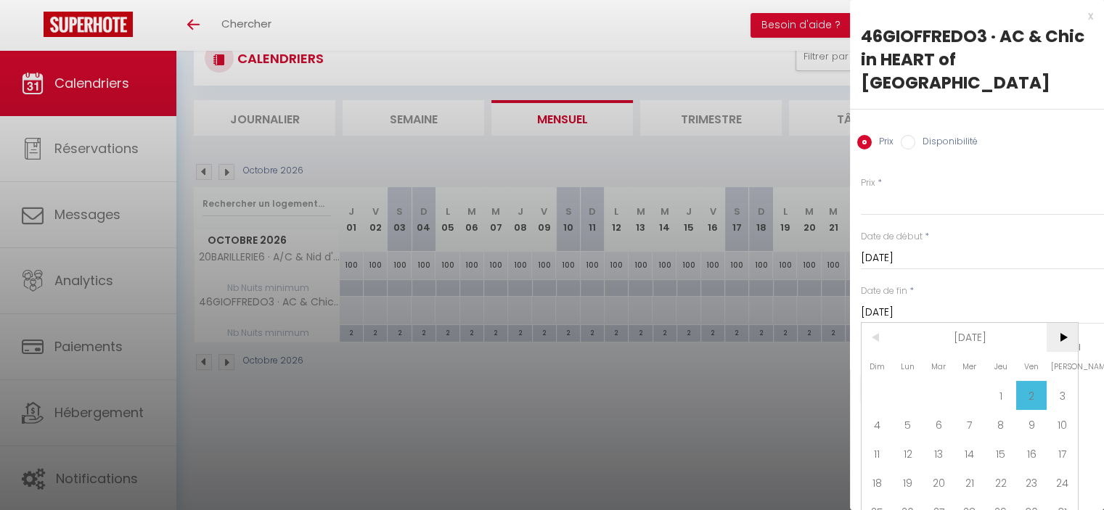
click at [1057, 323] on span ">" at bounding box center [1062, 337] width 31 height 29
click at [873, 381] on span "1" at bounding box center [876, 395] width 31 height 29
type input "[DATE]"
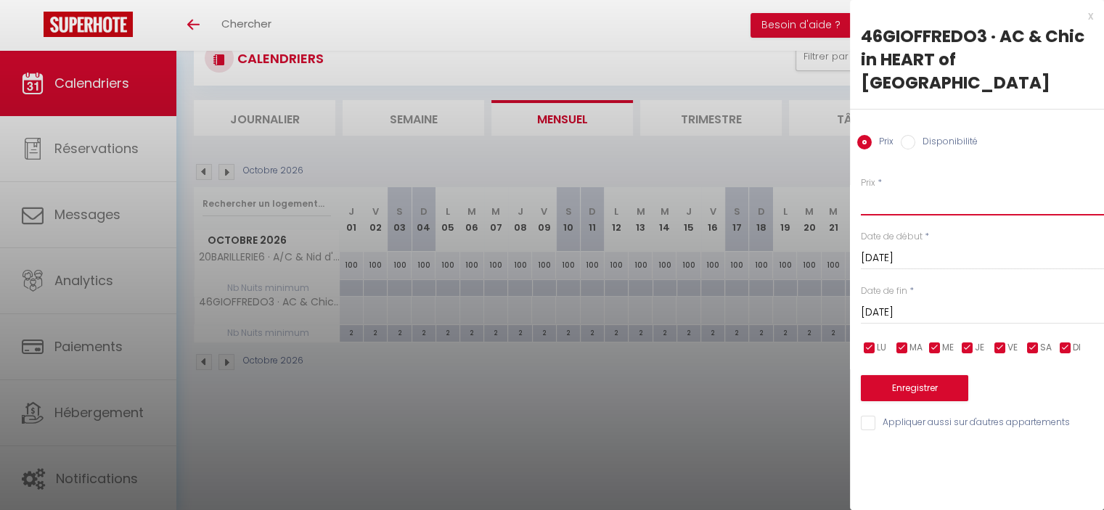
click at [872, 189] on input "Prix" at bounding box center [982, 202] width 243 height 26
type input "100"
click at [922, 375] on button "Enregistrer" at bounding box center [914, 388] width 107 height 26
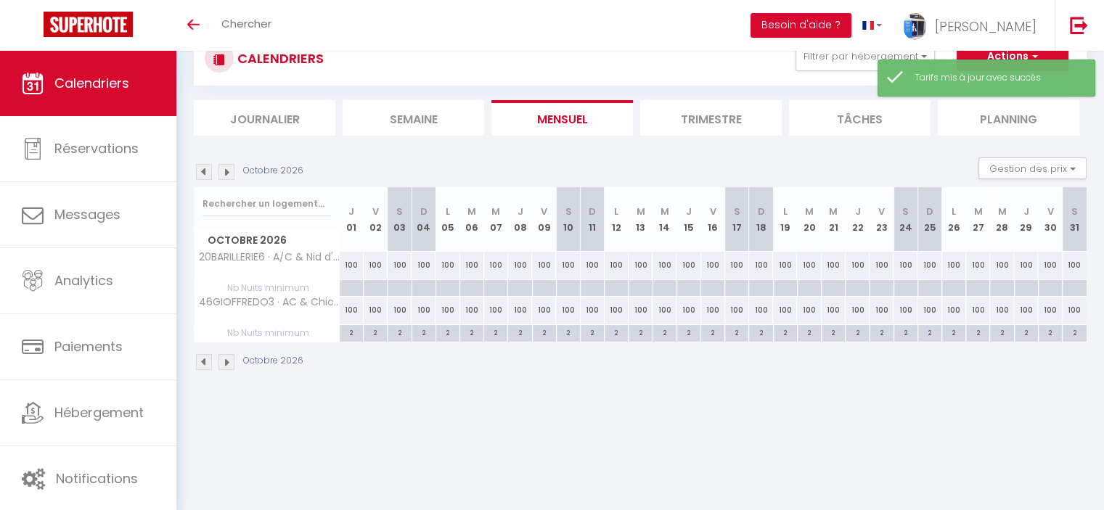
click at [202, 361] on img at bounding box center [204, 362] width 16 height 16
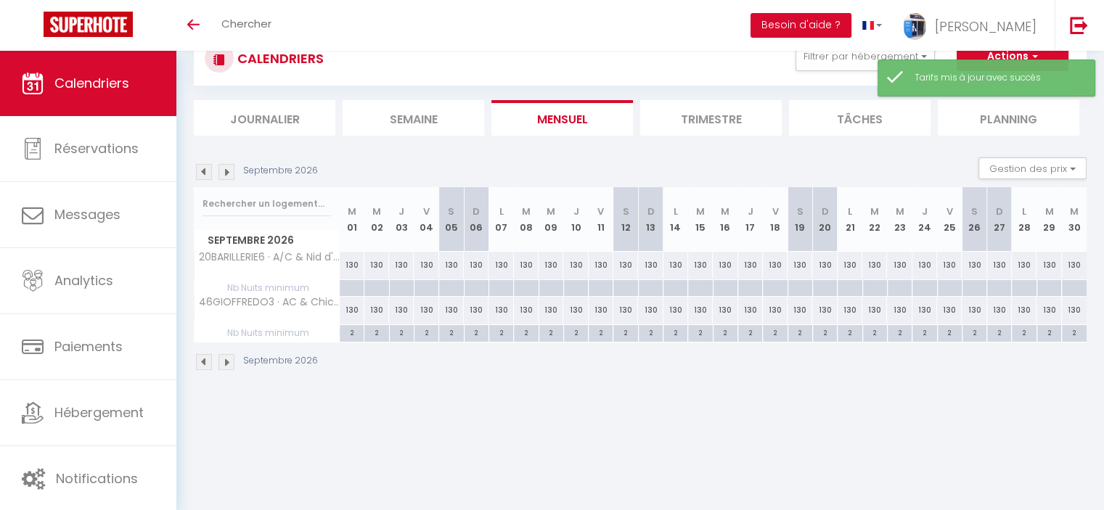
click at [207, 354] on img at bounding box center [204, 362] width 16 height 16
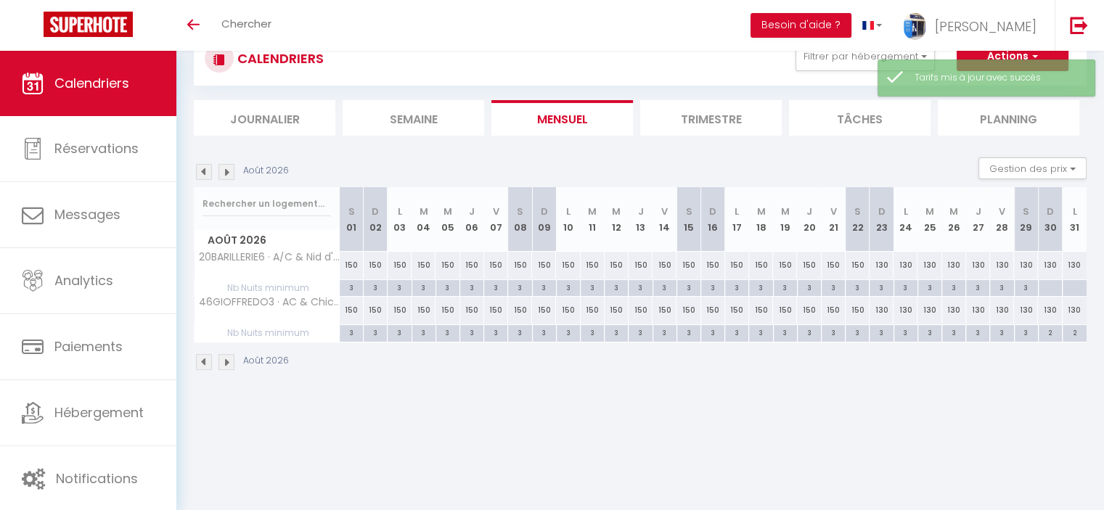
click at [1048, 280] on div at bounding box center [1050, 281] width 23 height 3
type input "[DATE]"
type input "Lun 31 Août 2026"
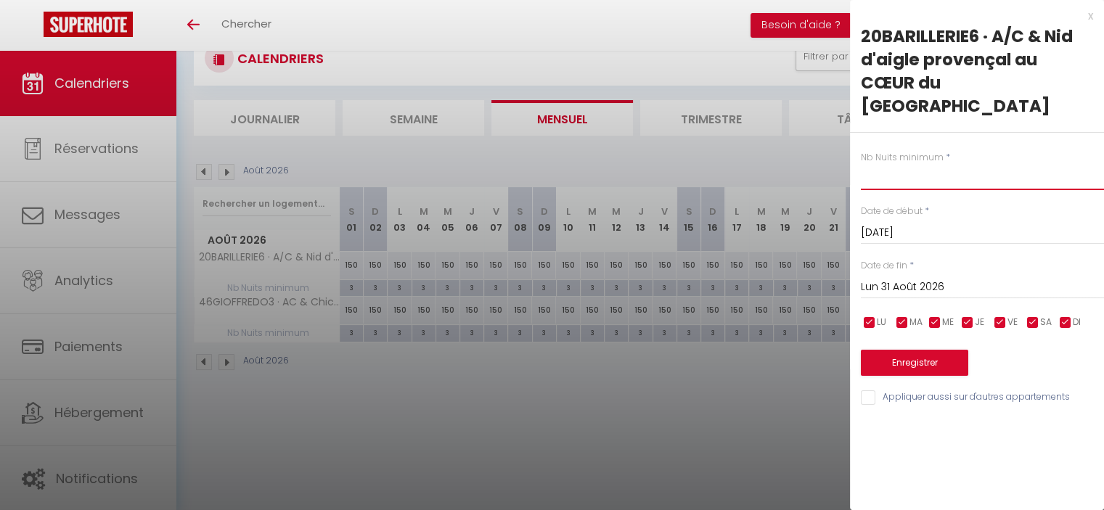
click at [926, 164] on input "text" at bounding box center [982, 177] width 243 height 26
type input "2"
click at [942, 277] on div "Nb Nuits minimum * 2 Date de début * [DATE] < [DATE] > Dim Lun Mar Mer Jeu Ven …" at bounding box center [977, 270] width 254 height 274
click at [948, 278] on input "Lun 31 Août 2026" at bounding box center [982, 287] width 243 height 19
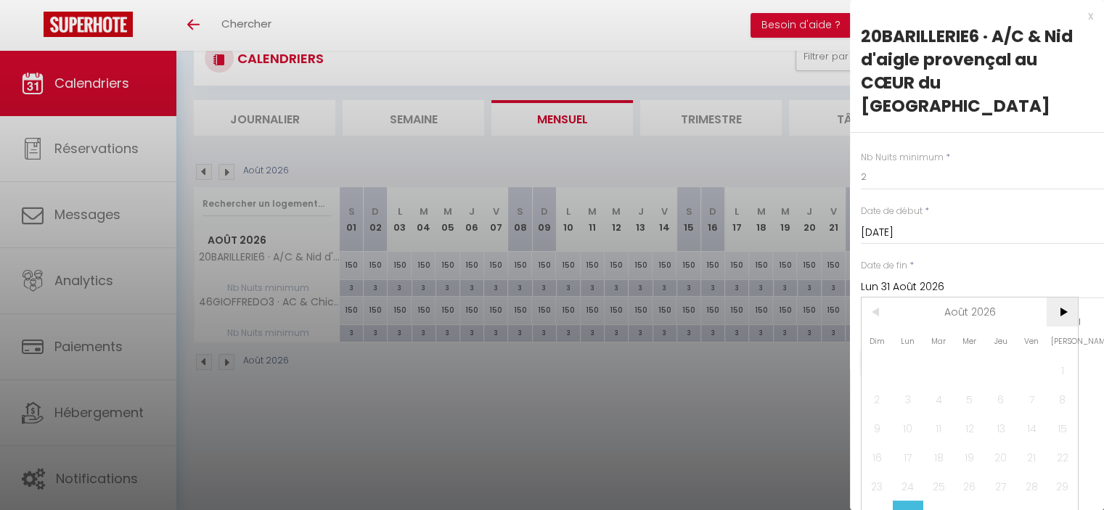
click at [1065, 298] on span ">" at bounding box center [1062, 312] width 31 height 29
click at [1066, 298] on span ">" at bounding box center [1062, 312] width 31 height 29
click at [1054, 298] on span ">" at bounding box center [1062, 312] width 31 height 29
click at [878, 356] on span "1" at bounding box center [876, 370] width 31 height 29
type input "[DATE]"
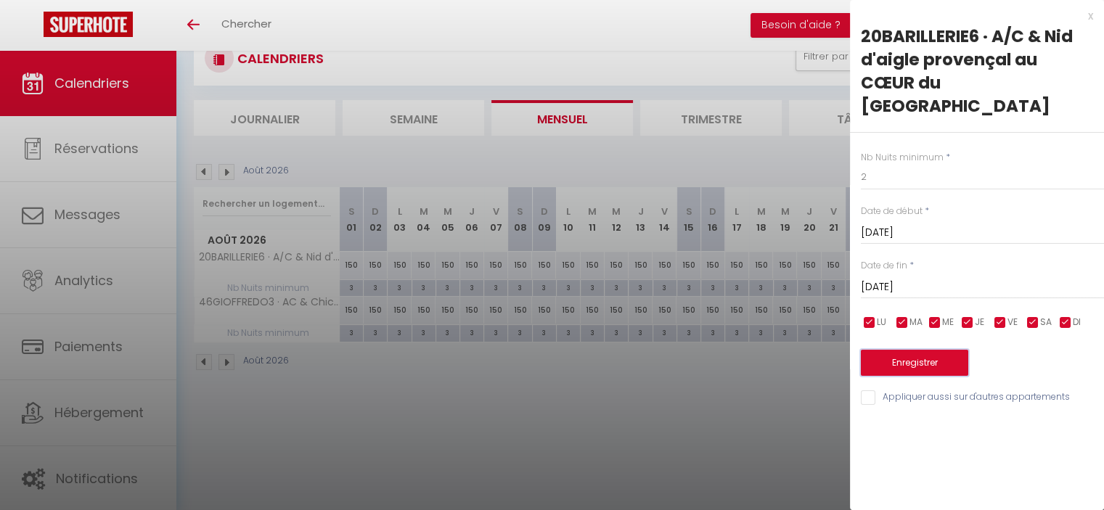
click at [912, 350] on button "Enregistrer" at bounding box center [914, 363] width 107 height 26
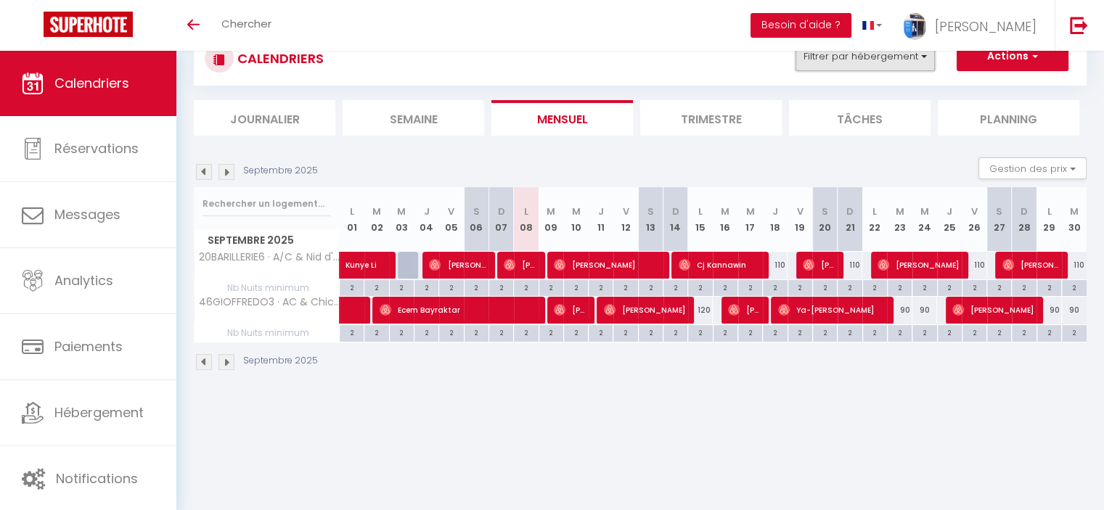
click at [874, 59] on button "Filtrer par hébergement" at bounding box center [864, 56] width 139 height 29
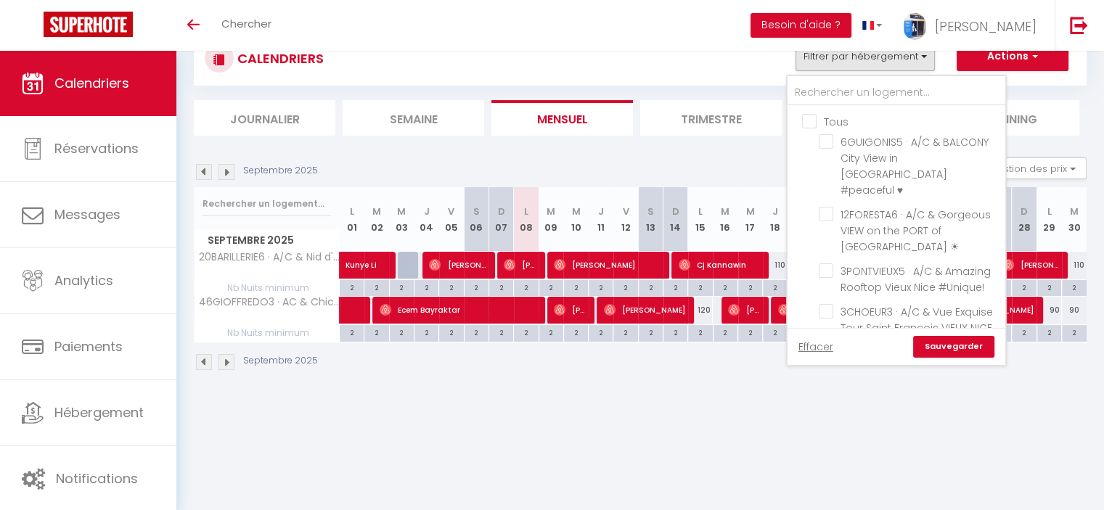
click at [804, 119] on input "Tous" at bounding box center [911, 120] width 218 height 15
checkbox input "true"
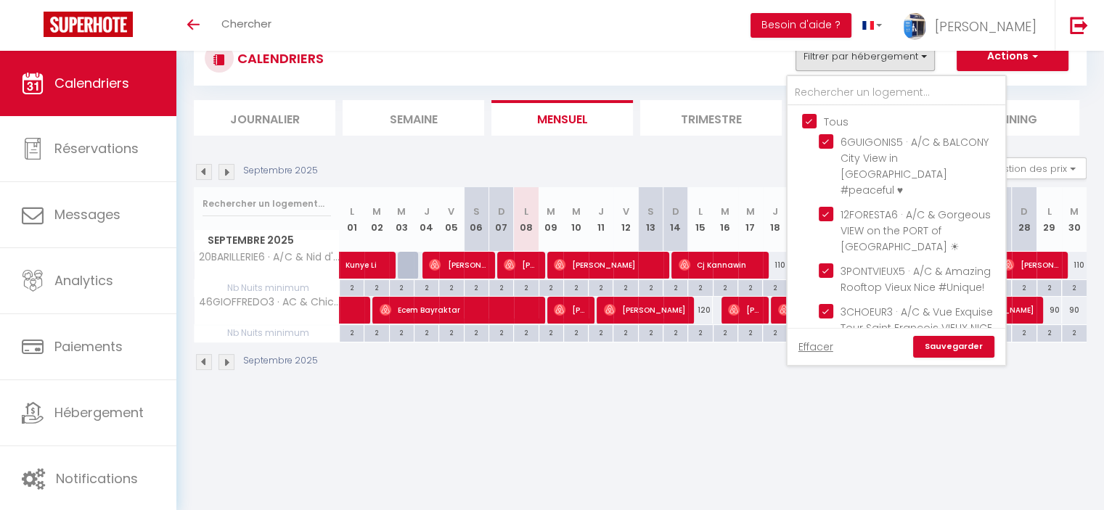
checkbox input "true"
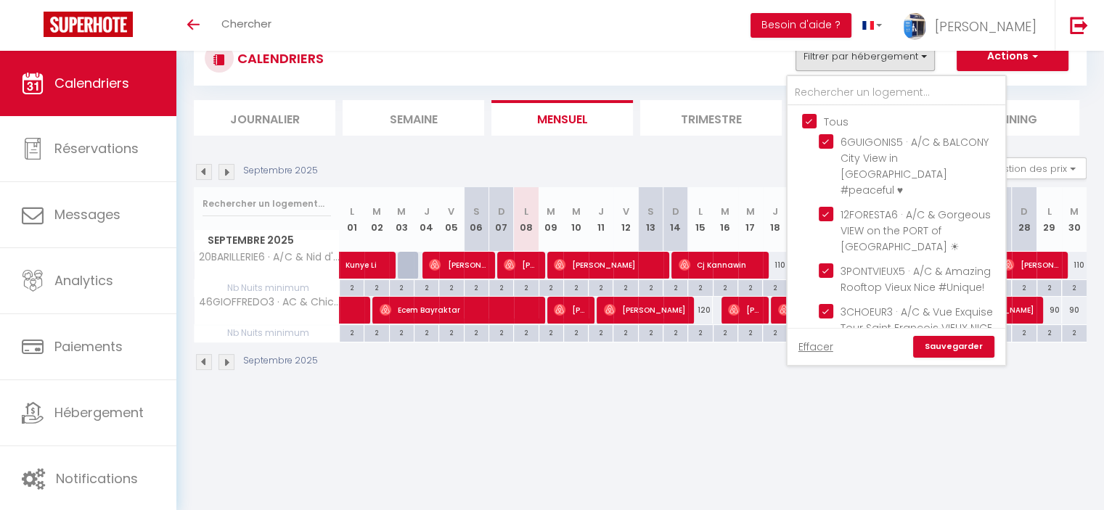
checkbox input "true"
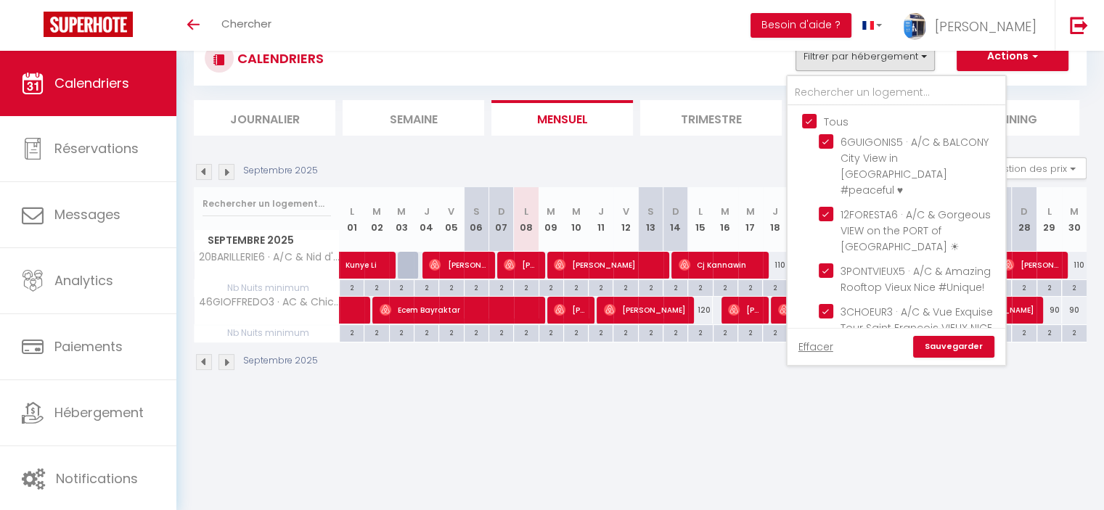
checkbox input "true"
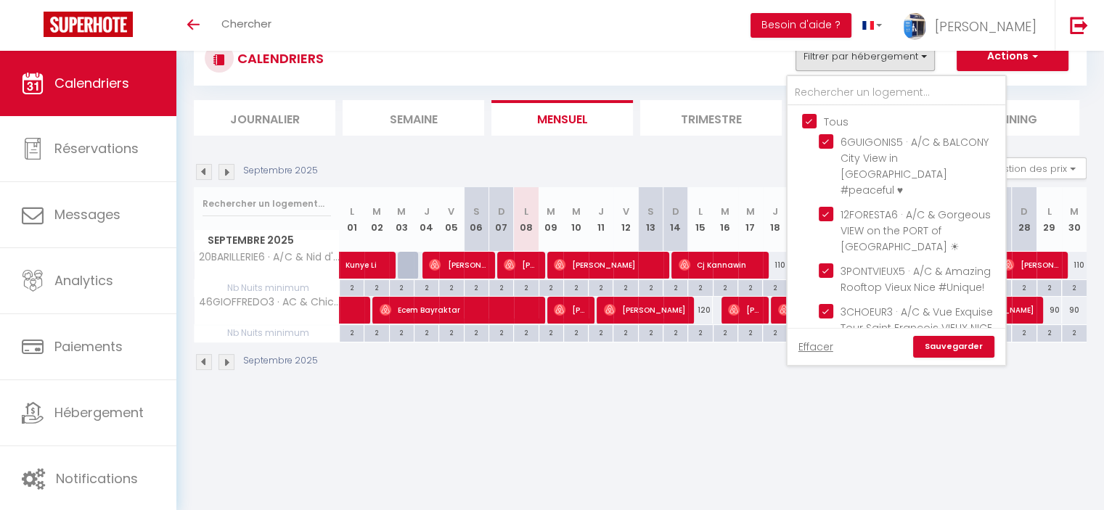
checkbox input "true"
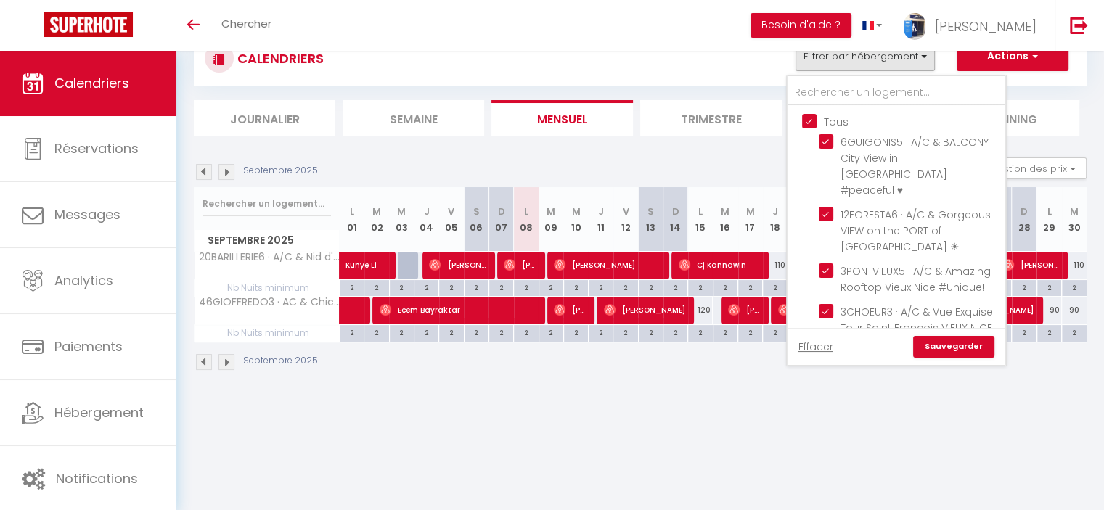
checkbox input "true"
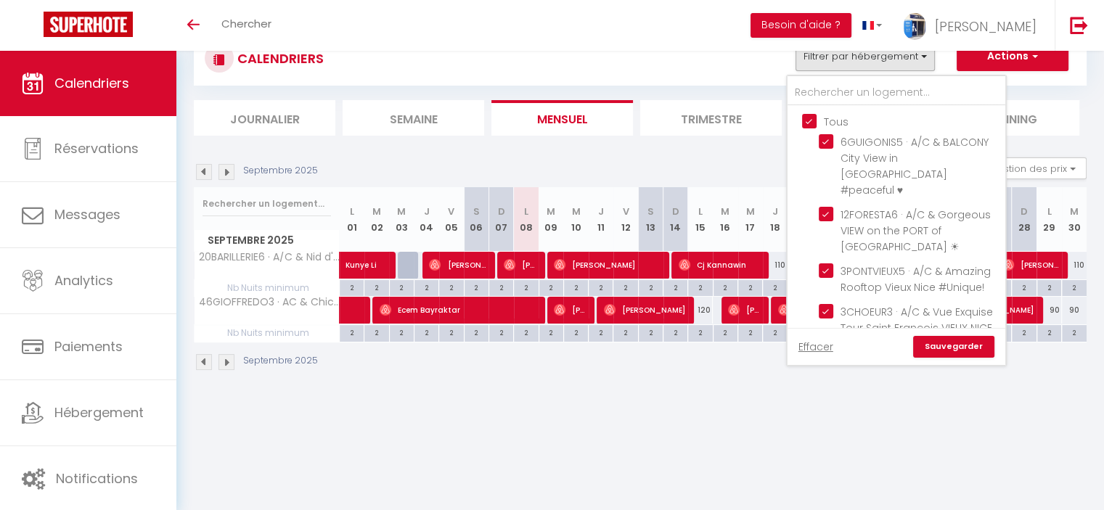
checkbox input "true"
click at [947, 349] on link "Sauvegarder" at bounding box center [953, 347] width 81 height 22
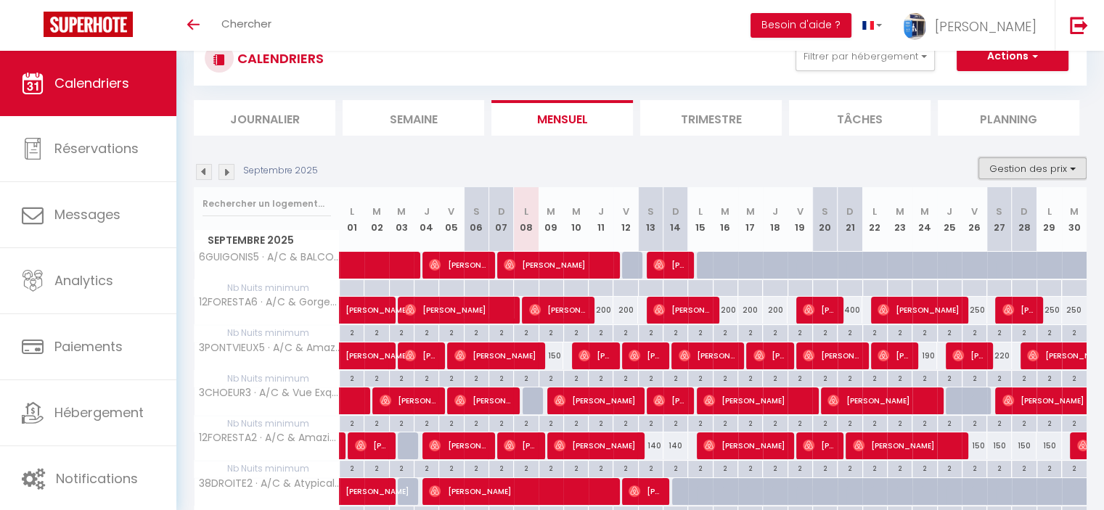
click at [1028, 162] on button "Gestion des prix" at bounding box center [1032, 168] width 108 height 22
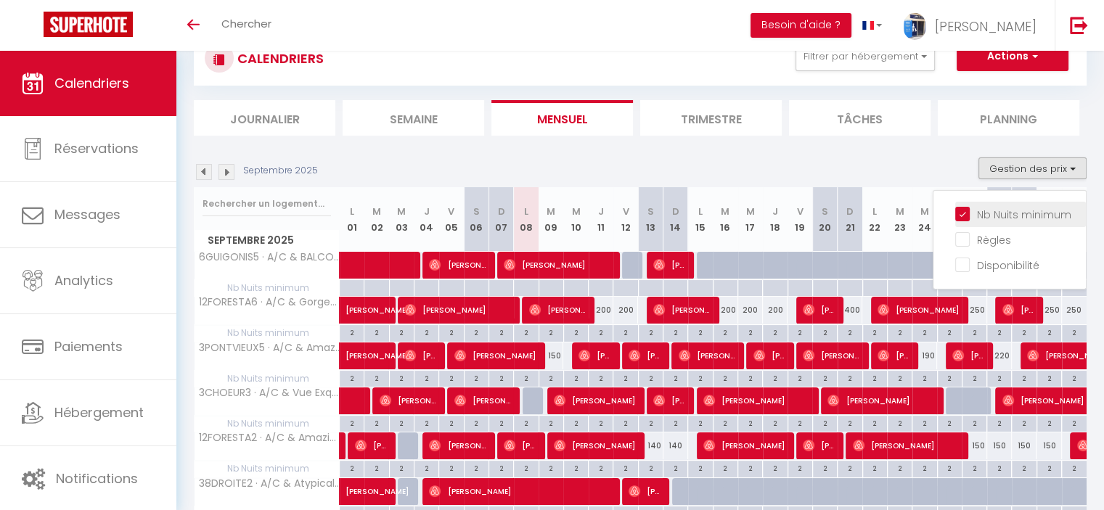
click at [1002, 210] on input "Nb Nuits minimum" at bounding box center [1020, 213] width 131 height 15
checkbox input "false"
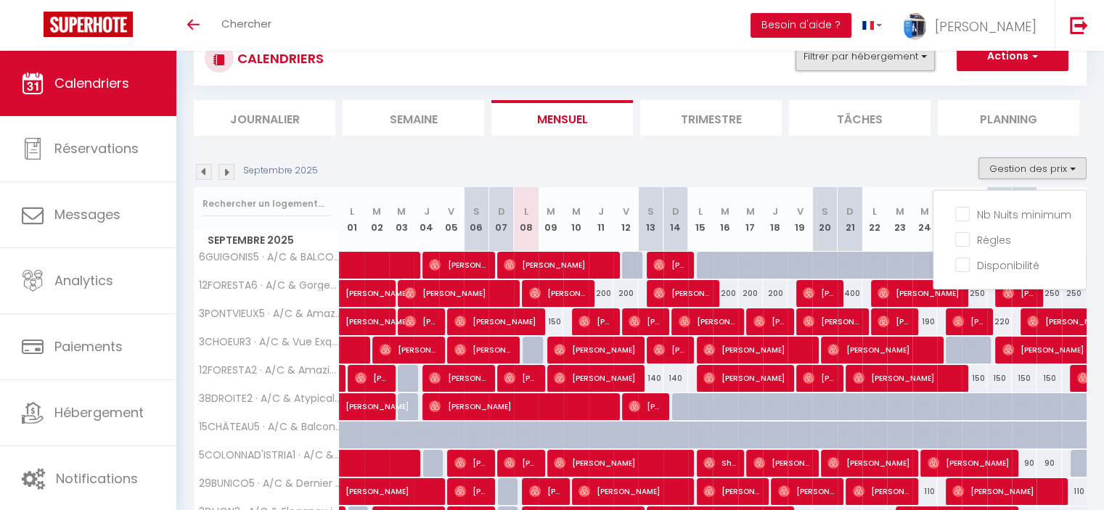
click at [875, 67] on button "Filtrer par hébergement" at bounding box center [864, 56] width 139 height 29
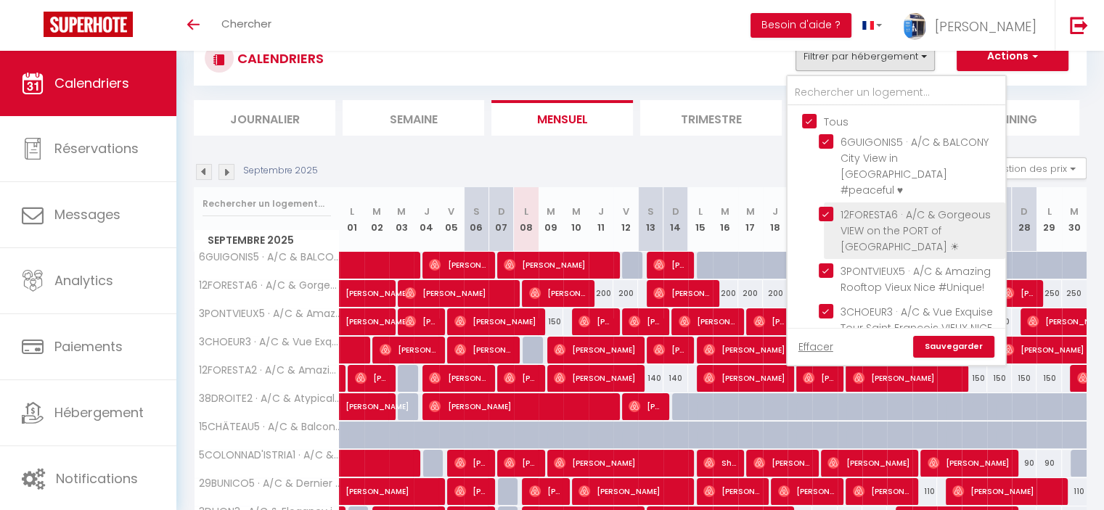
click at [813, 117] on input "Tous" at bounding box center [911, 120] width 218 height 15
checkbox input "false"
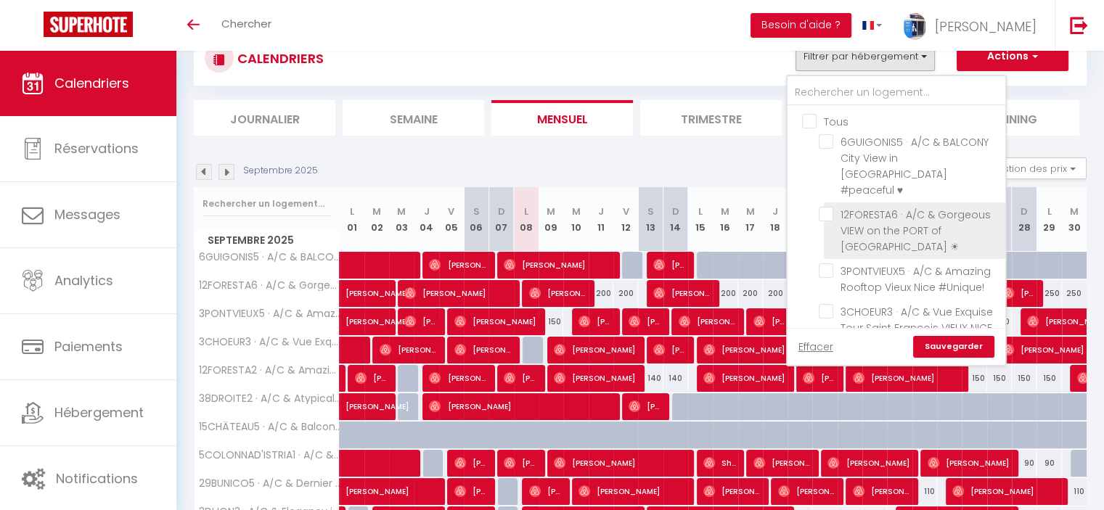
checkbox input "false"
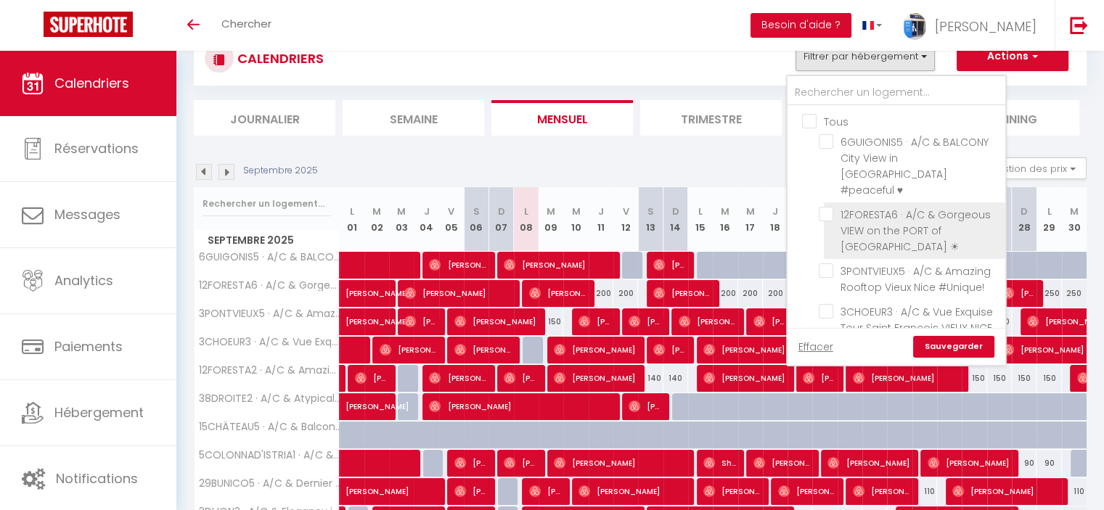
checkbox input "false"
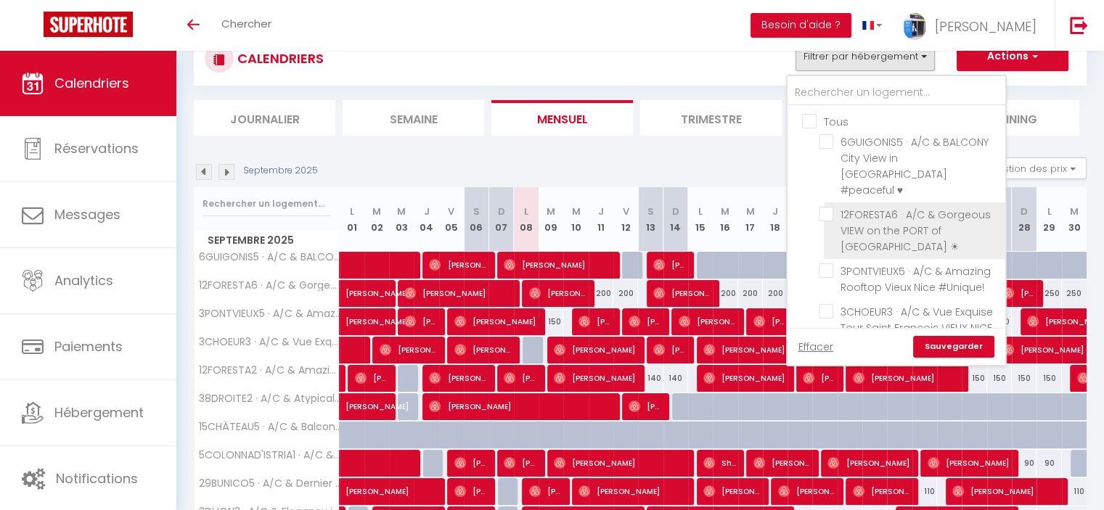
checkbox input "false"
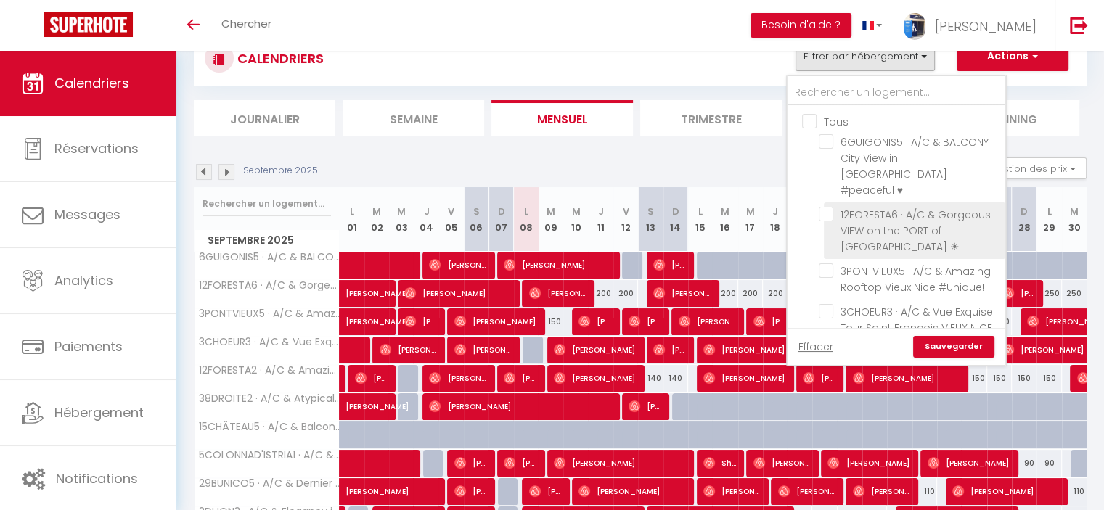
checkbox input "false"
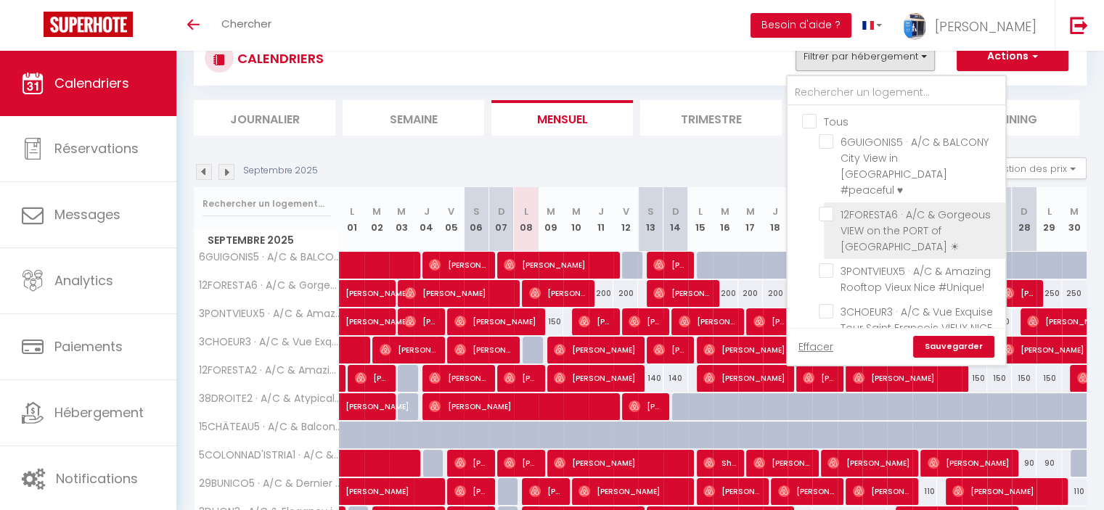
checkbox input "false"
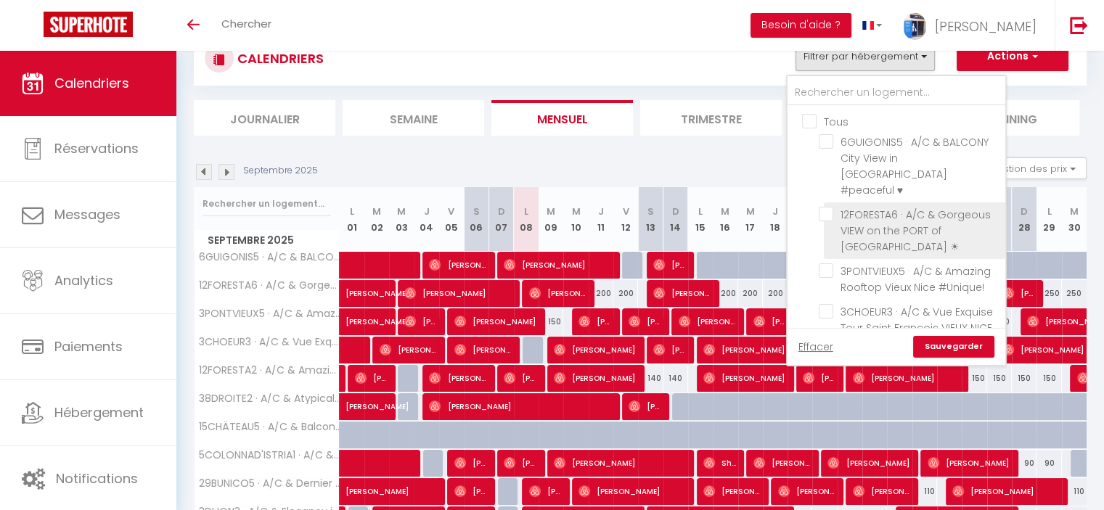
checkbox input "false"
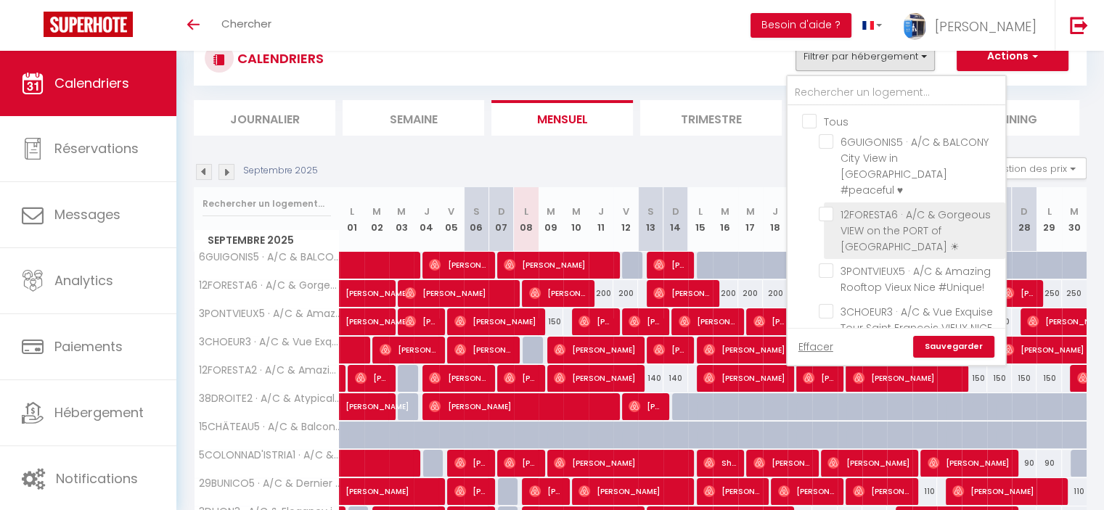
checkbox input "false"
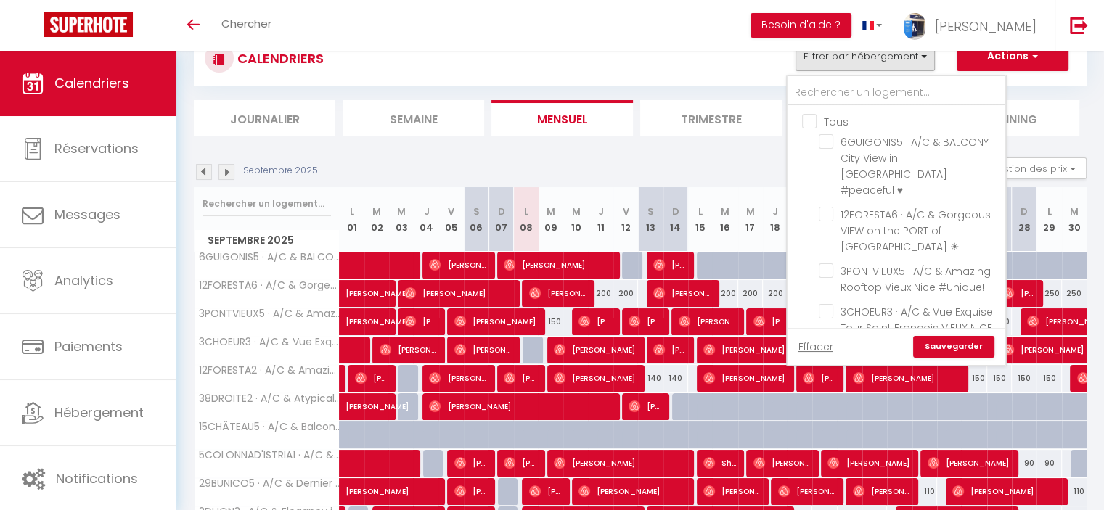
click at [948, 343] on link "Sauvegarder" at bounding box center [953, 347] width 81 height 22
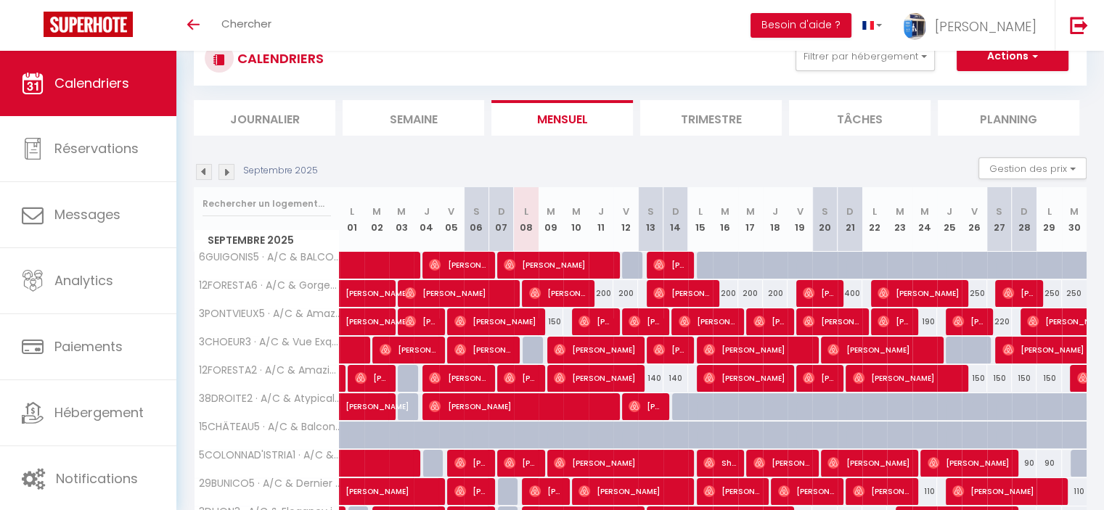
click at [221, 169] on img at bounding box center [226, 172] width 16 height 16
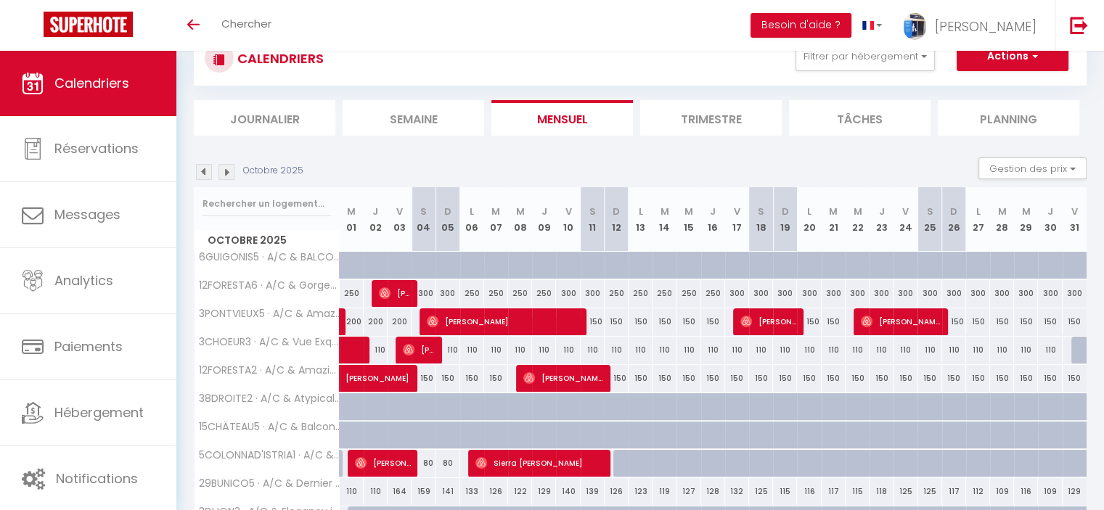
click at [228, 176] on img at bounding box center [226, 172] width 16 height 16
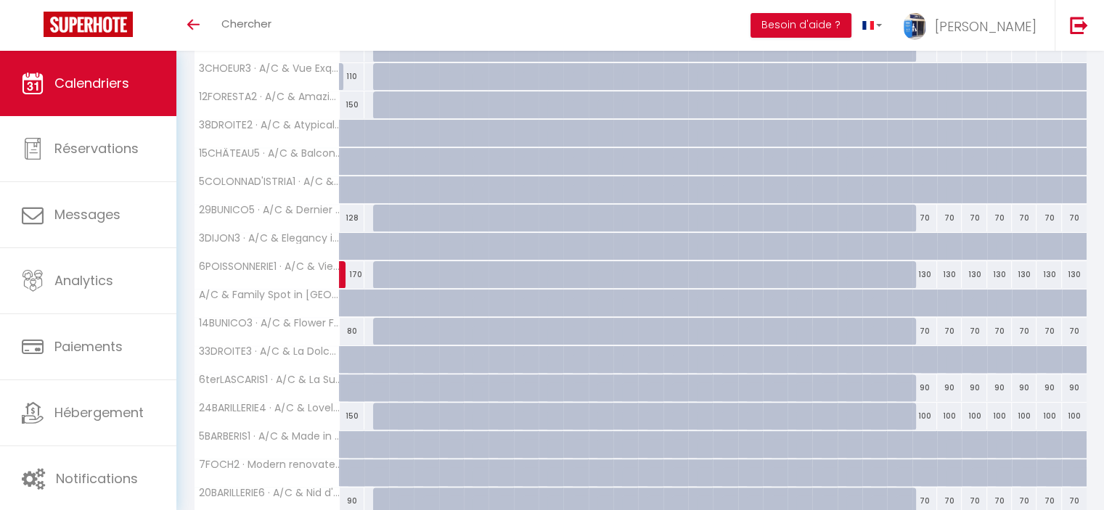
scroll to position [414, 0]
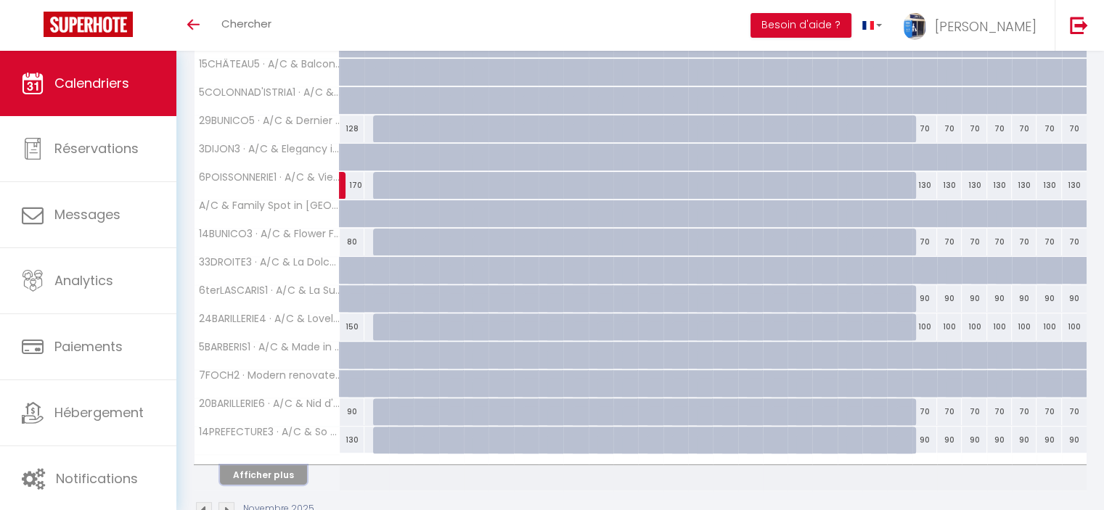
click at [267, 477] on button "Afficher plus" at bounding box center [263, 475] width 87 height 20
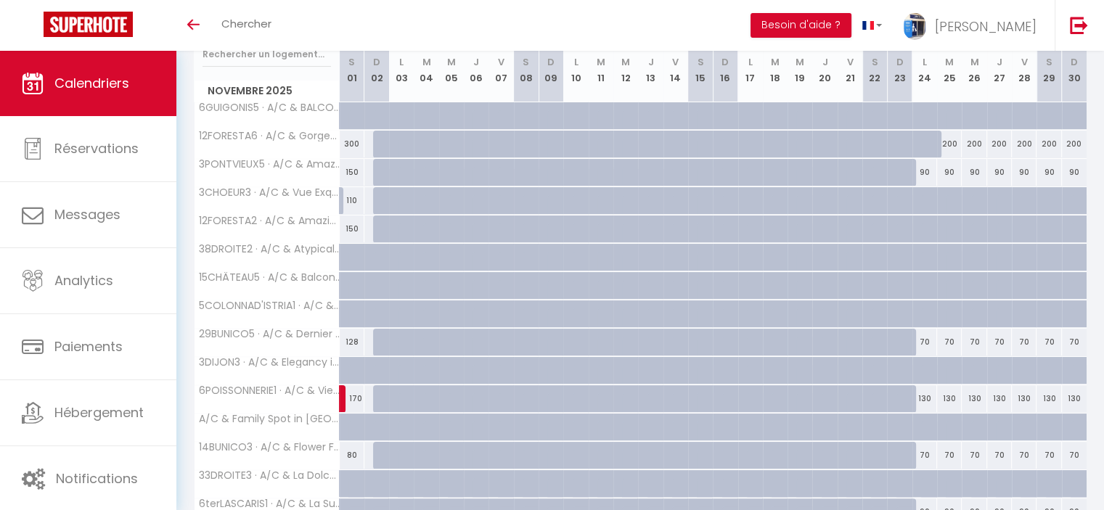
scroll to position [0, 0]
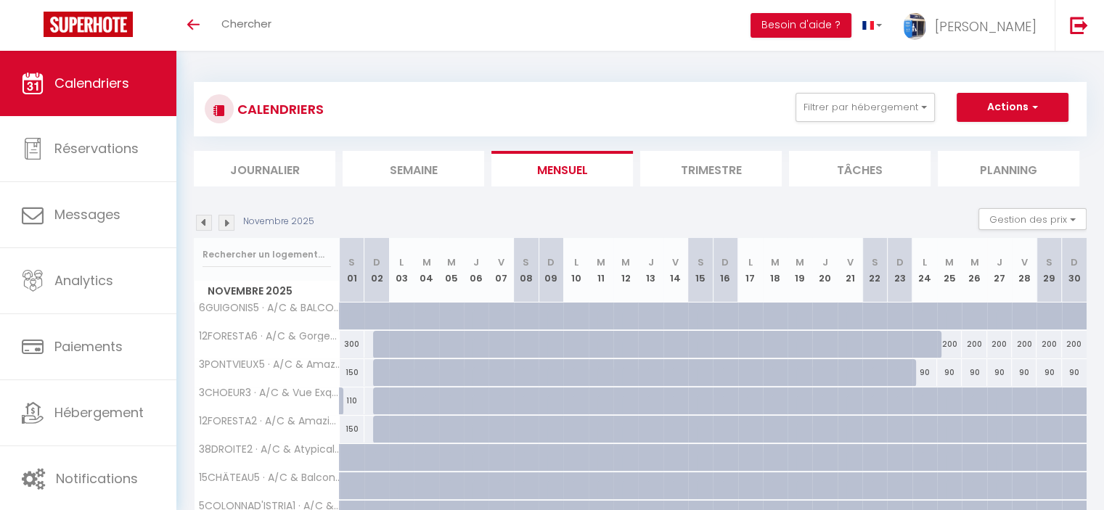
click at [195, 226] on div "Novembre 2025" at bounding box center [256, 223] width 125 height 16
click at [200, 229] on img at bounding box center [204, 223] width 16 height 16
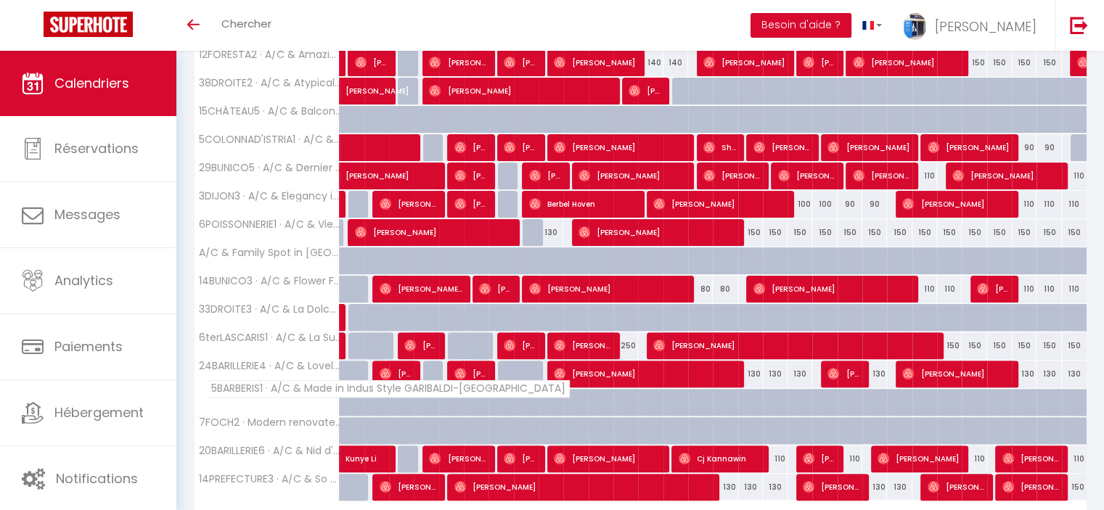
scroll to position [450, 0]
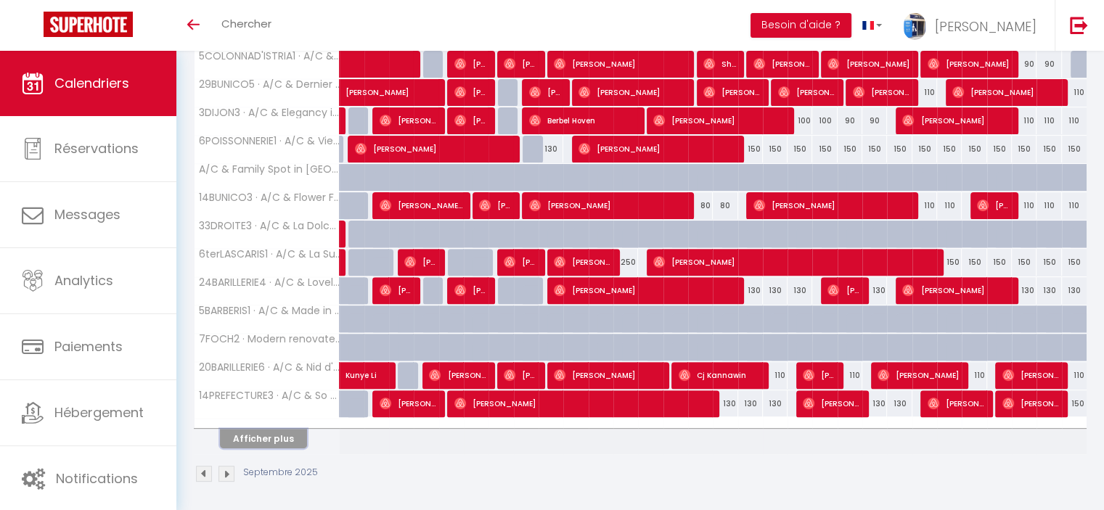
click at [247, 433] on button "Afficher plus" at bounding box center [263, 439] width 87 height 20
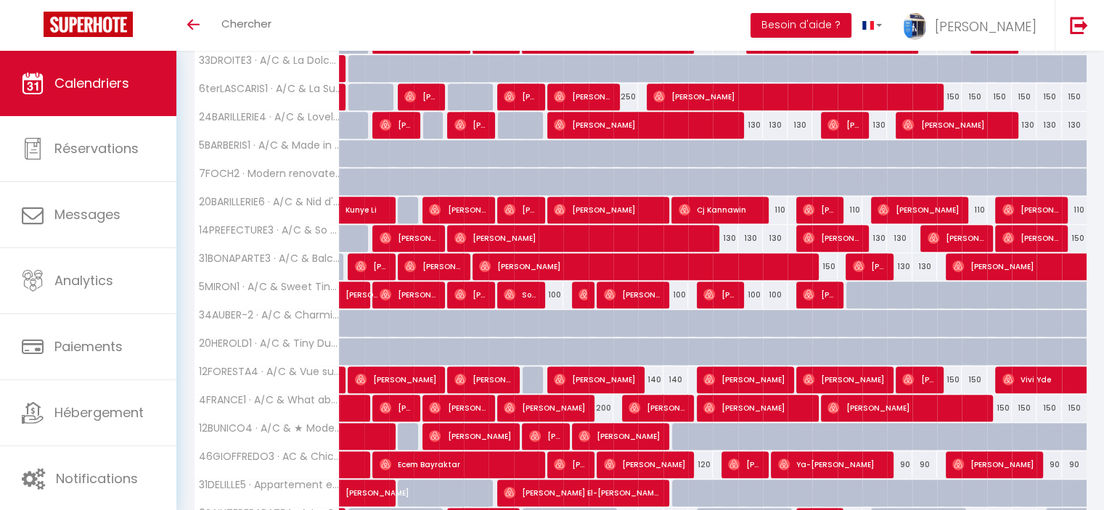
scroll to position [591, 0]
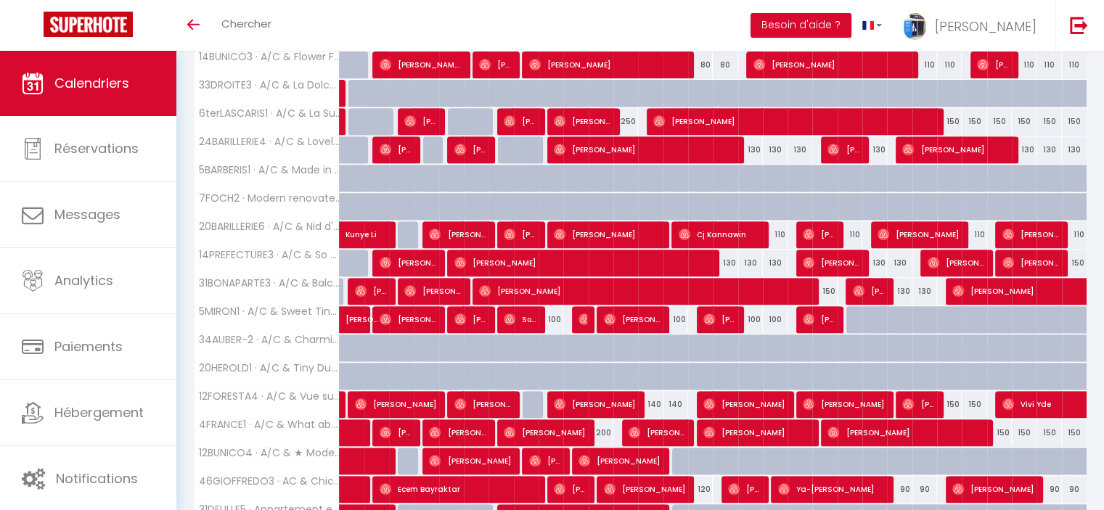
click at [954, 118] on div "150" at bounding box center [949, 121] width 25 height 27
type input "150"
type input "Jeu 25 Septembre 2025"
type input "Ven 26 Septembre 2025"
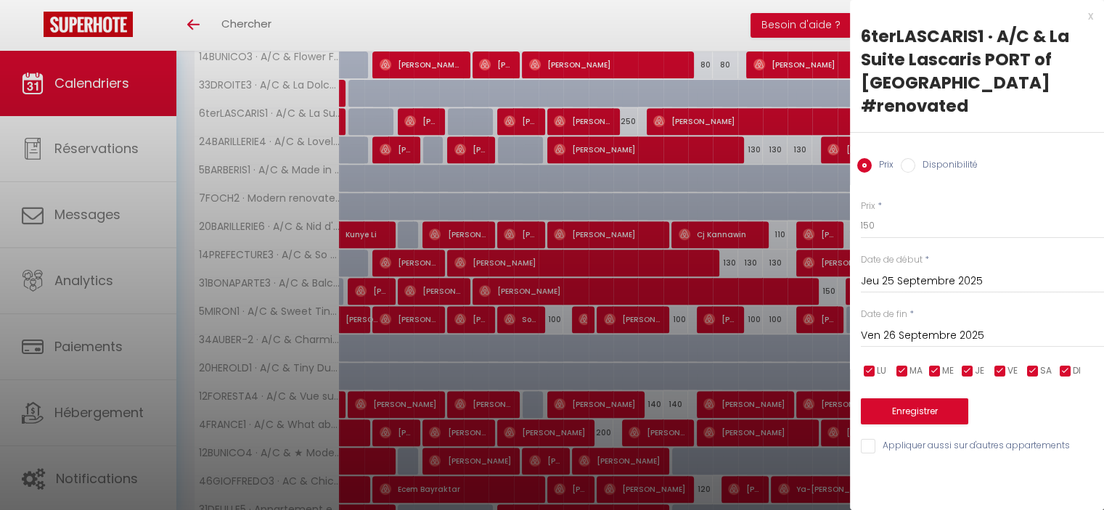
click at [914, 158] on input "Disponibilité" at bounding box center [908, 165] width 15 height 15
radio input "true"
radio input "false"
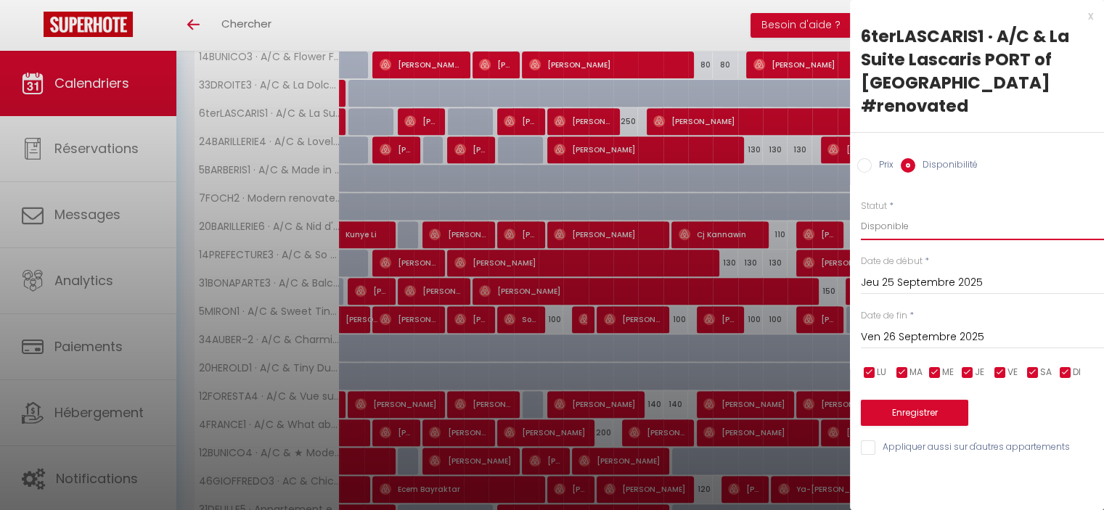
click at [890, 213] on select "Disponible Indisponible" at bounding box center [982, 227] width 243 height 28
select select "0"
click at [861, 213] on select "Disponible Indisponible" at bounding box center [982, 227] width 243 height 28
click at [914, 400] on button "Enregistrer" at bounding box center [914, 413] width 107 height 26
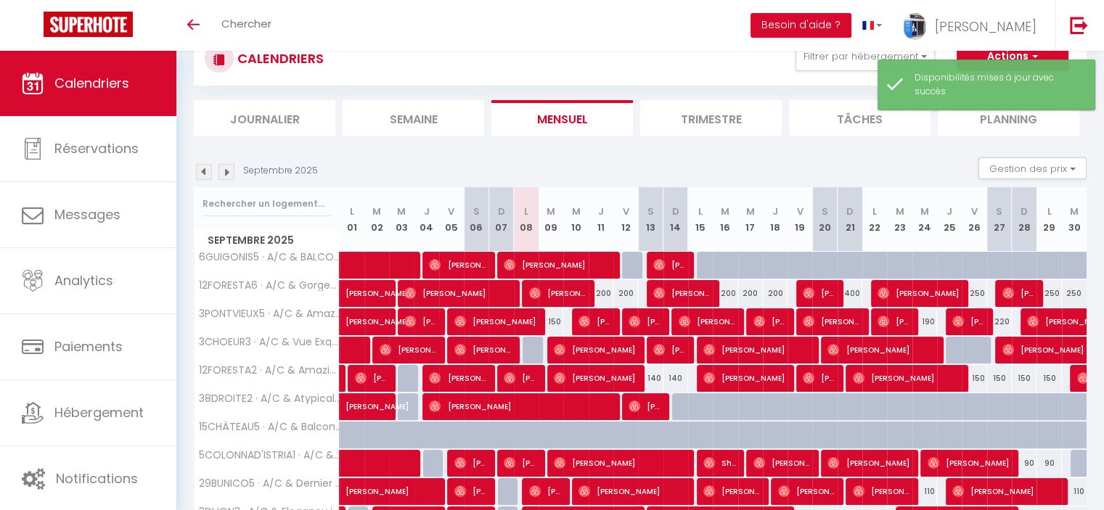
scroll to position [450, 0]
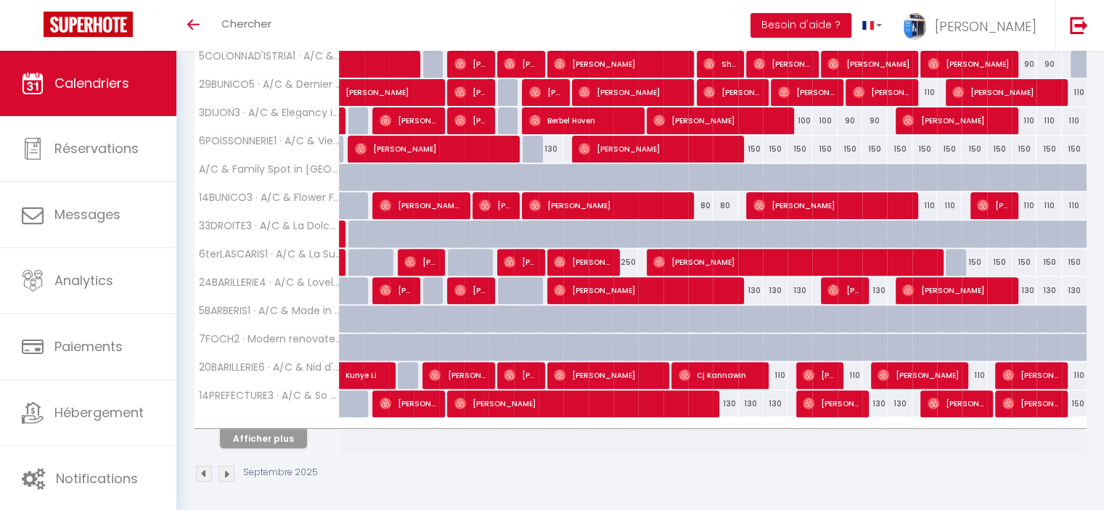
click at [960, 264] on div at bounding box center [958, 263] width 25 height 28
select select "1"
type input "Jeu 25 Septembre 2025"
type input "Ven 26 Septembre 2025"
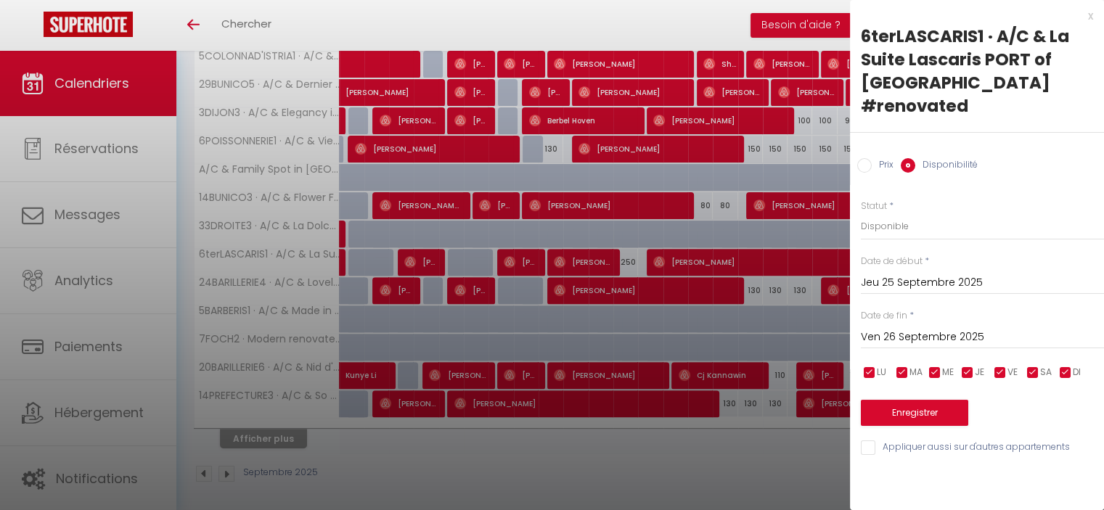
click at [1089, 14] on div "x" at bounding box center [971, 15] width 243 height 17
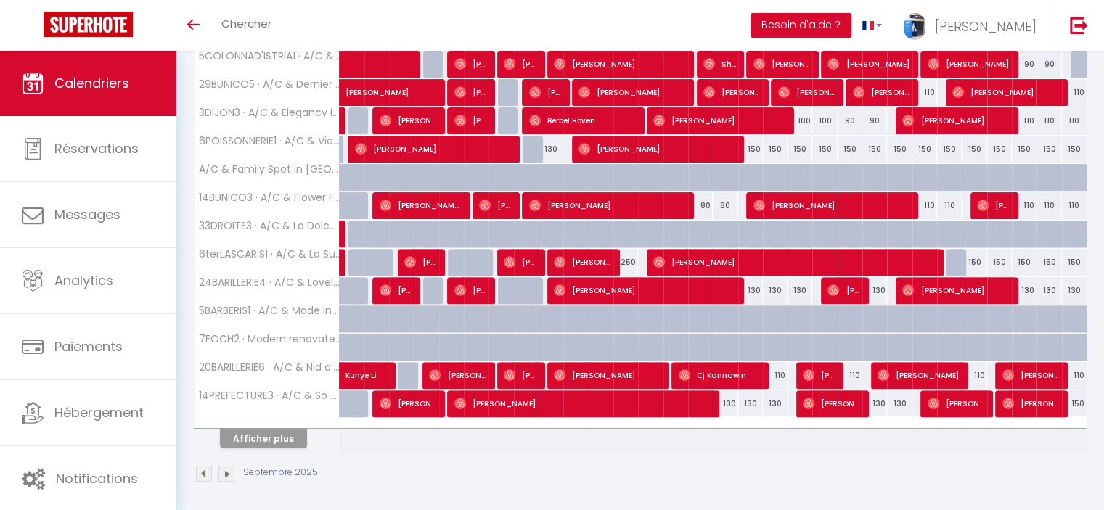
click at [955, 268] on div at bounding box center [958, 263] width 25 height 28
select select "1"
type input "Jeu 25 Septembre 2025"
type input "Ven 26 Septembre 2025"
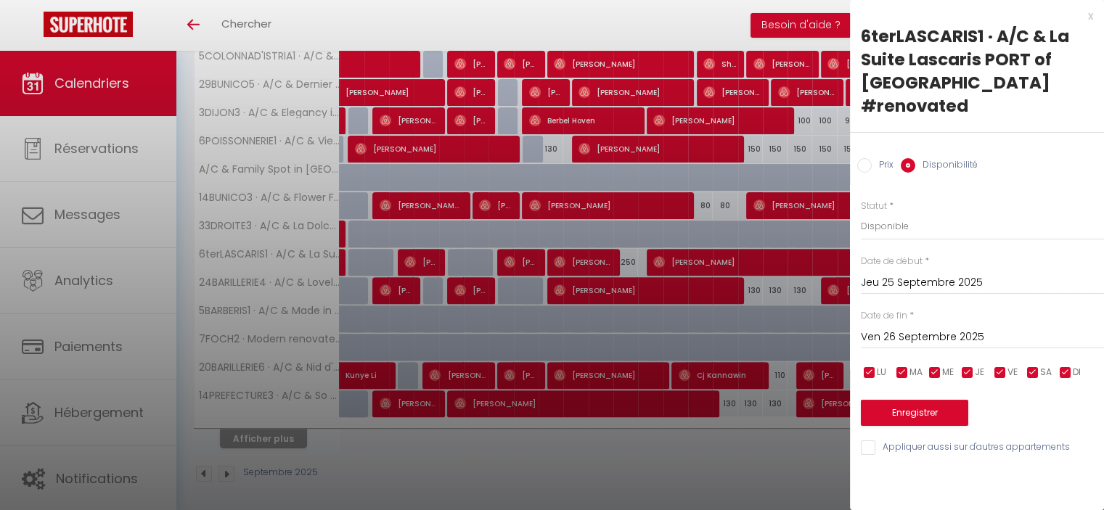
drag, startPoint x: 1085, startPoint y: 19, endPoint x: 1044, endPoint y: 3, distance: 44.3
click at [1086, 19] on div "x" at bounding box center [971, 15] width 243 height 17
